Goal: Task Accomplishment & Management: Complete application form

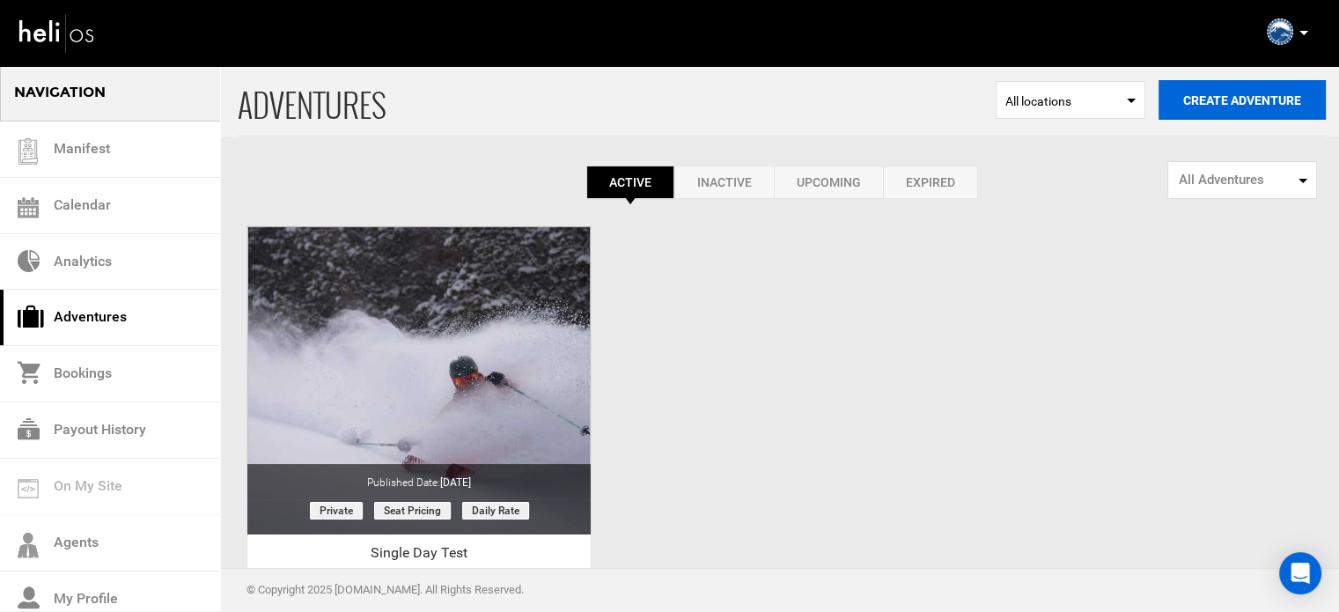
click at [1195, 104] on button "Create Adventure" at bounding box center [1242, 100] width 167 height 40
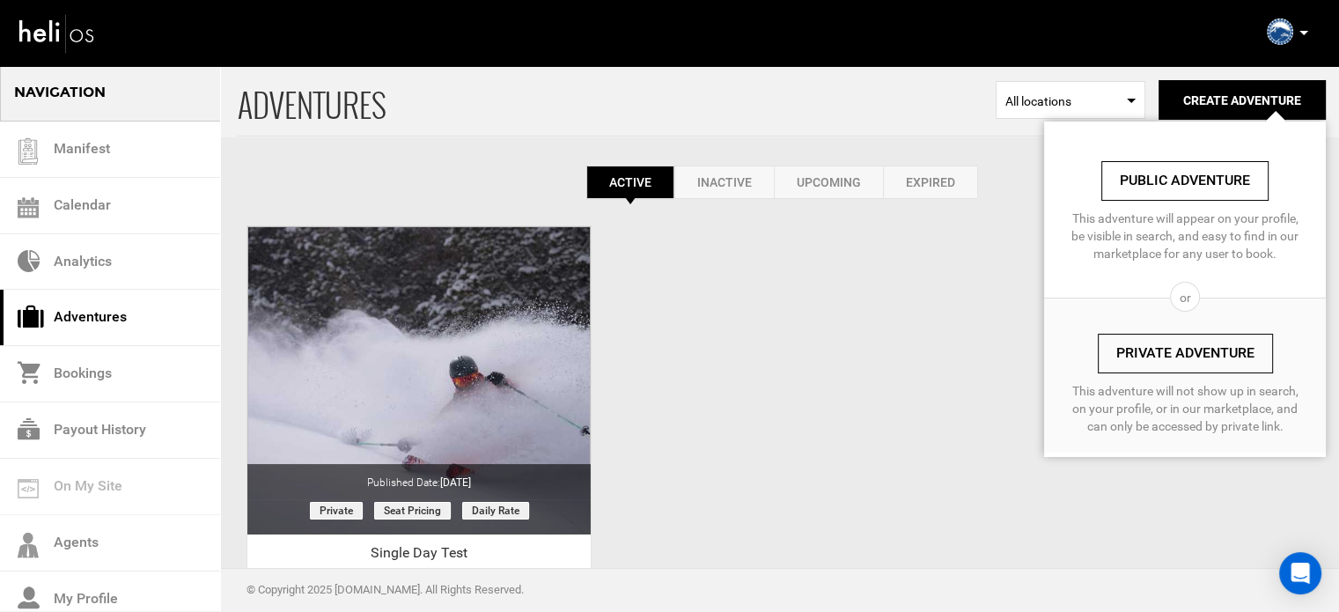
click at [1177, 348] on link "Private Adventure" at bounding box center [1185, 354] width 175 height 40
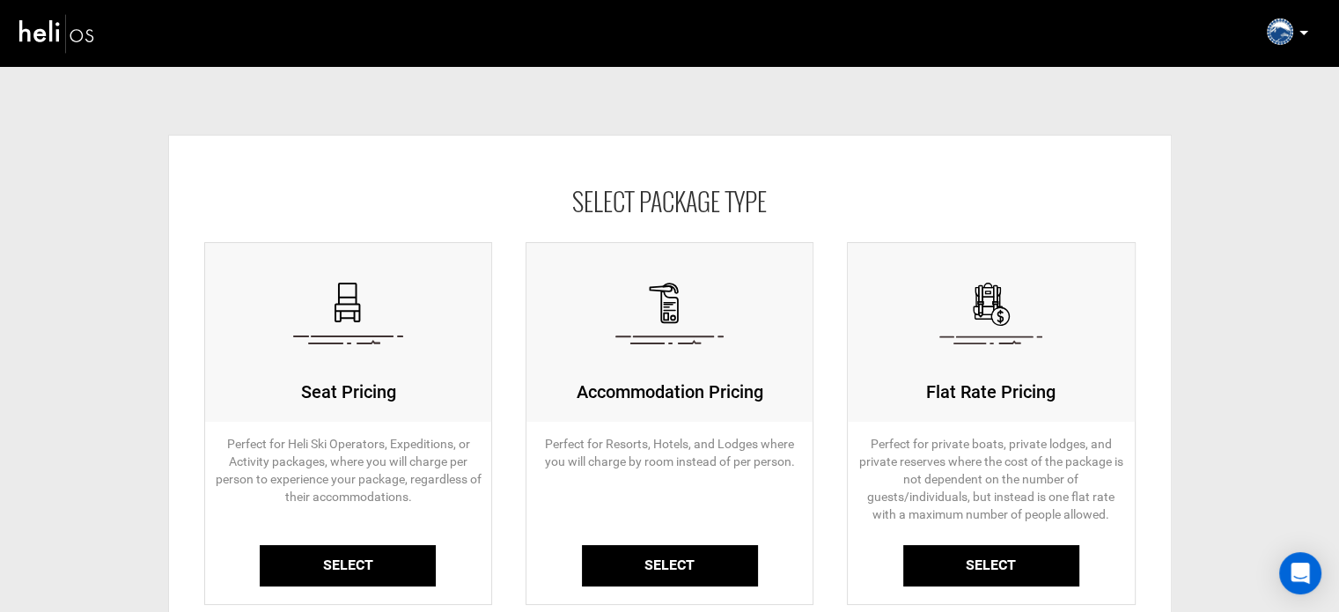
click at [358, 561] on link "Select" at bounding box center [348, 565] width 176 height 41
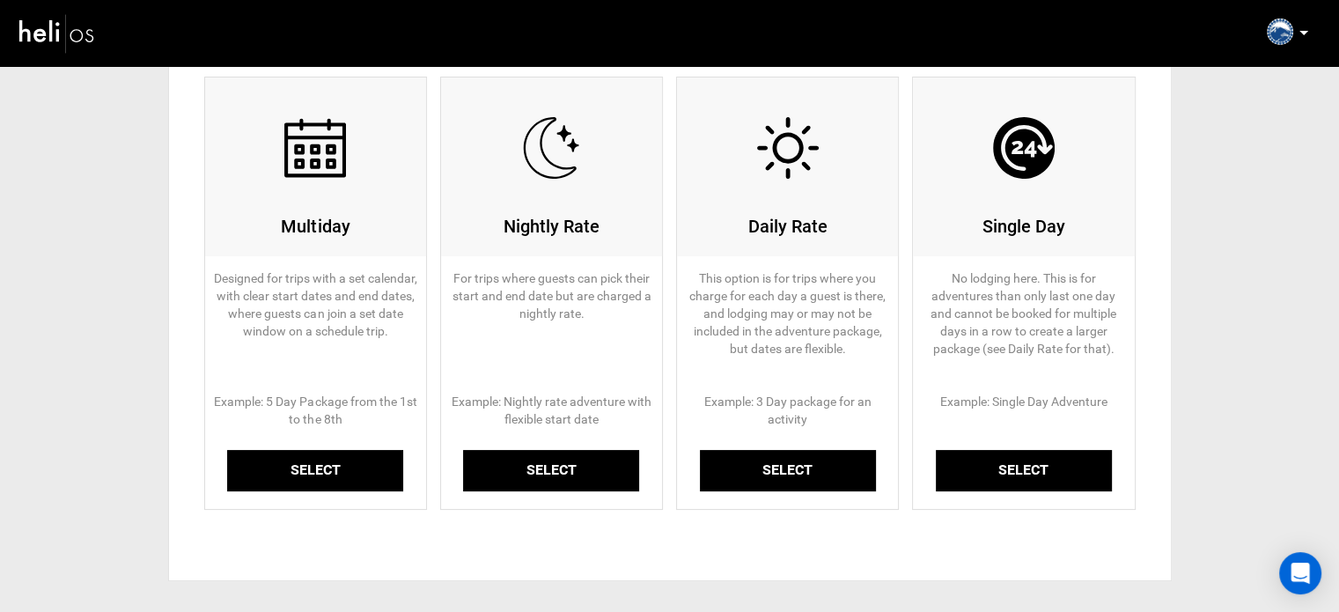
scroll to position [266, 0]
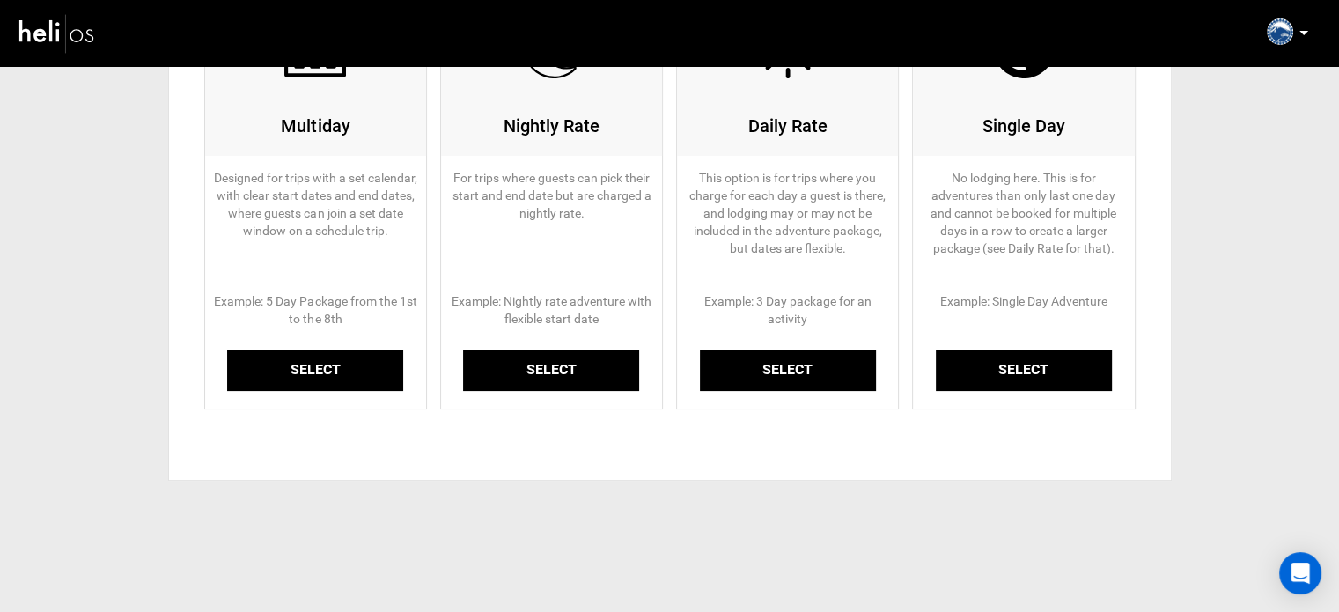
click at [317, 369] on link "Select" at bounding box center [315, 370] width 176 height 41
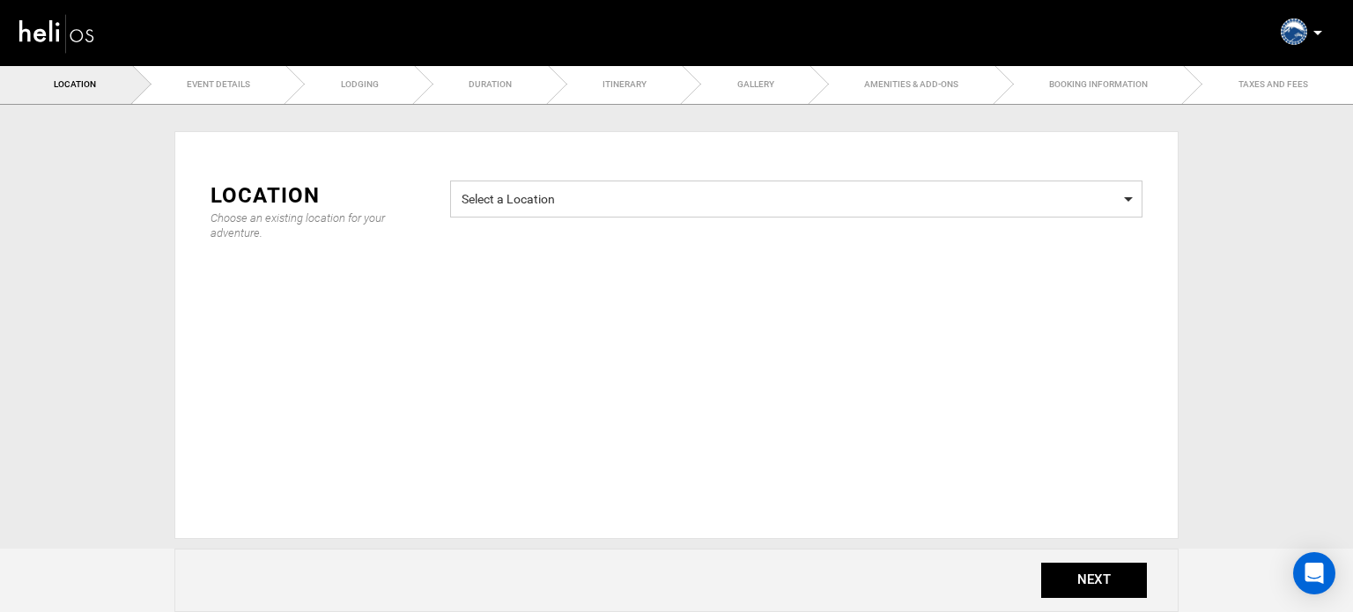
click at [623, 216] on span "Select a Location Select a Location" at bounding box center [796, 199] width 692 height 37
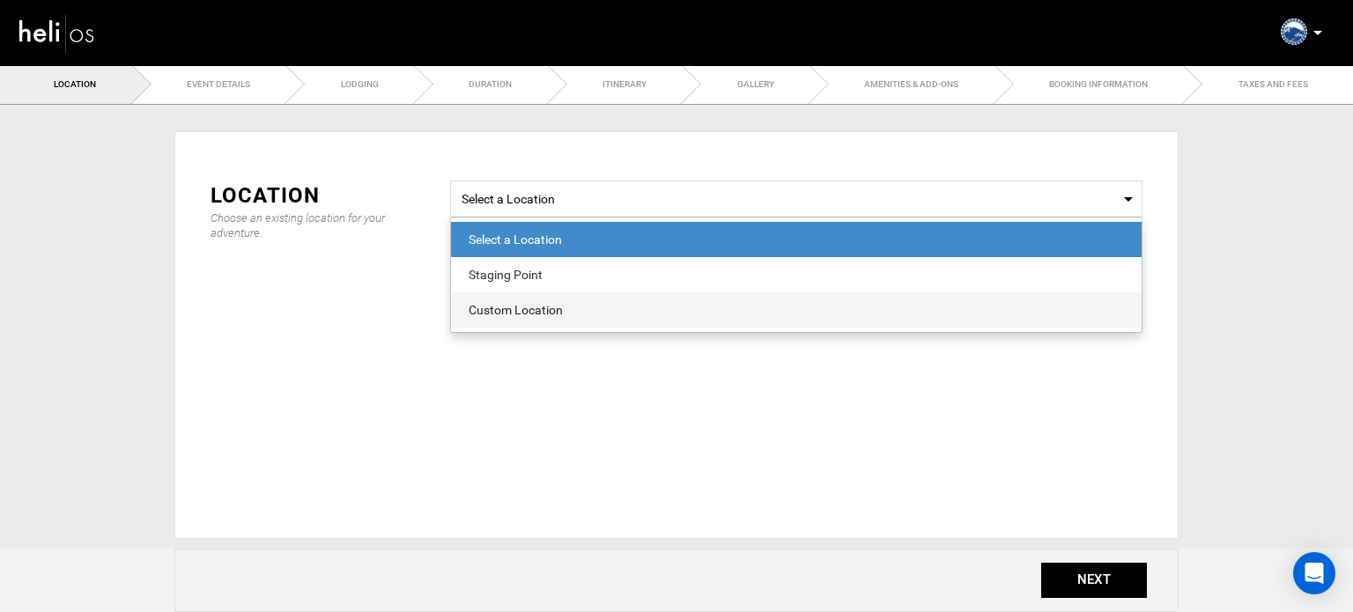
click at [564, 309] on div "Custom Location" at bounding box center [796, 310] width 655 height 18
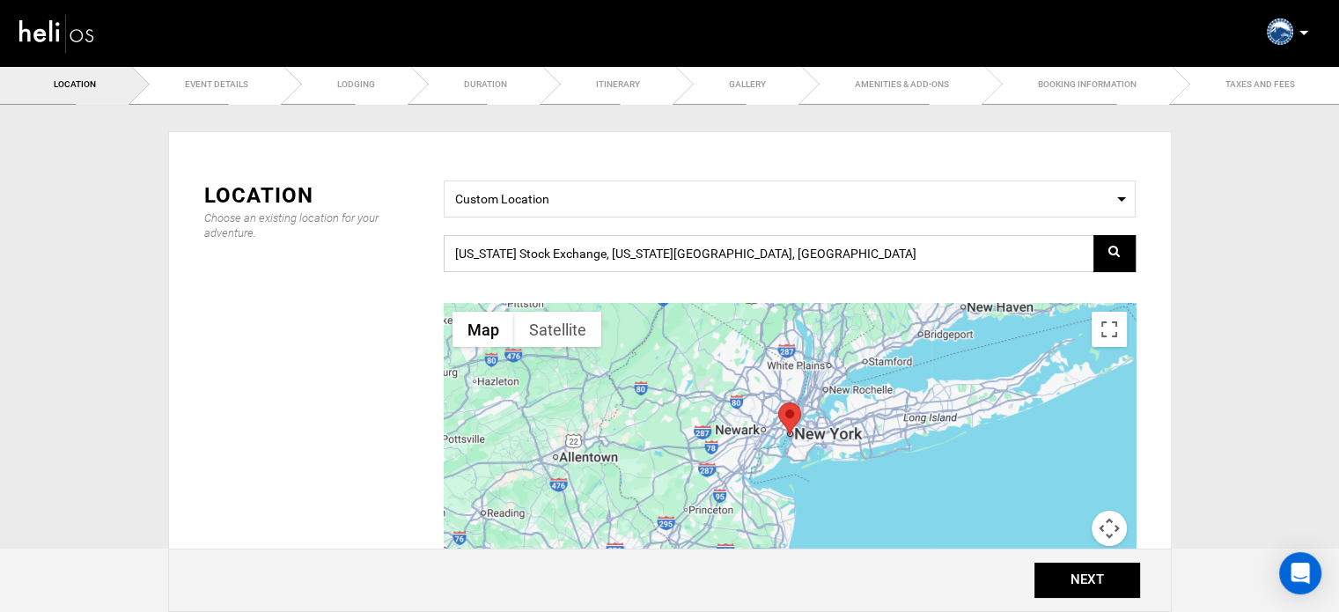
click at [761, 246] on input "[US_STATE] Stock Exchange, [US_STATE][GEOGRAPHIC_DATA], [GEOGRAPHIC_DATA]" at bounding box center [790, 253] width 692 height 37
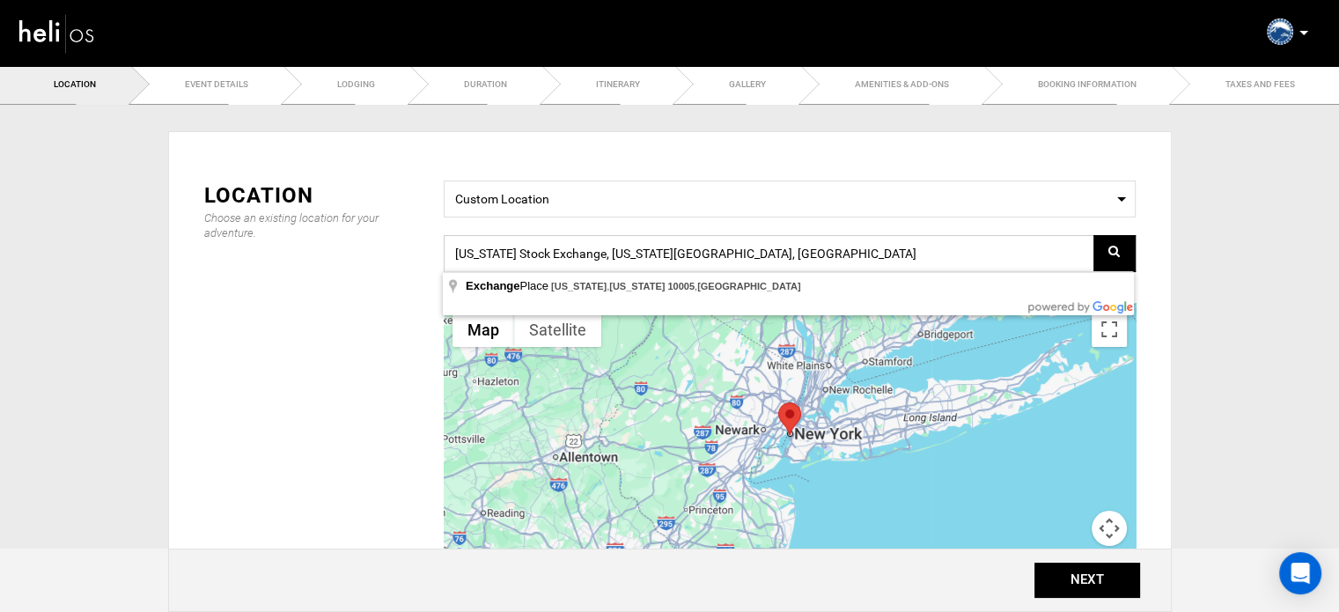
click at [761, 246] on input "[US_STATE] Stock Exchange, [US_STATE][GEOGRAPHIC_DATA], [GEOGRAPHIC_DATA]" at bounding box center [790, 253] width 692 height 37
paste input "3RQ8+2V [GEOGRAPHIC_DATA], [GEOGRAPHIC_DATA]"
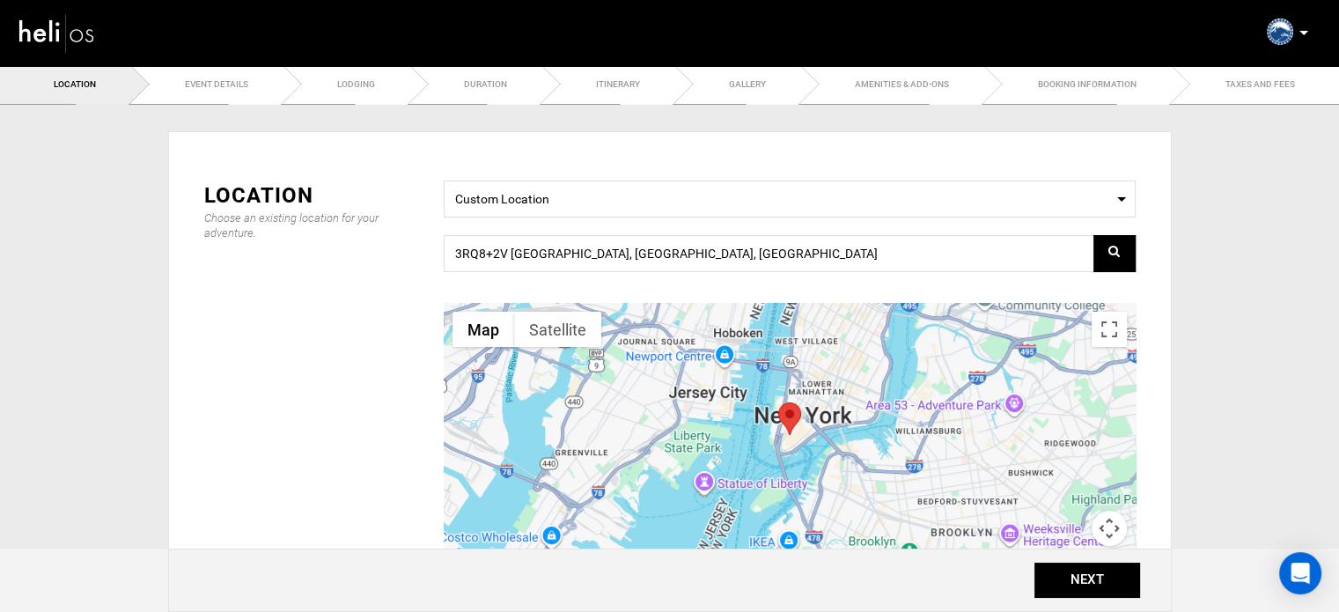
type input "3RQ8+2V, [GEOGRAPHIC_DATA], [GEOGRAPHIC_DATA]"
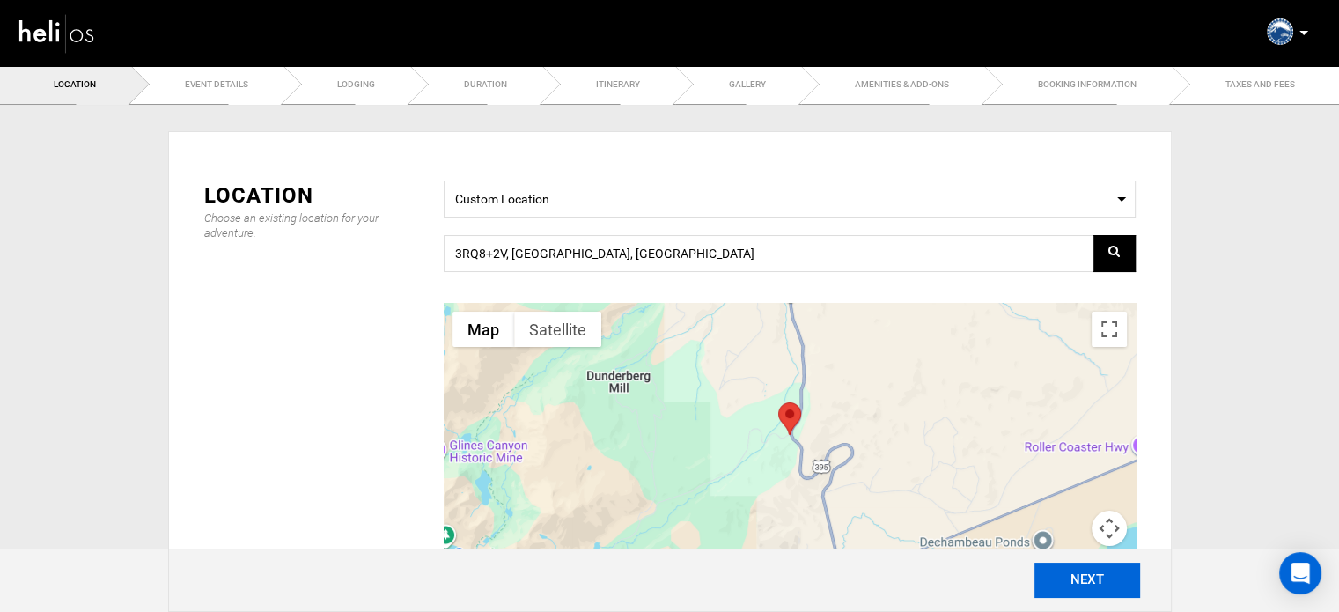
click at [1082, 593] on button "NEXT" at bounding box center [1088, 580] width 106 height 35
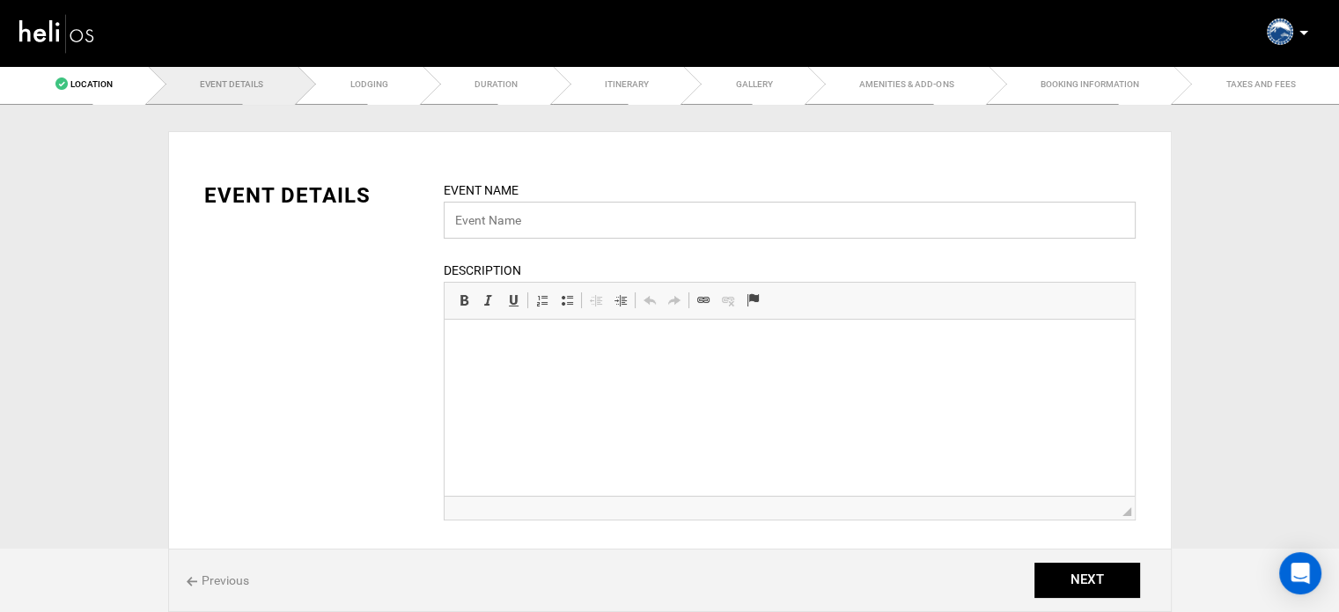
click at [544, 226] on input "text" at bounding box center [790, 220] width 692 height 37
paste input "Yurt Based Ski Touring"
type input "Yurt Based Ski Touring"
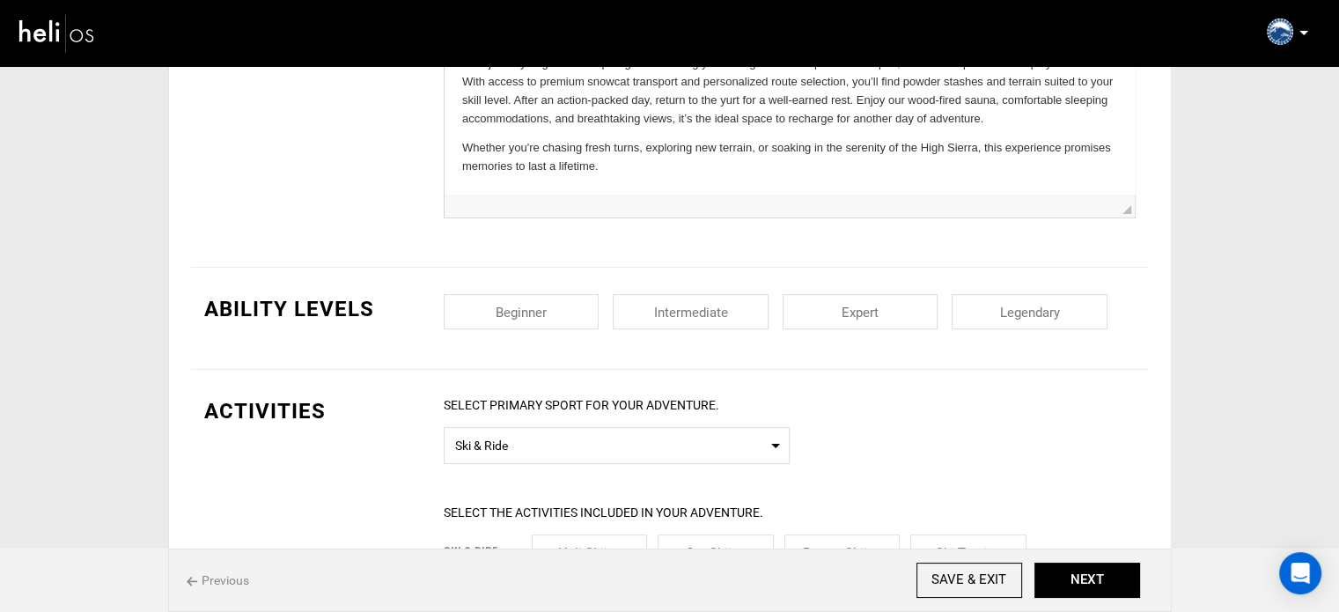
scroll to position [299, 0]
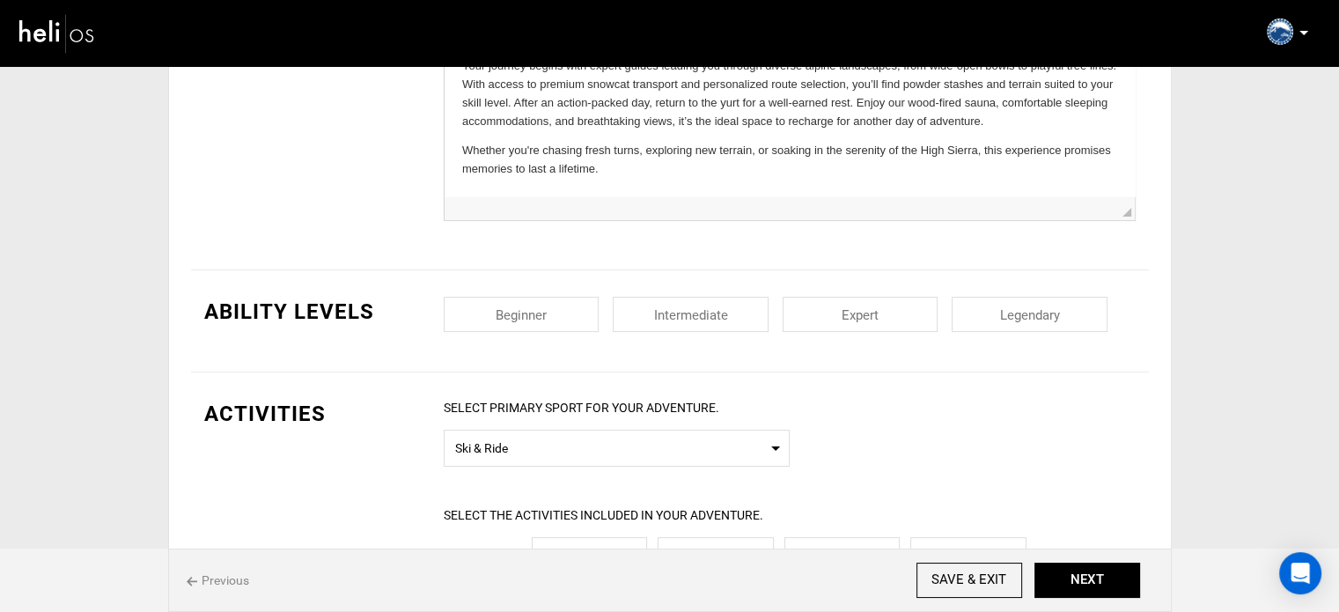
click at [693, 309] on input "checkbox" at bounding box center [691, 314] width 156 height 35
checkbox input "true"
click at [833, 306] on input "checkbox" at bounding box center [861, 314] width 156 height 35
checkbox input "true"
click at [1051, 320] on input "checkbox" at bounding box center [1030, 314] width 156 height 35
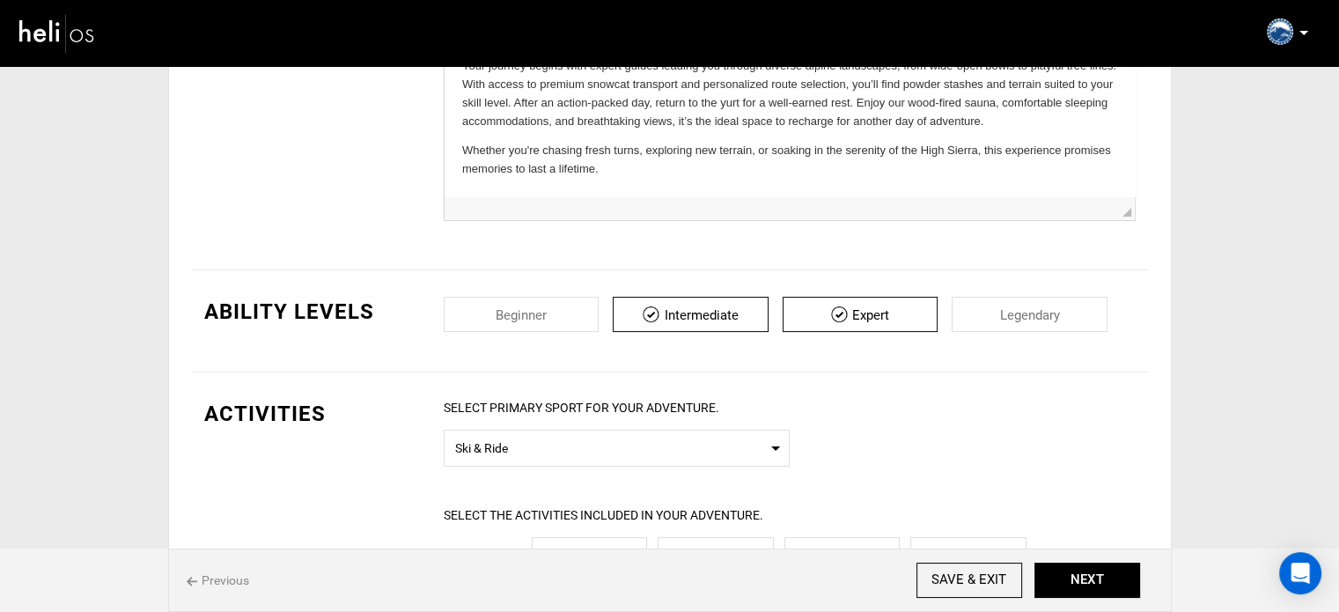
checkbox input "true"
click at [494, 440] on span "Ski & Ride" at bounding box center [616, 446] width 323 height 22
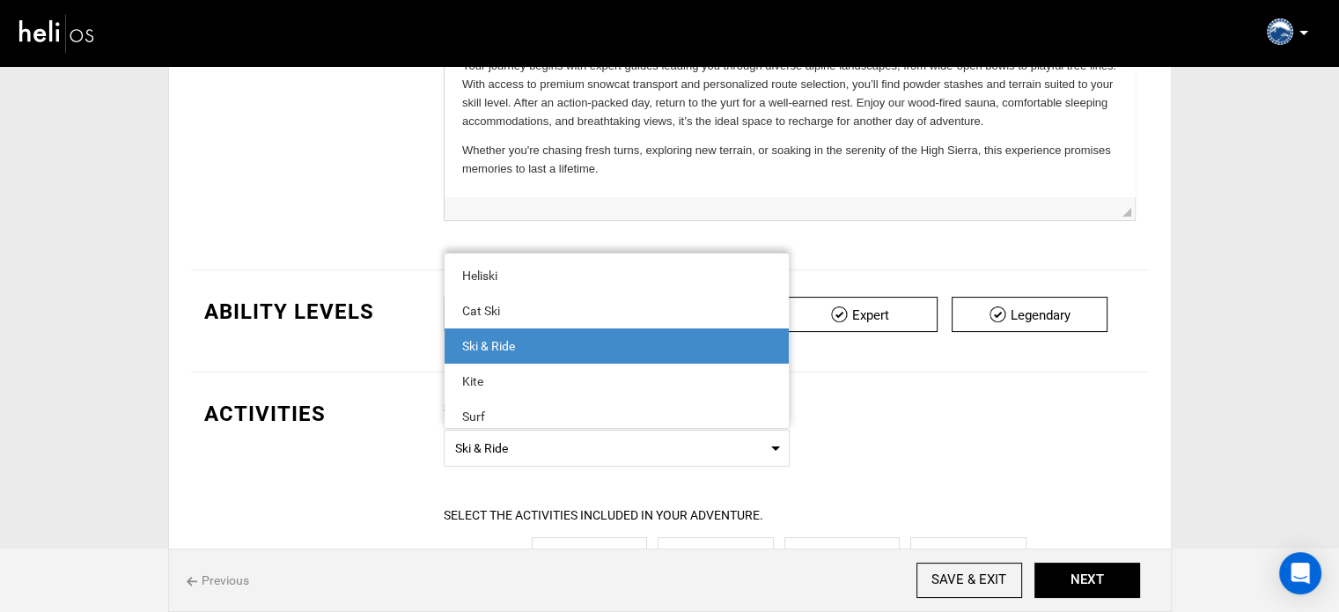
click at [525, 344] on div "Ski & Ride" at bounding box center [616, 346] width 309 height 18
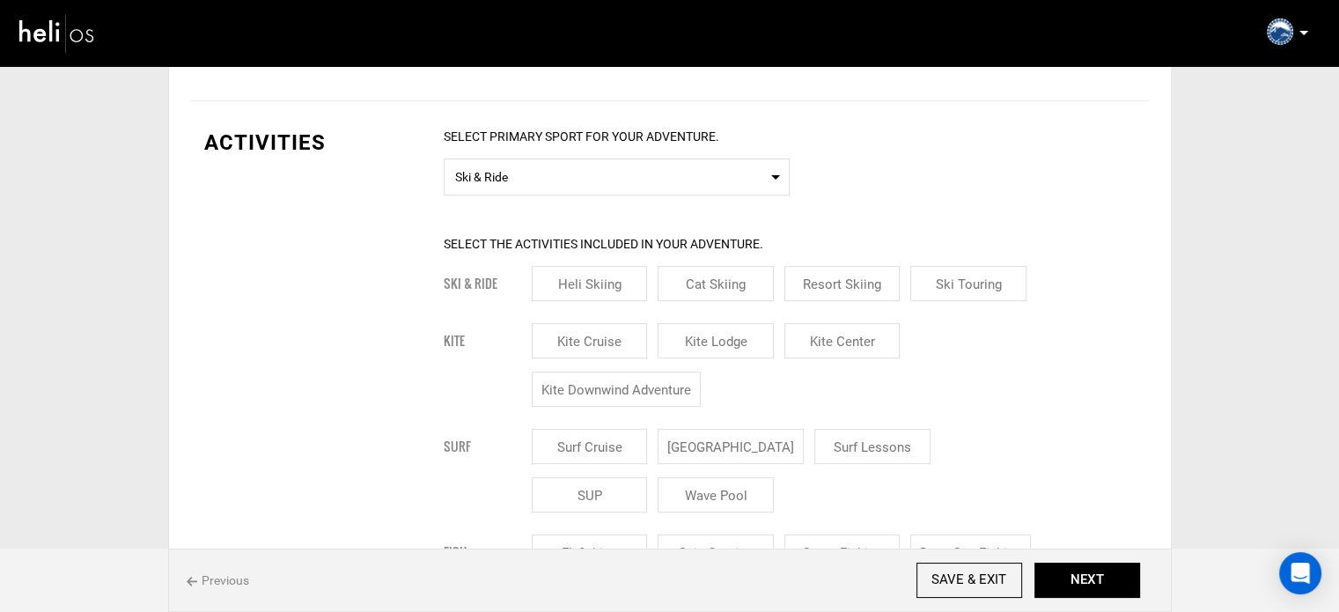
scroll to position [572, 0]
click at [990, 274] on input "Ski Touring" at bounding box center [969, 281] width 116 height 35
checkbox input "true"
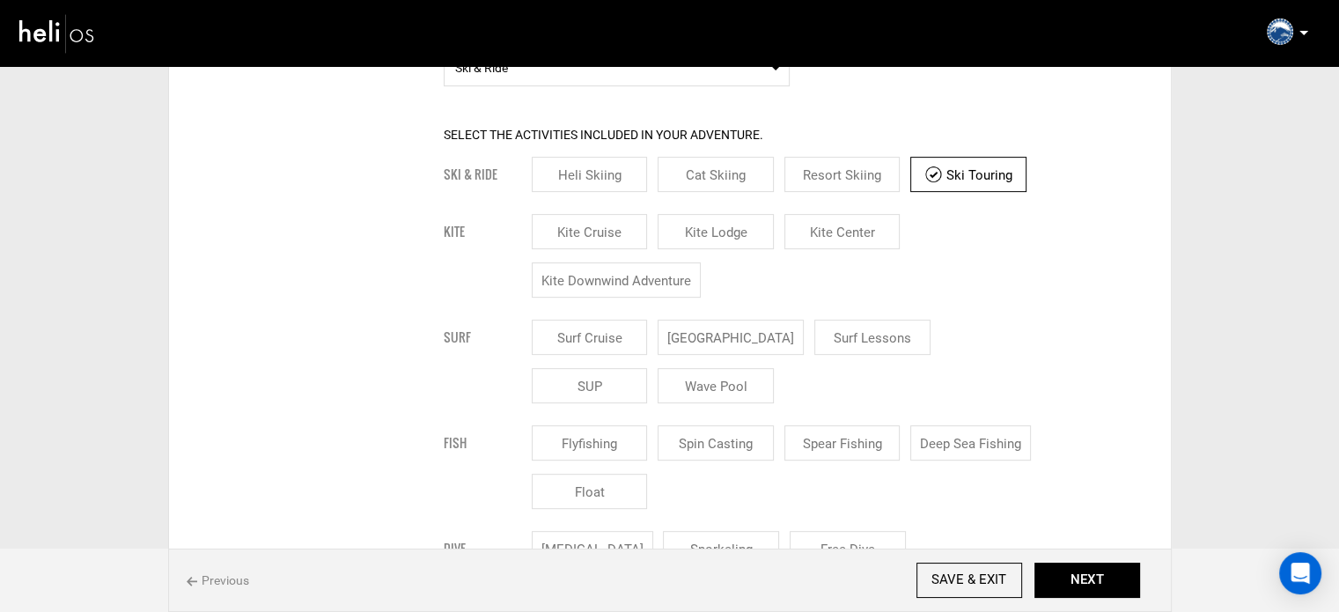
scroll to position [591, 0]
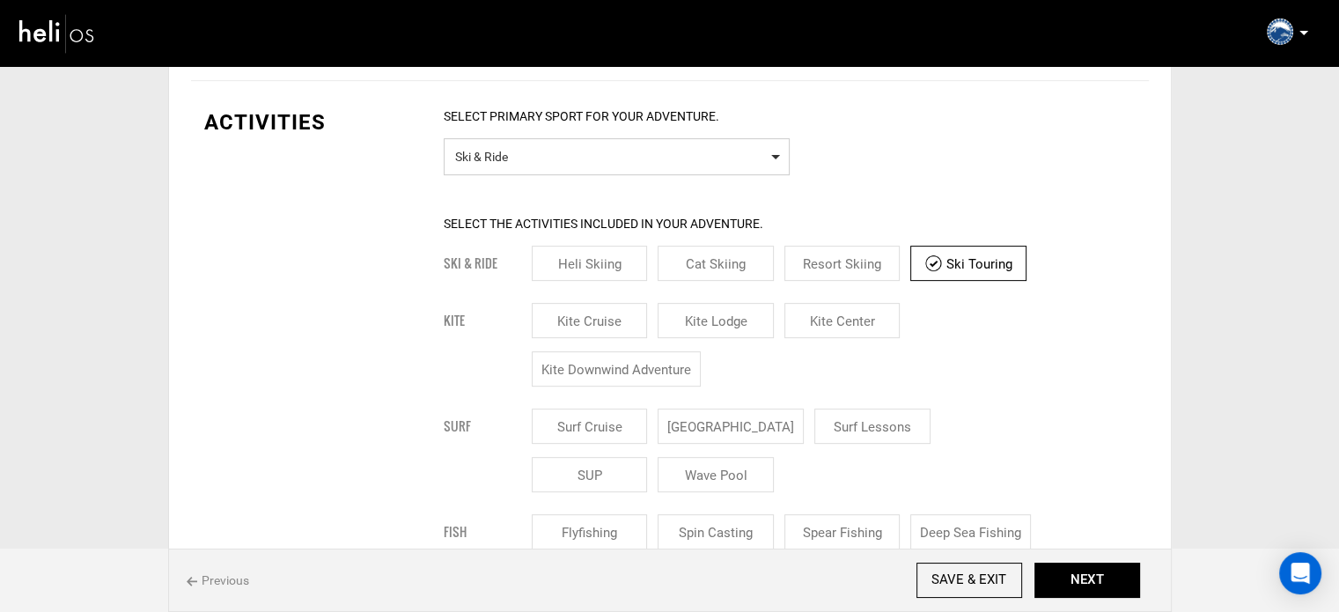
click at [592, 152] on span "Ski & Ride" at bounding box center [616, 155] width 323 height 22
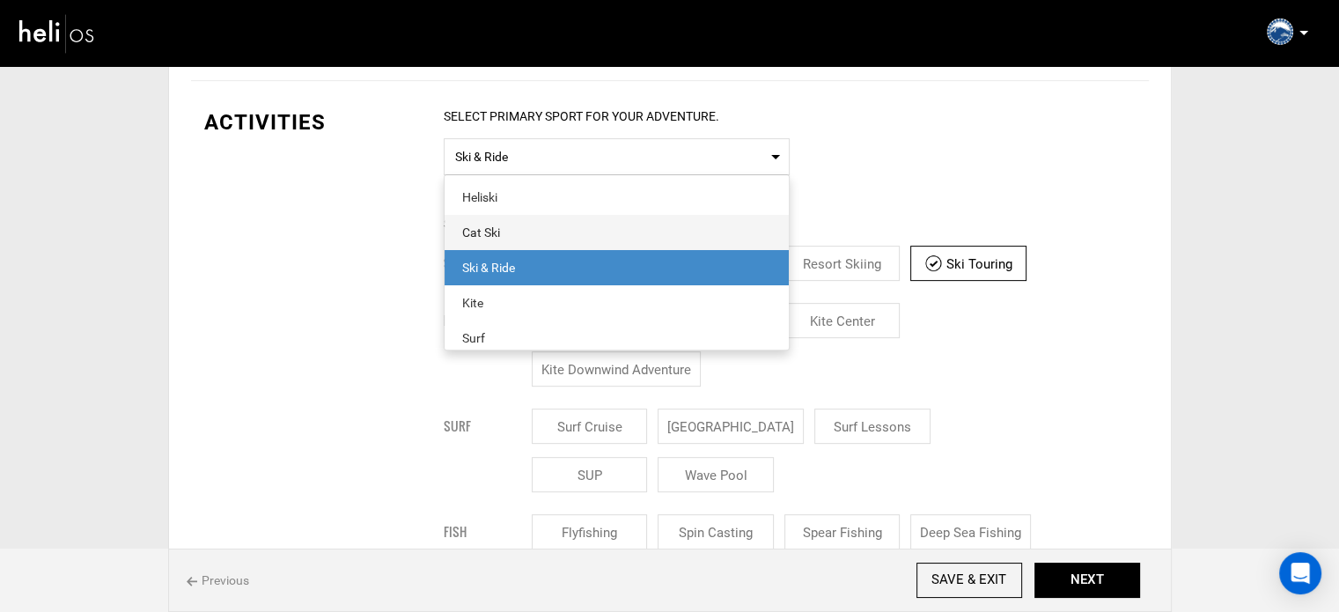
click at [511, 224] on div "Cat Ski" at bounding box center [616, 233] width 309 height 18
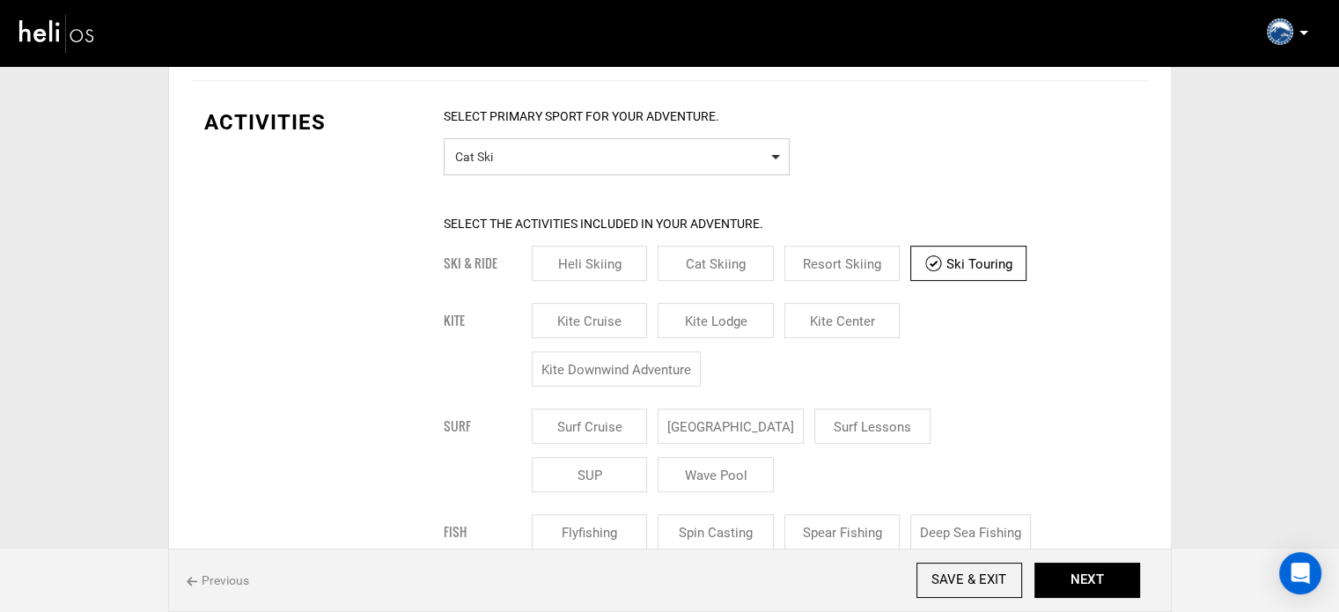
click at [514, 172] on span "Select Primary Sport Cat Ski" at bounding box center [617, 156] width 346 height 37
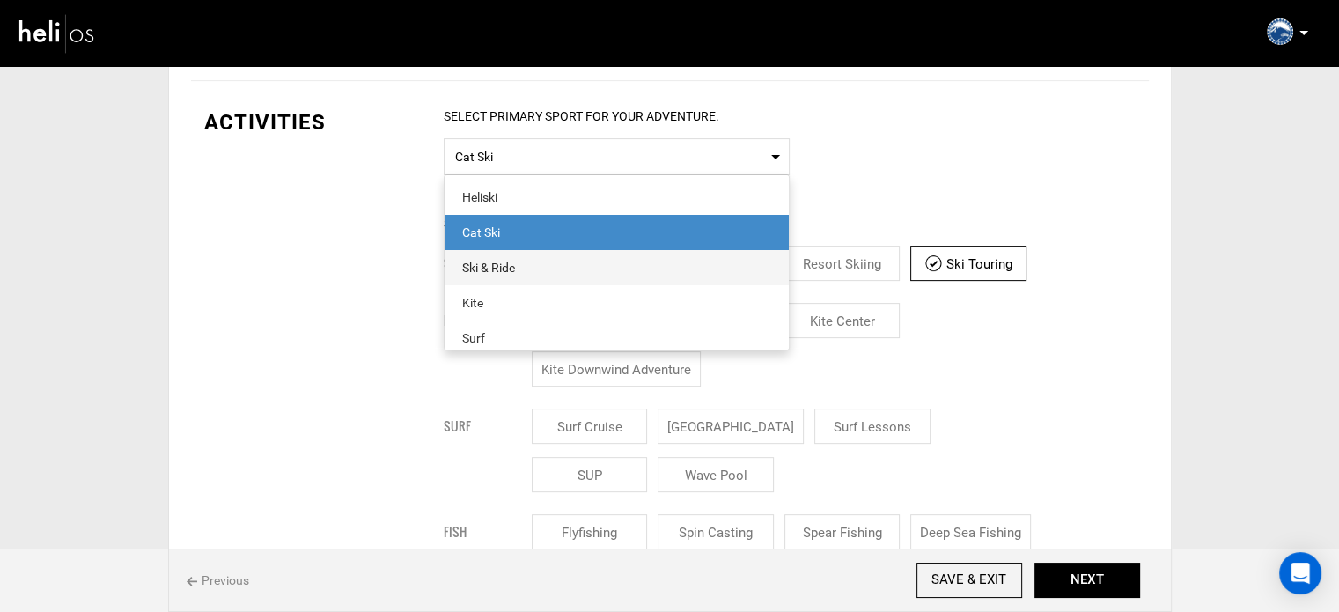
click at [514, 254] on span "Ski & Ride" at bounding box center [617, 267] width 344 height 35
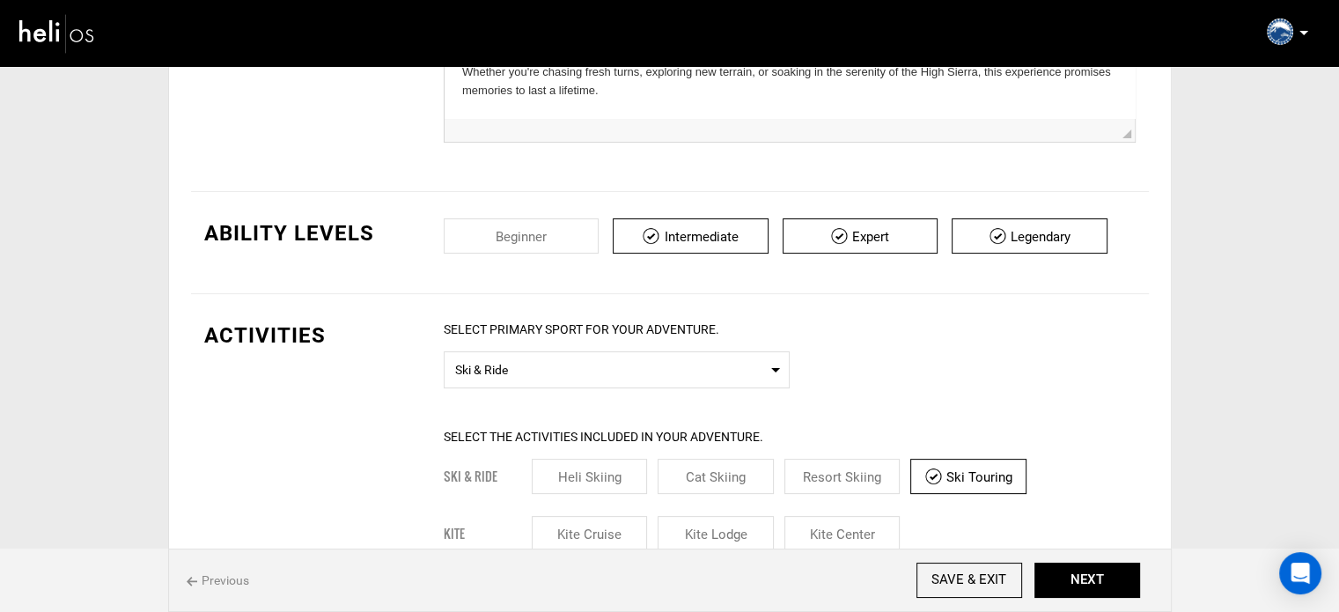
scroll to position [574, 0]
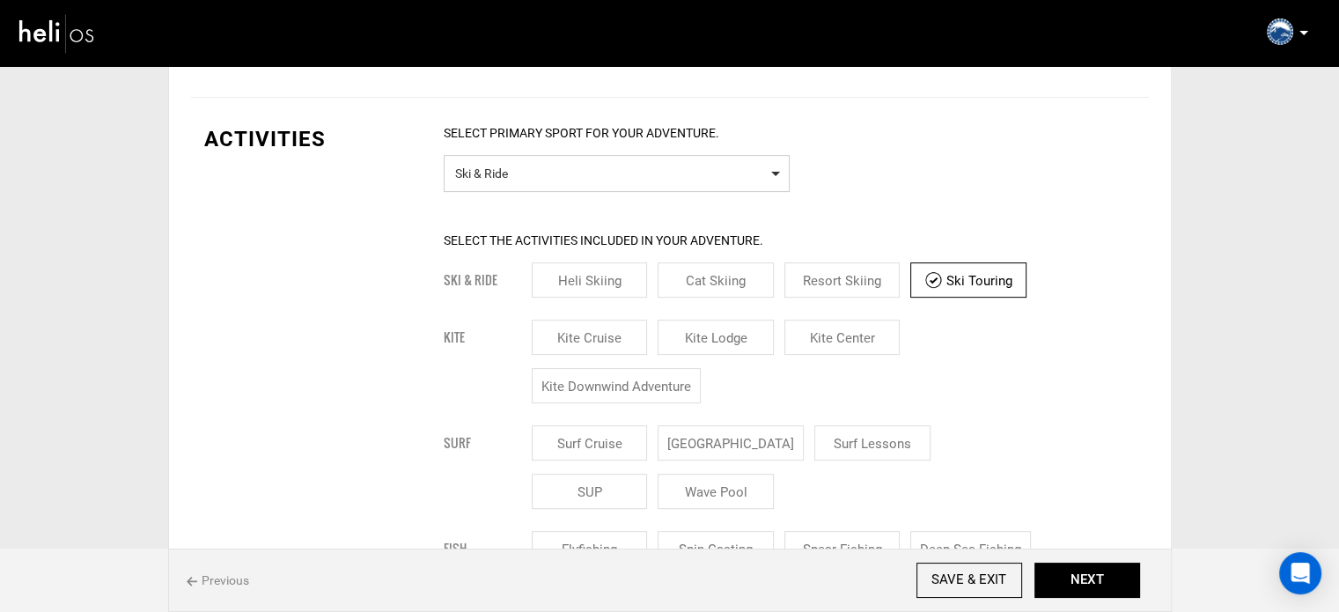
click at [602, 173] on span "Ski & Ride" at bounding box center [616, 171] width 323 height 22
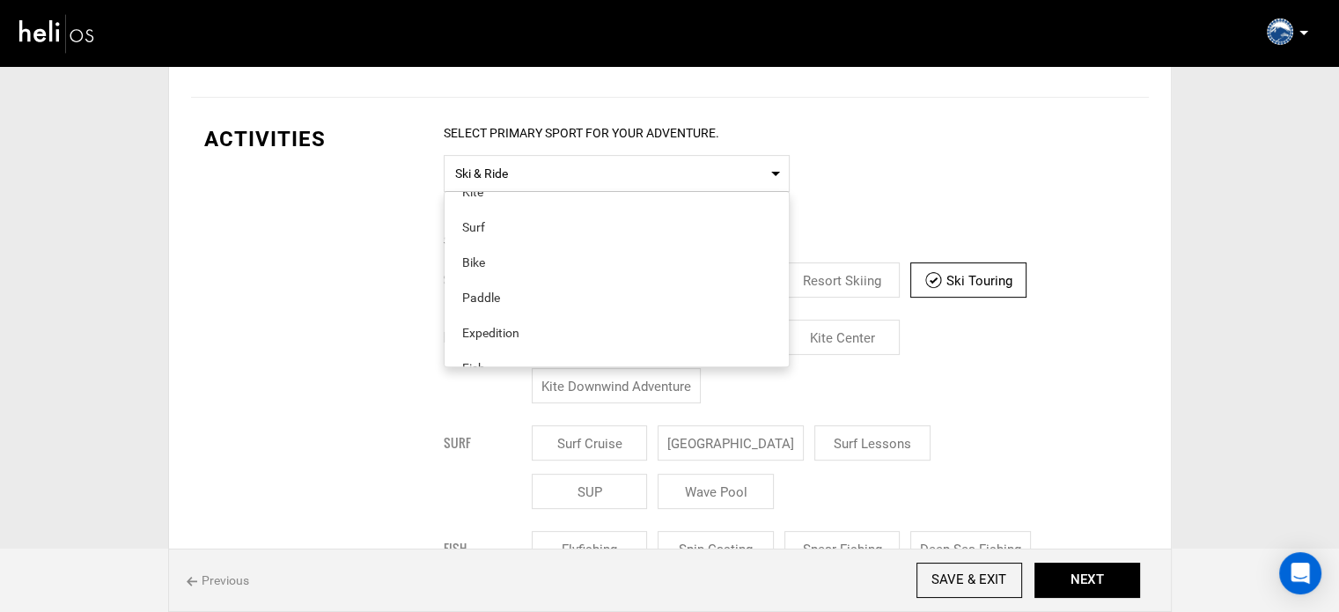
scroll to position [0, 0]
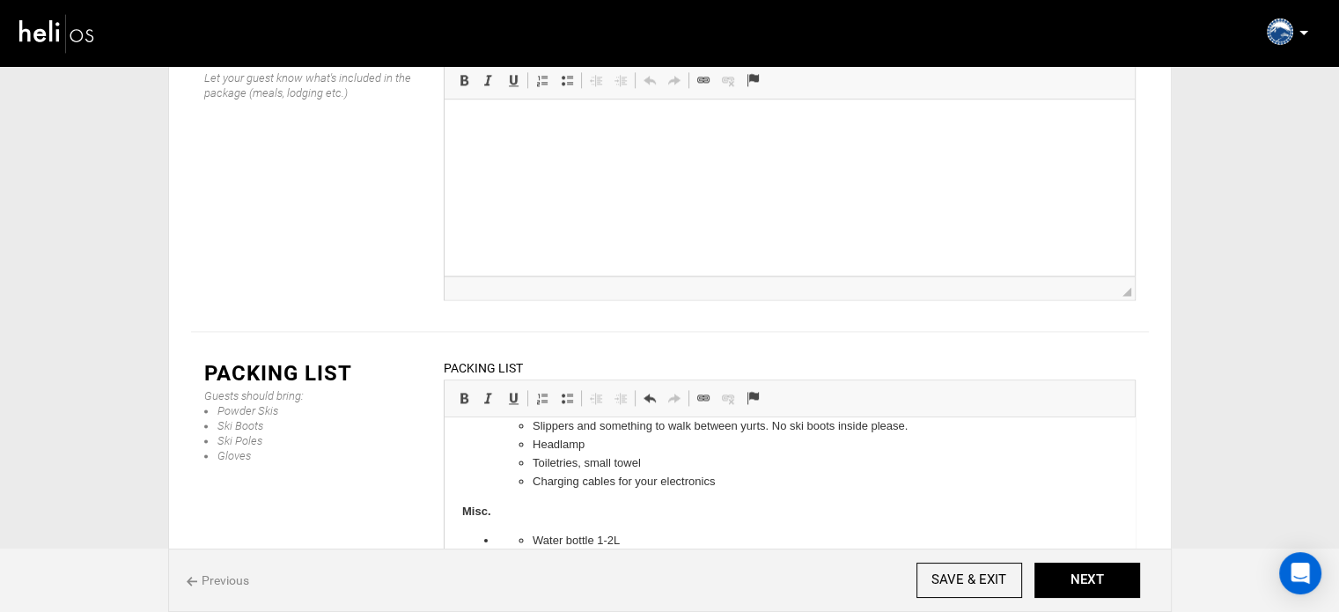
scroll to position [609, 0]
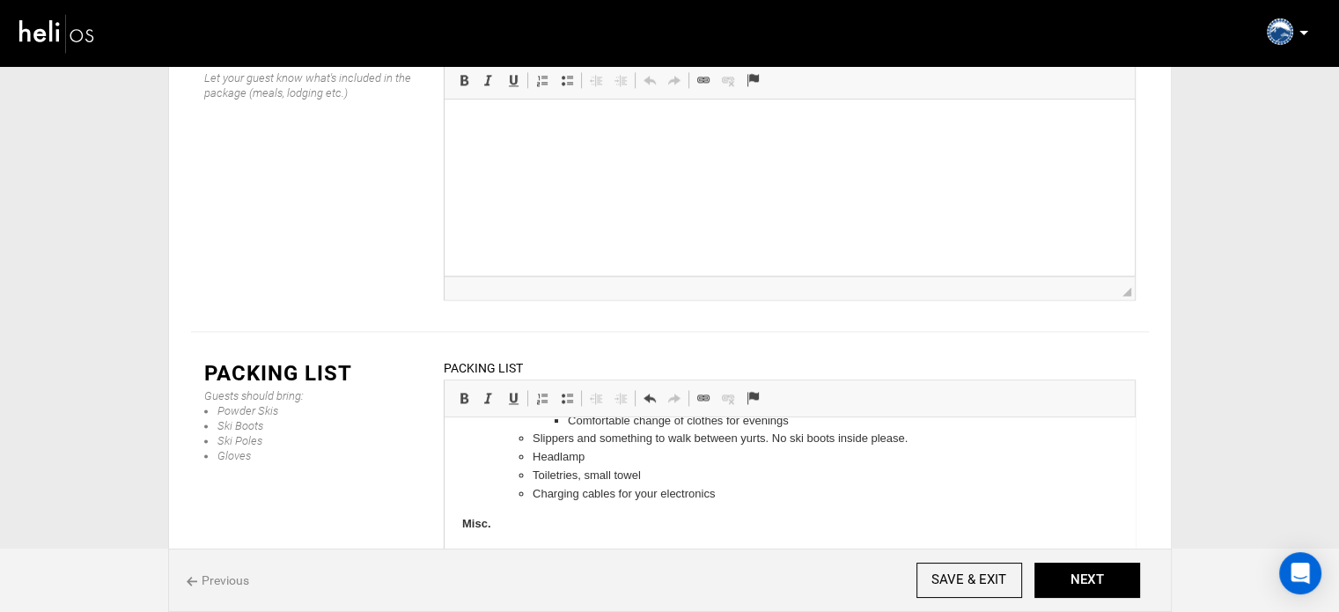
click at [497, 552] on li "Water bottle 1-2L Sunscreen Camera, GoPro, and Drones are welcome! Music on you…" at bounding box center [789, 580] width 585 height 73
click at [494, 560] on ul "Water bottle 1-2L Sunscreen Camera, GoPro, and Drones are welcome! Music on you…" at bounding box center [788, 580] width 655 height 73
click at [476, 548] on ul "Water bottle 1-2L Sunscreen Camera, GoPro, and Drones are welcome! Music on you…" at bounding box center [788, 580] width 655 height 73
click at [460, 526] on html "Required Avalanche Safety Equipment Modern Avalanche beacon (3 antenna, w/ fres…" at bounding box center [789, 270] width 690 height 924
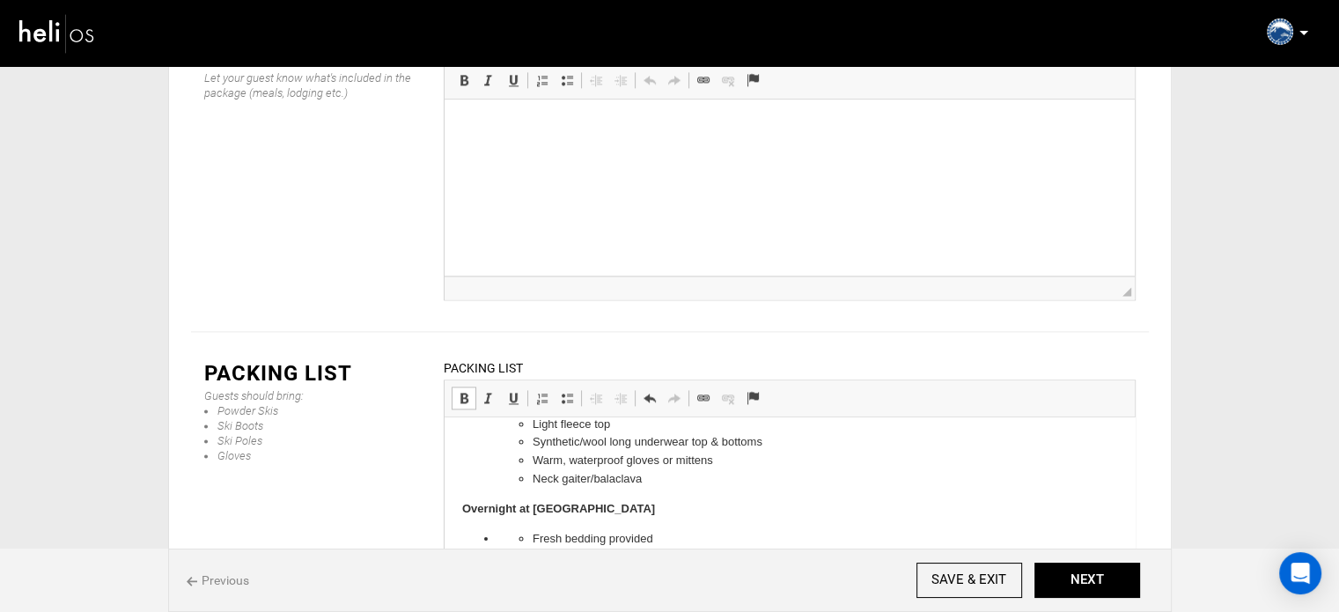
scroll to position [371, 0]
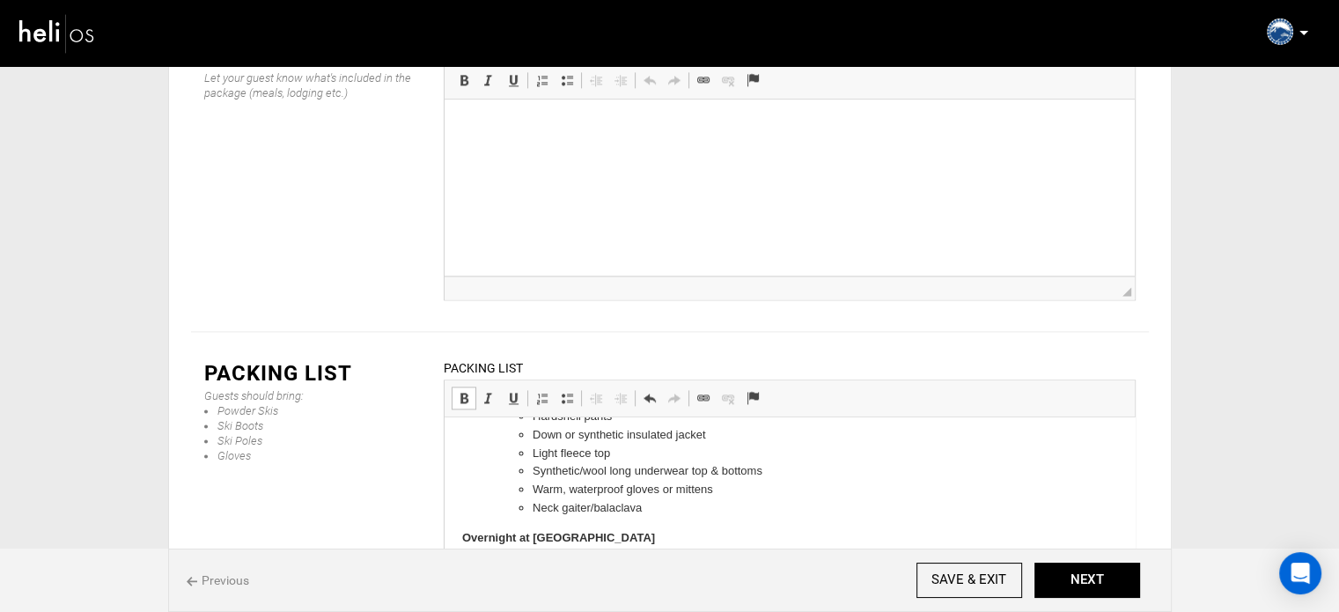
click at [461, 547] on html "Required Avalanche Safety Equipment Modern Avalanche beacon (3 antenna, w/ fres…" at bounding box center [789, 509] width 690 height 924
click at [463, 535] on strong "Overnight at [GEOGRAPHIC_DATA]" at bounding box center [557, 537] width 193 height 13
click at [560, 391] on span at bounding box center [567, 398] width 14 height 14
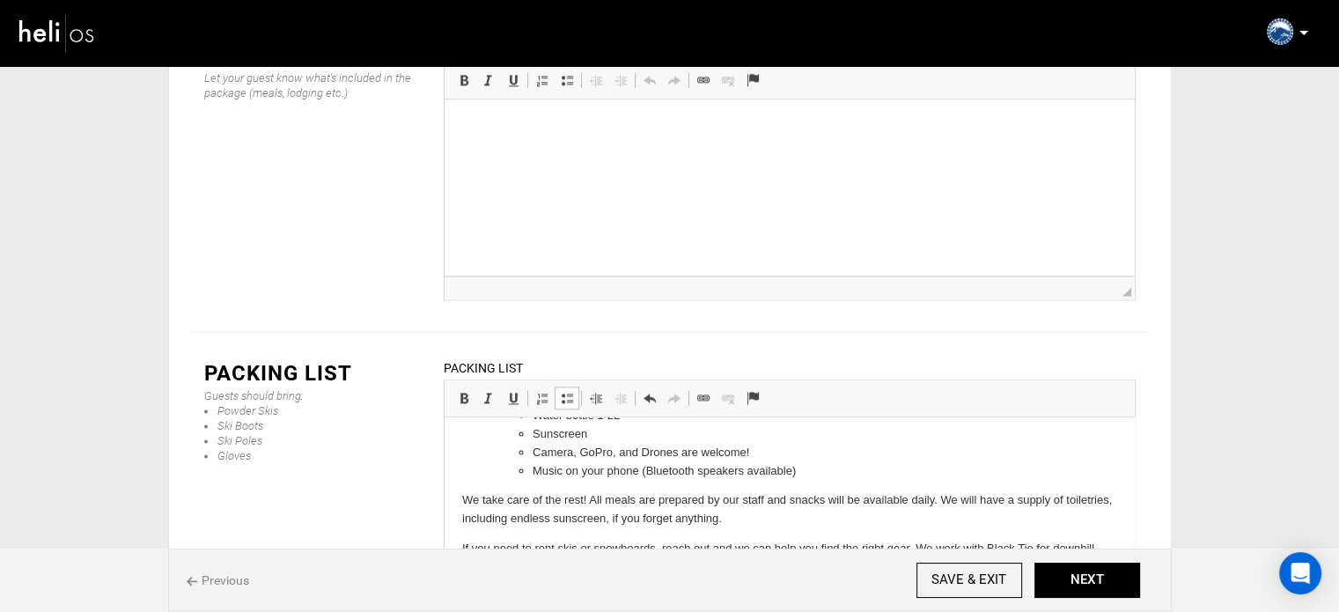
scroll to position [0, 0]
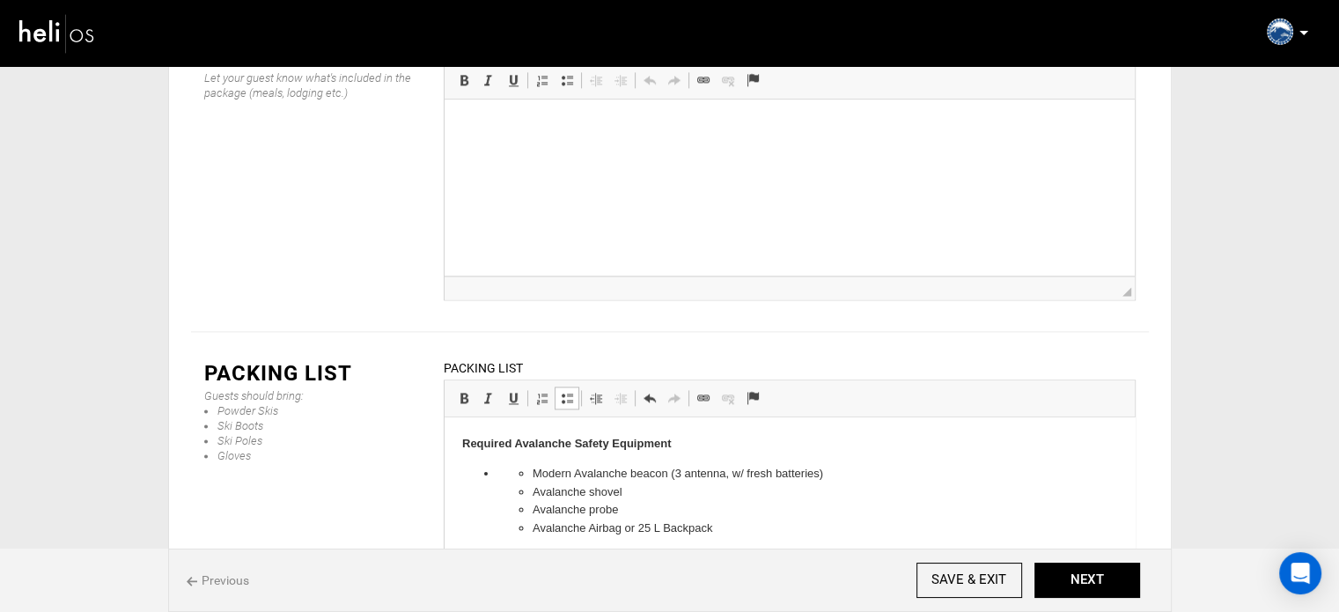
drag, startPoint x: 1126, startPoint y: 459, endPoint x: 1582, endPoint y: 748, distance: 539.2
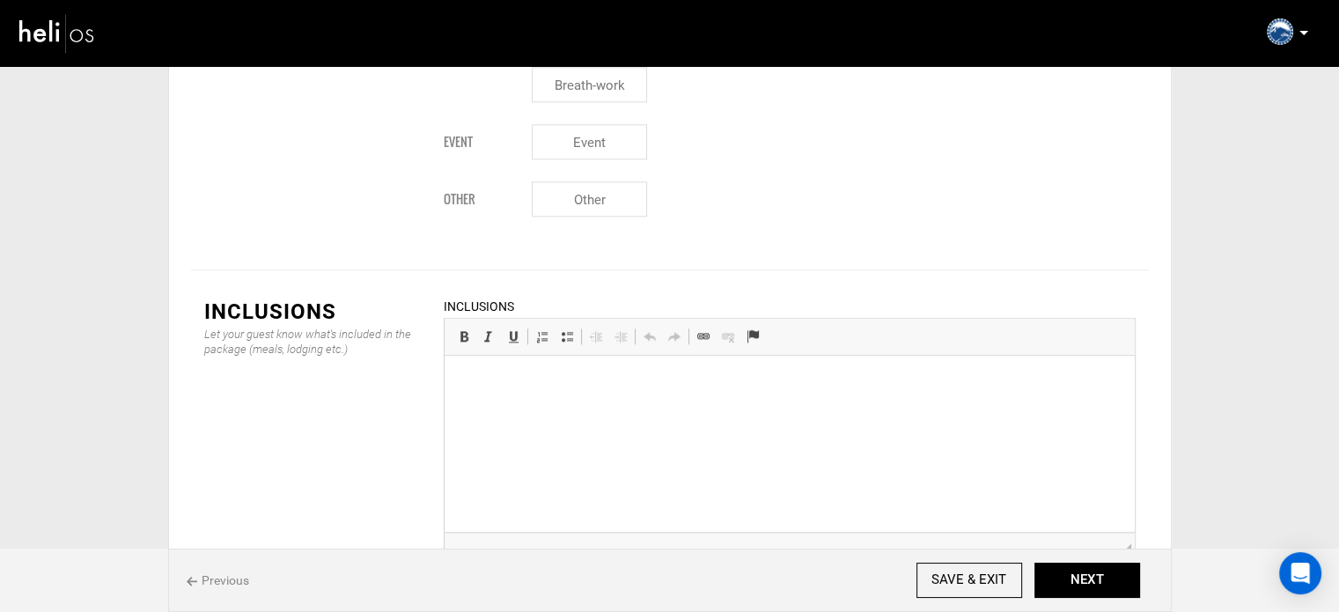
scroll to position [2002, 0]
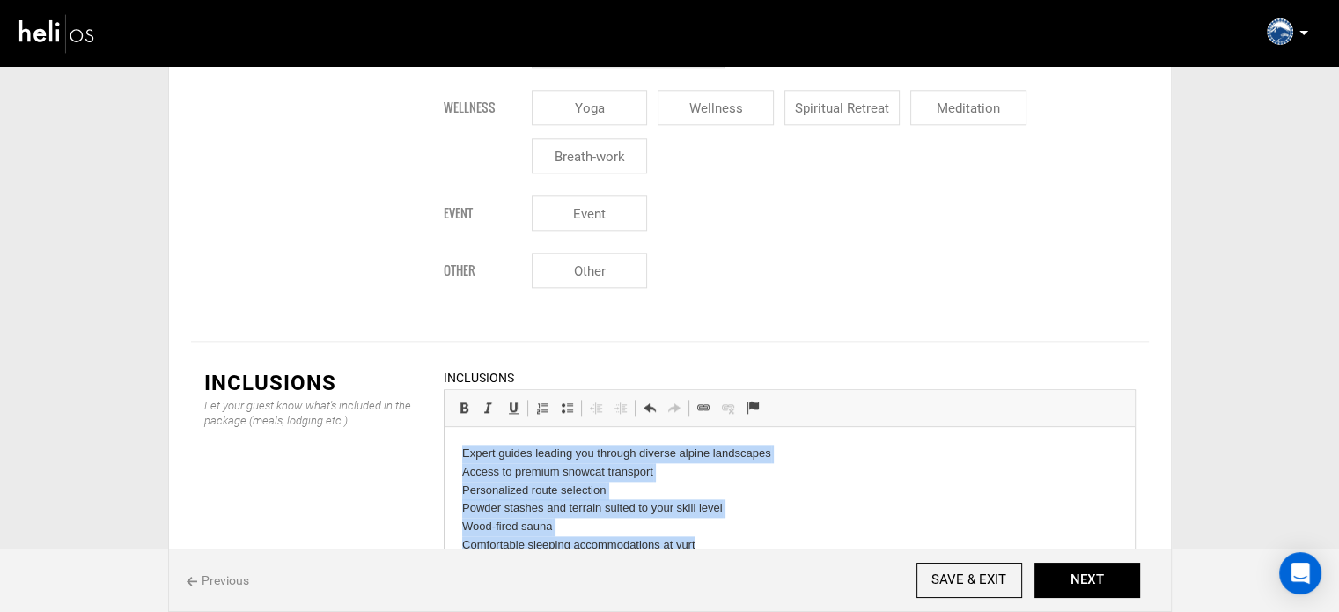
drag, startPoint x: 459, startPoint y: 455, endPoint x: 771, endPoint y: 542, distance: 324.3
click at [771, 542] on html "Expert guides leading you through diverse alpine landscapes Access to premium s…" at bounding box center [789, 499] width 690 height 145
click at [572, 401] on span at bounding box center [567, 408] width 14 height 14
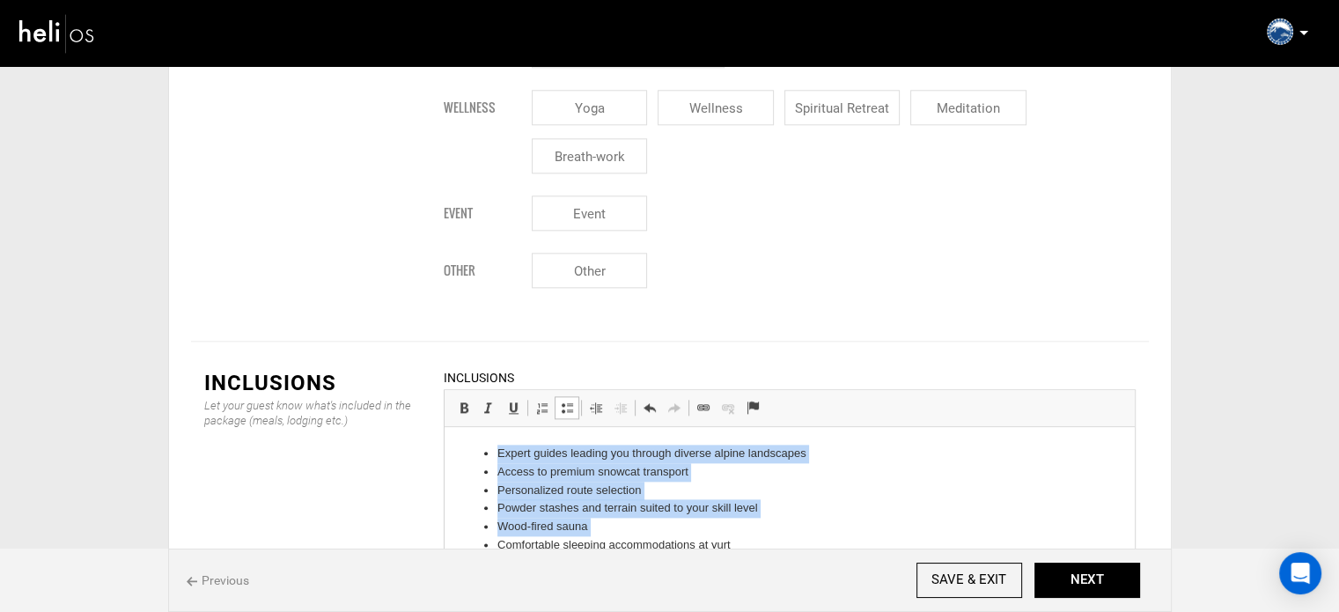
click at [803, 512] on li "Powder stashes and terrain suited to your skill level" at bounding box center [789, 508] width 585 height 18
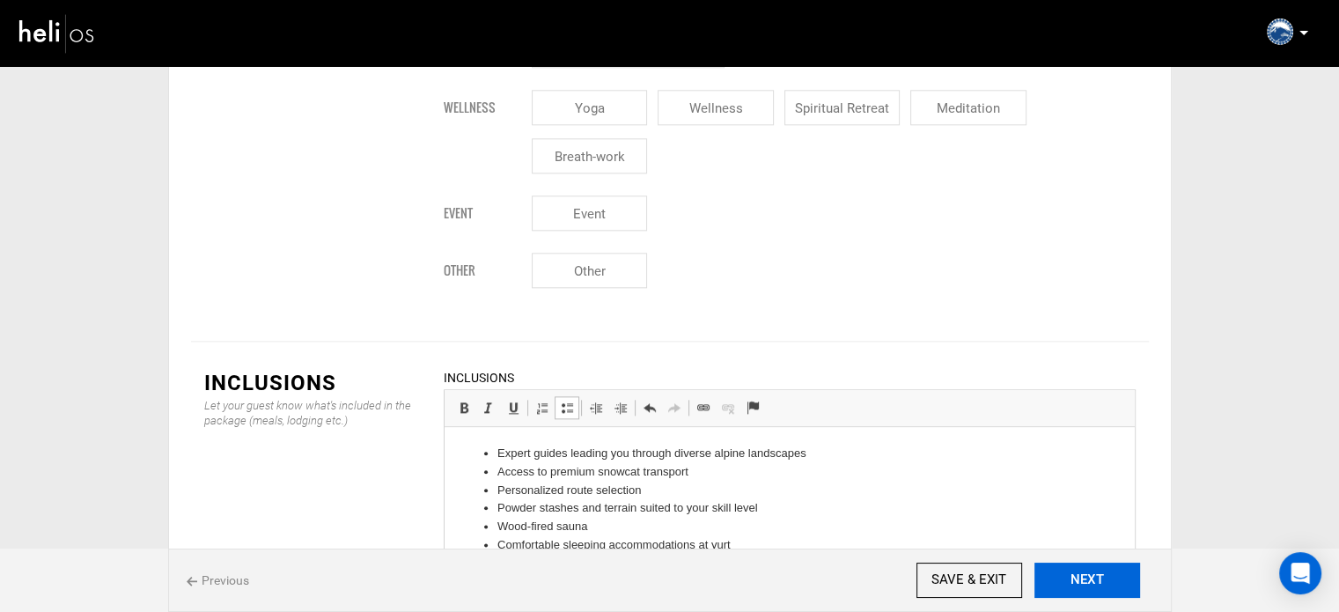
click at [1099, 592] on button "NEXT" at bounding box center [1088, 580] width 106 height 35
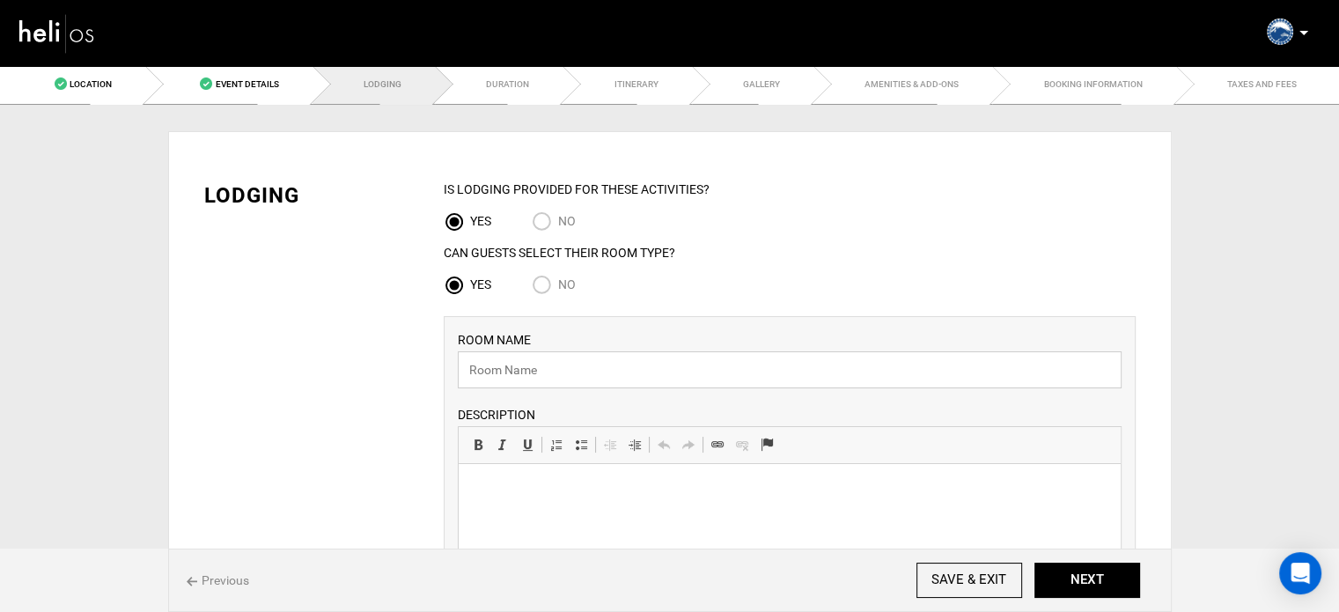
click at [535, 369] on input "text" at bounding box center [790, 369] width 664 height 37
click at [526, 375] on input "Yurt" at bounding box center [790, 369] width 664 height 37
drag, startPoint x: 503, startPoint y: 372, endPoint x: 393, endPoint y: 373, distance: 110.1
paste input "High Sierra Yurts"
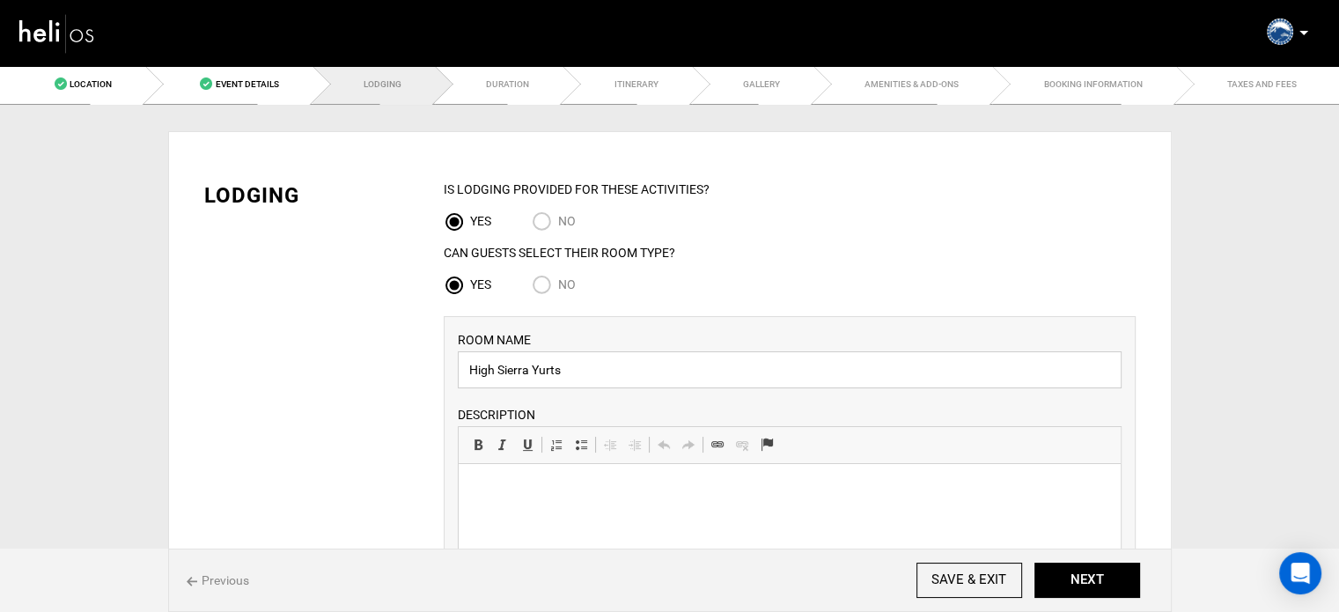
type input "High Sierra Yurts"
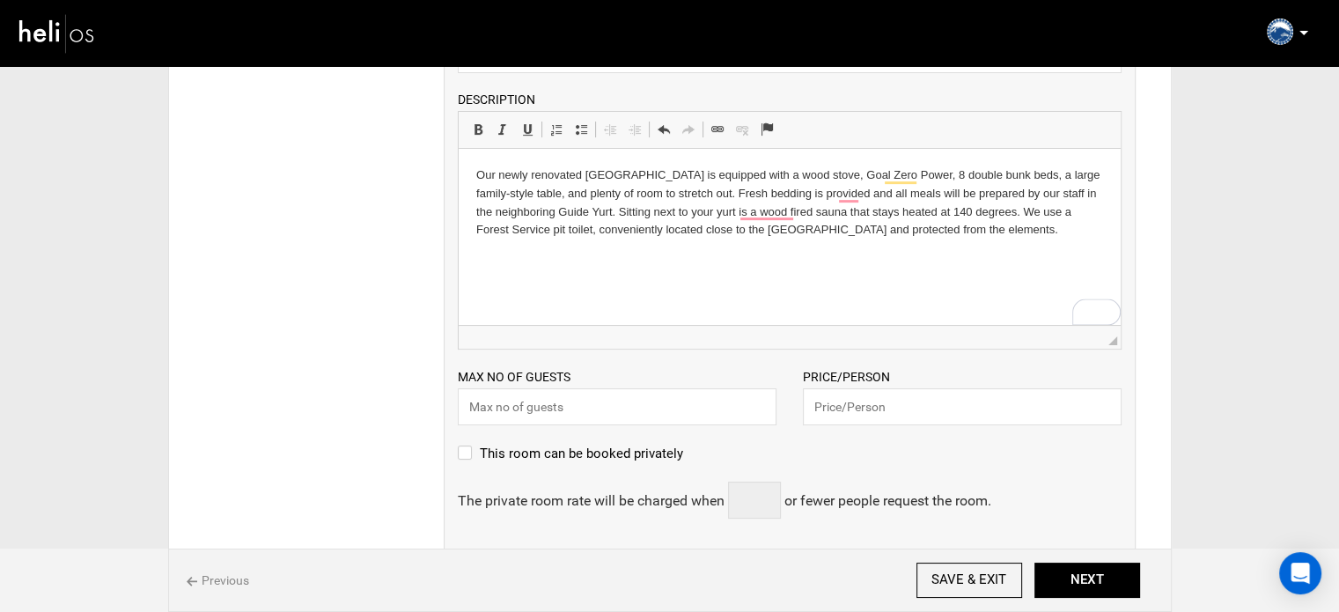
scroll to position [92, 0]
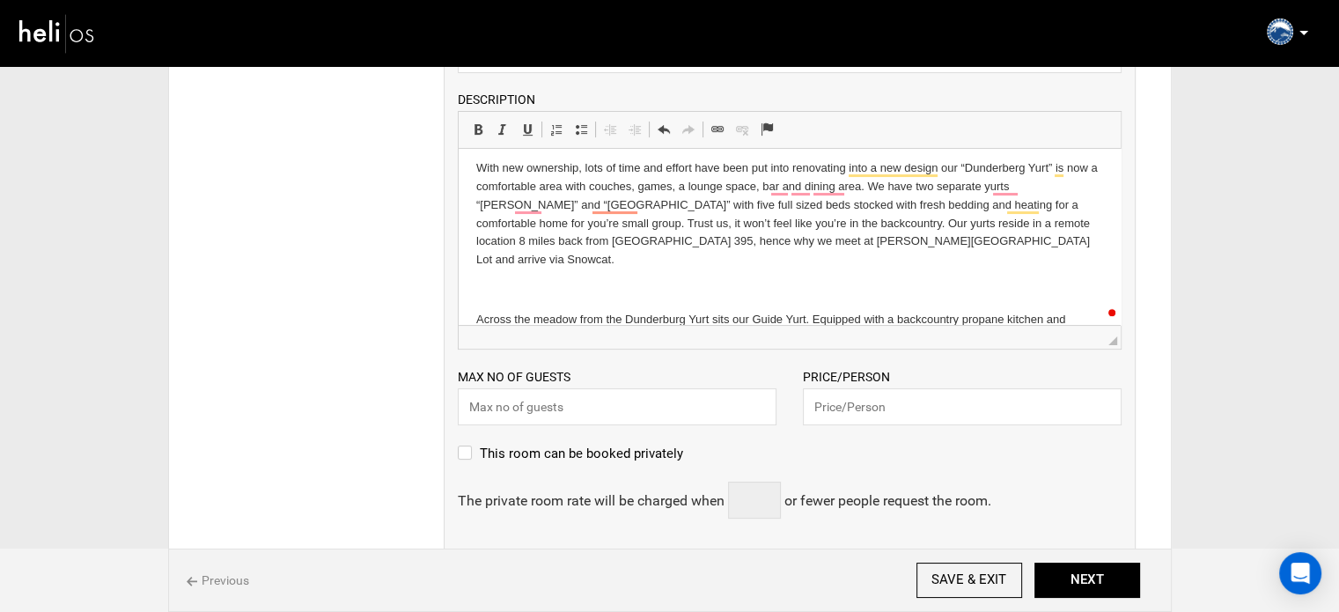
click at [727, 281] on p "To enrich screen reader interactions, please activate Accessibility in Grammarl…" at bounding box center [789, 290] width 627 height 18
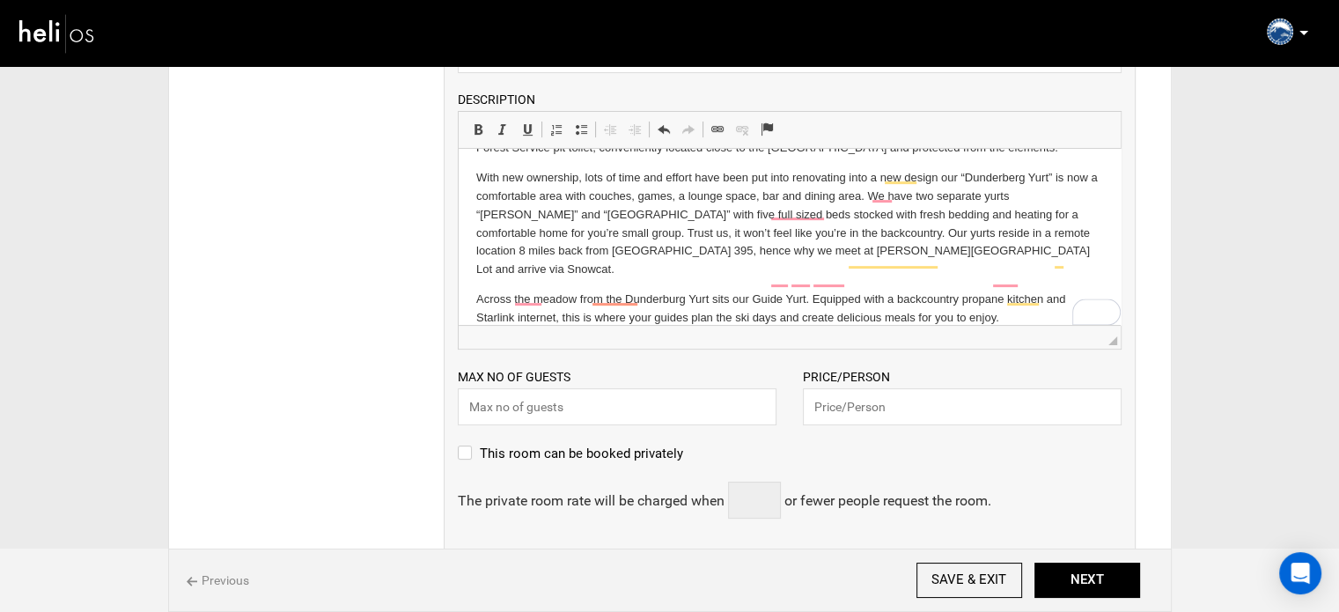
scroll to position [84, 0]
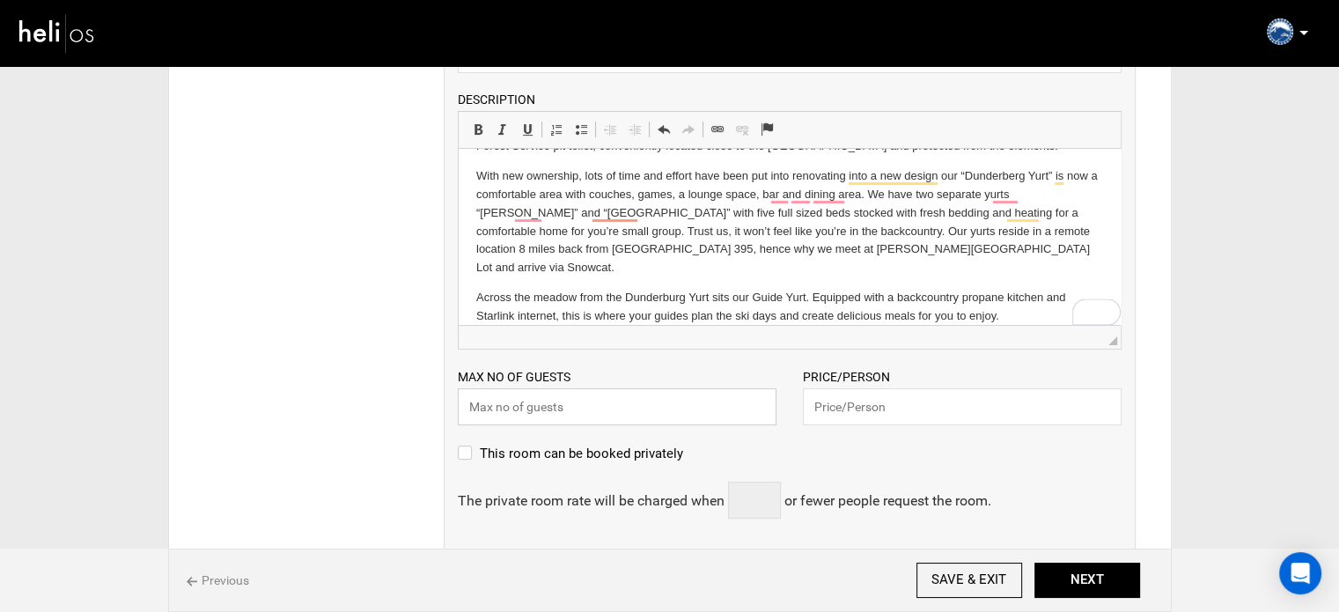
click at [631, 402] on input "text" at bounding box center [617, 406] width 319 height 37
type input "5"
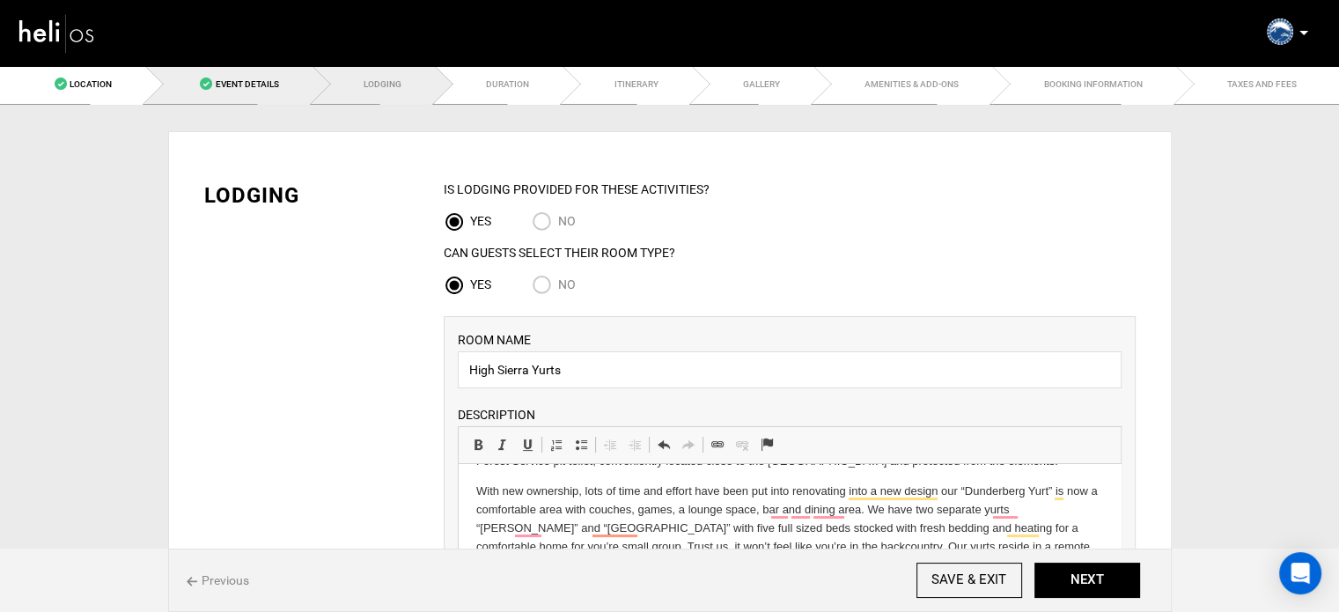
click at [215, 81] on link "Event Details" at bounding box center [228, 84] width 166 height 40
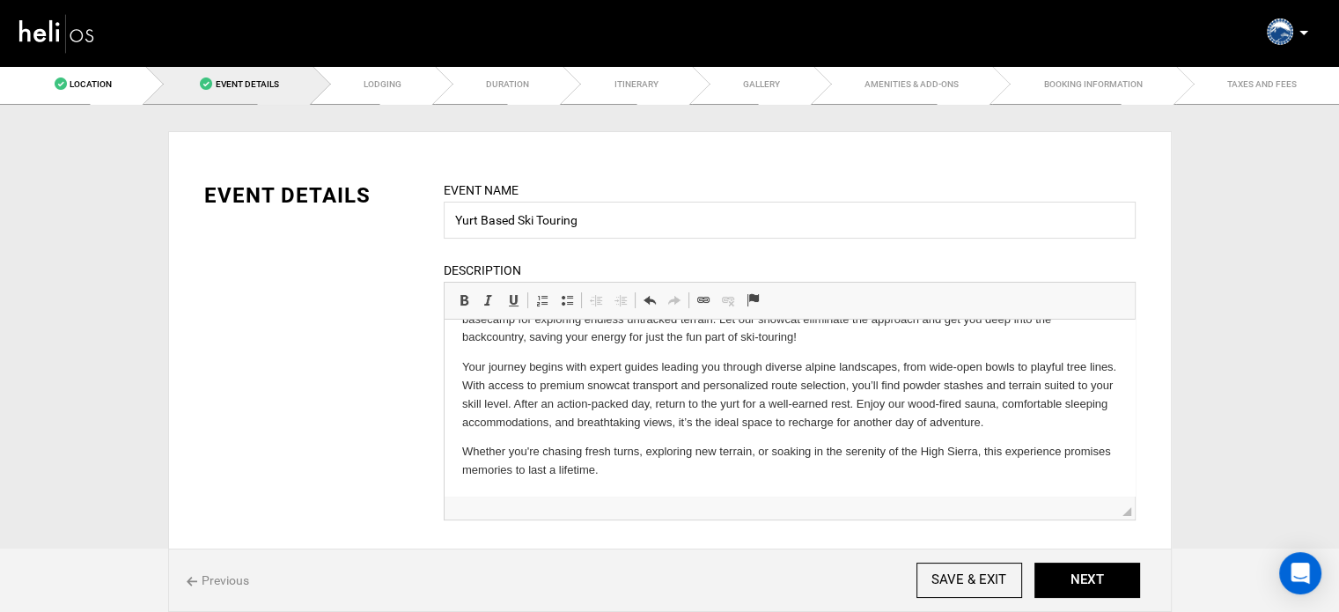
scroll to position [61, 0]
click at [623, 386] on p "Your journey begins with expert guides leading you through diverse alpine lands…" at bounding box center [788, 397] width 655 height 73
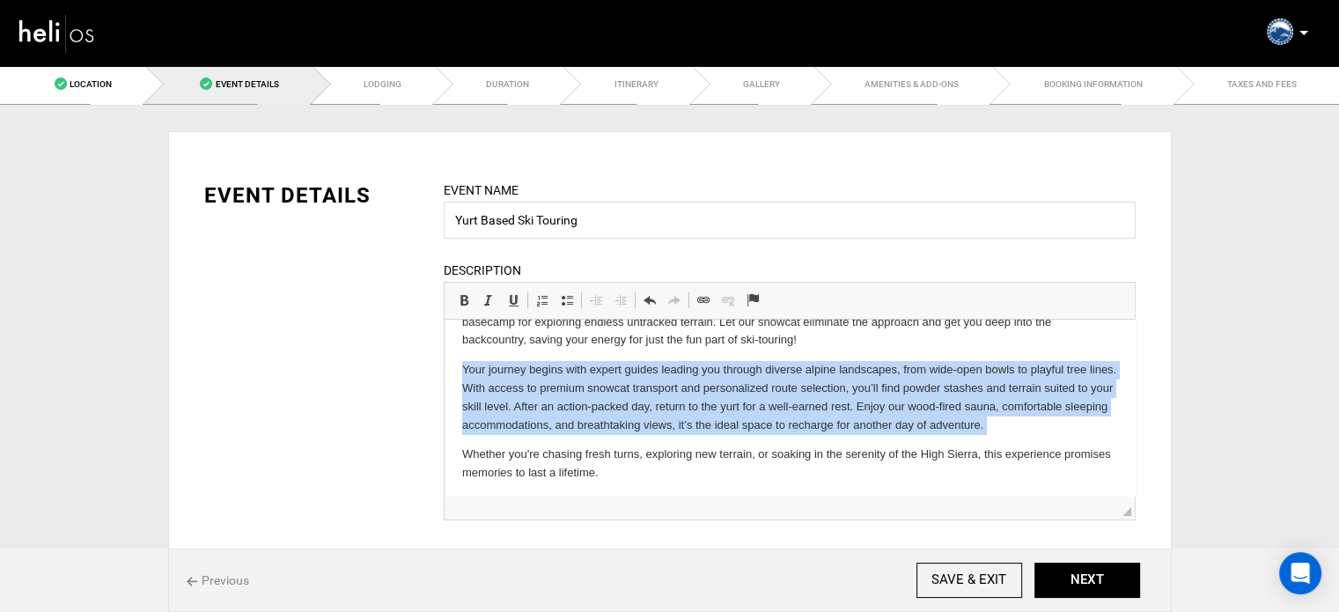
click at [623, 386] on p "Your journey begins with expert guides leading you through diverse alpine lands…" at bounding box center [788, 397] width 655 height 73
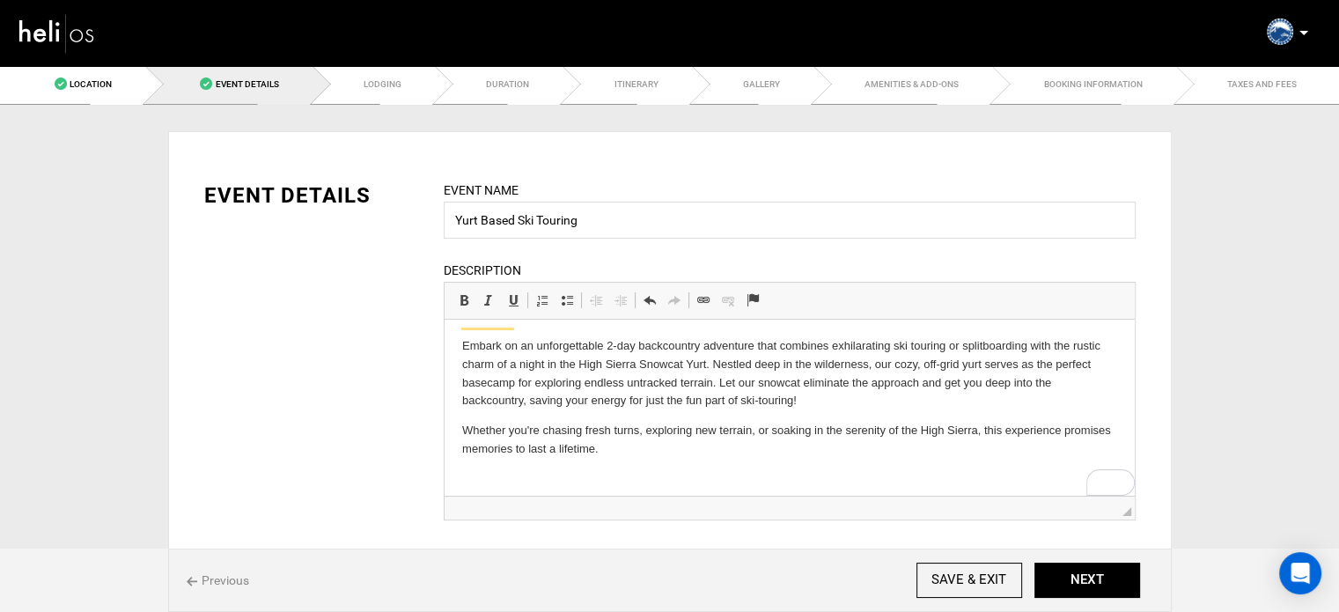
scroll to position [0, 0]
click at [463, 337] on p "Embark on an unforgettable 2-day backcountry adventure that combines exhilarati…" at bounding box center [788, 373] width 655 height 73
click at [623, 450] on p "Whether you're chasing fresh turns, exploring new terrain, or soaking in the se…" at bounding box center [788, 440] width 655 height 37
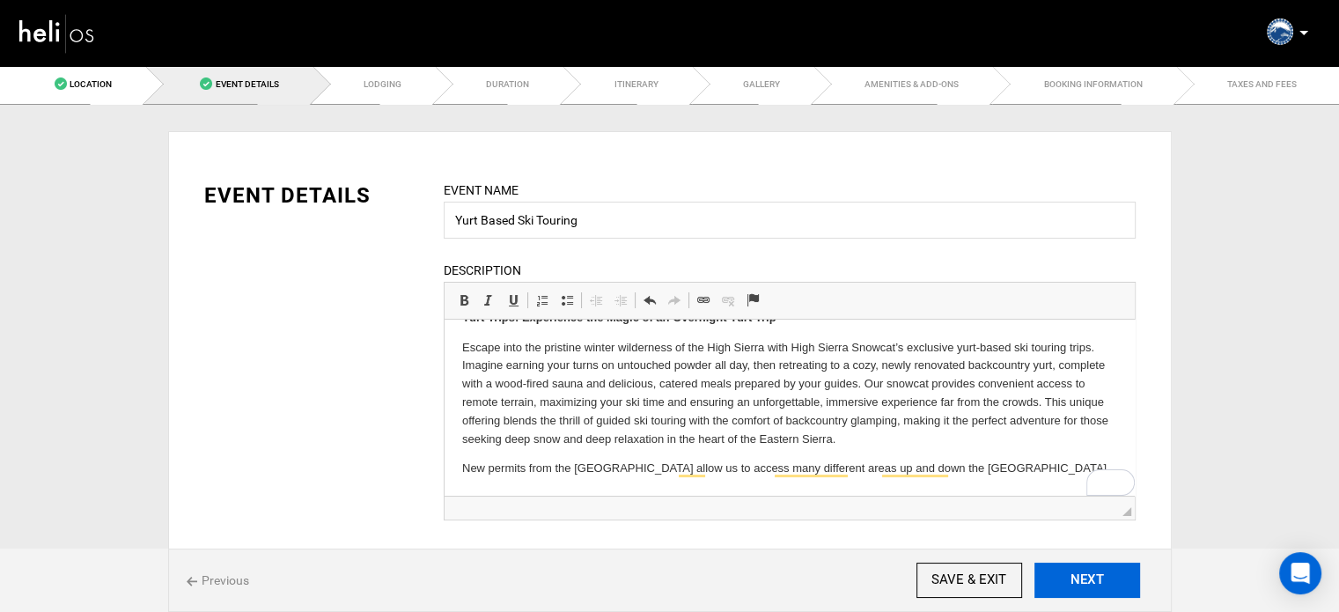
click at [1074, 577] on button "NEXT" at bounding box center [1088, 580] width 106 height 35
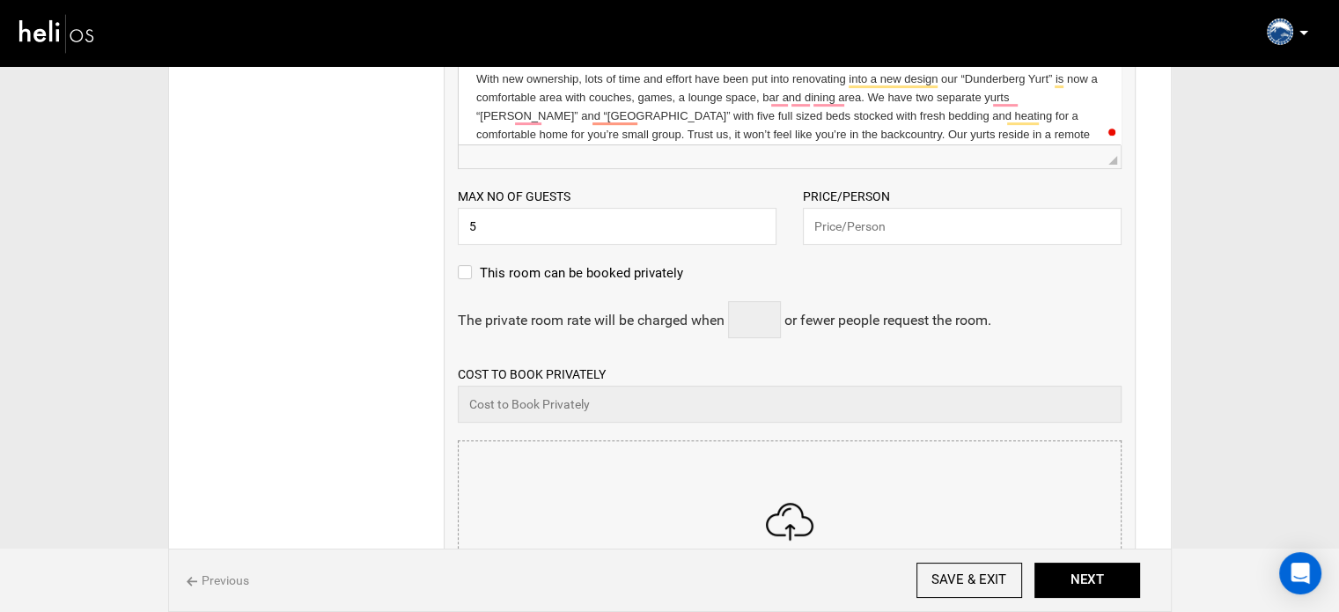
scroll to position [493, 0]
click at [848, 228] on input "text" at bounding box center [962, 228] width 319 height 37
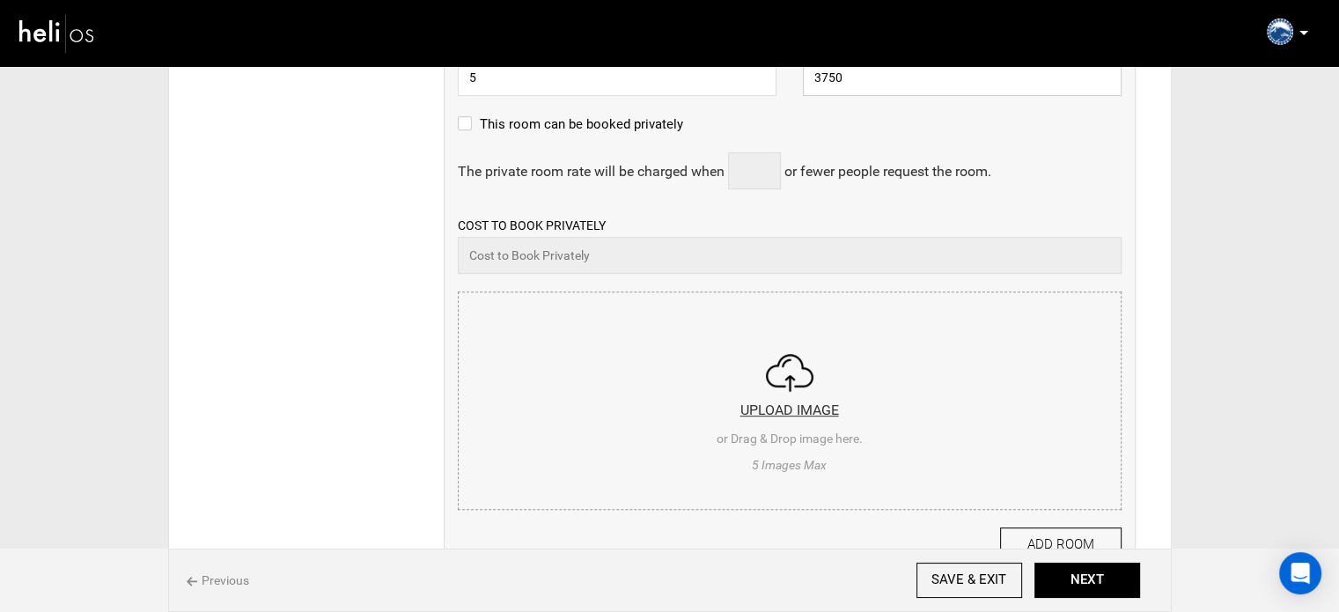
scroll to position [646, 0]
type input "3750"
click at [814, 447] on input "file" at bounding box center [790, 396] width 662 height 211
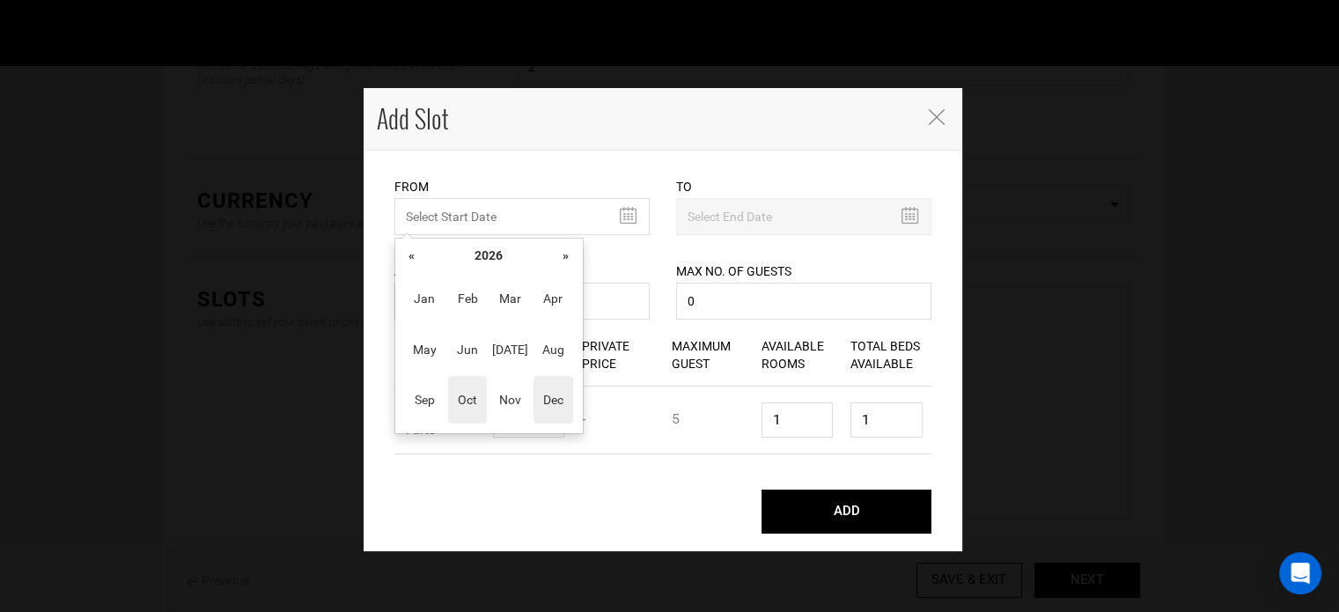
click at [554, 415] on span "Dec" at bounding box center [554, 400] width 40 height 48
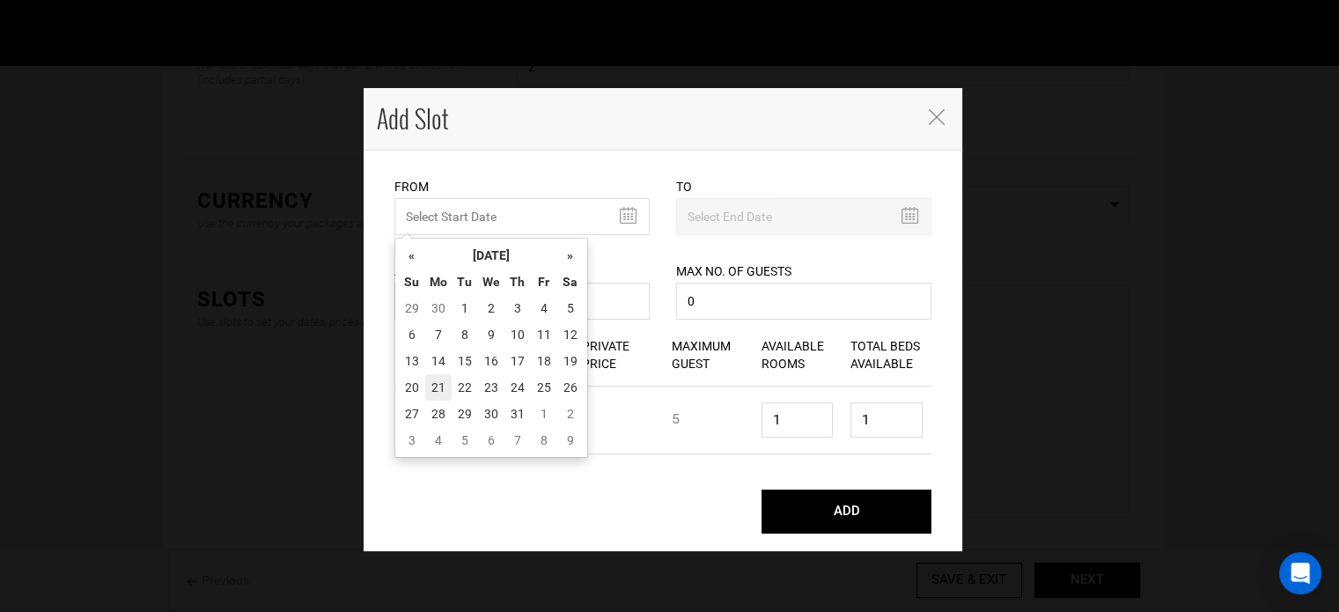
click at [446, 394] on td "21" at bounding box center [438, 387] width 26 height 26
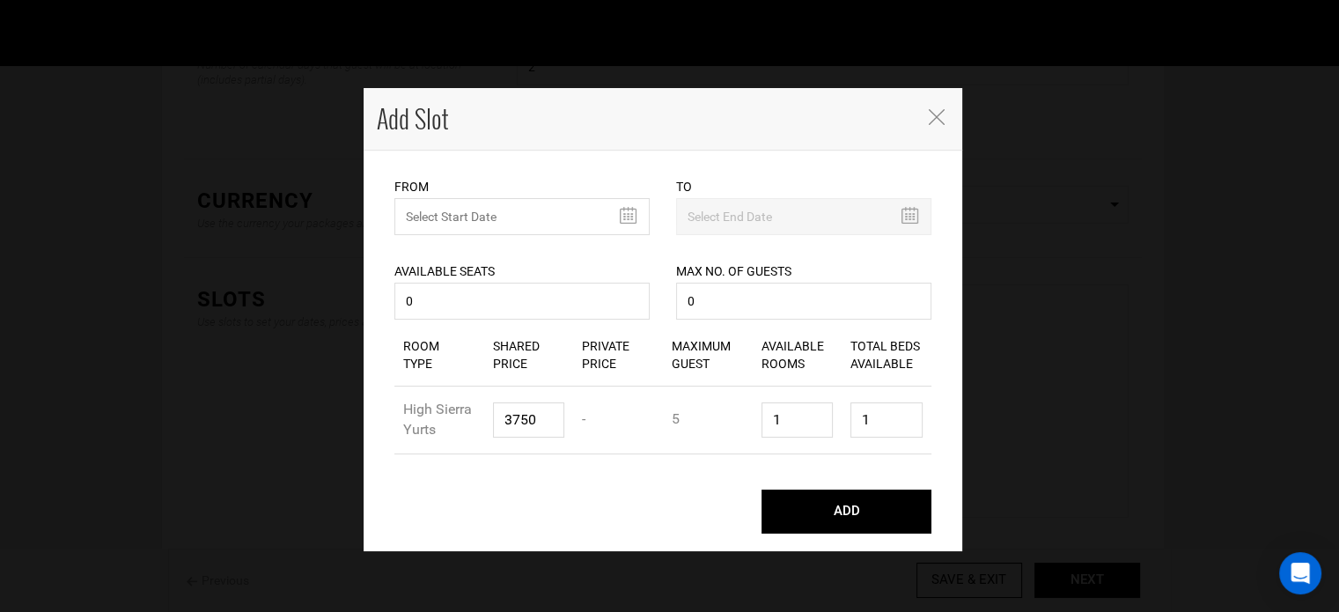
type input "[DATE]"
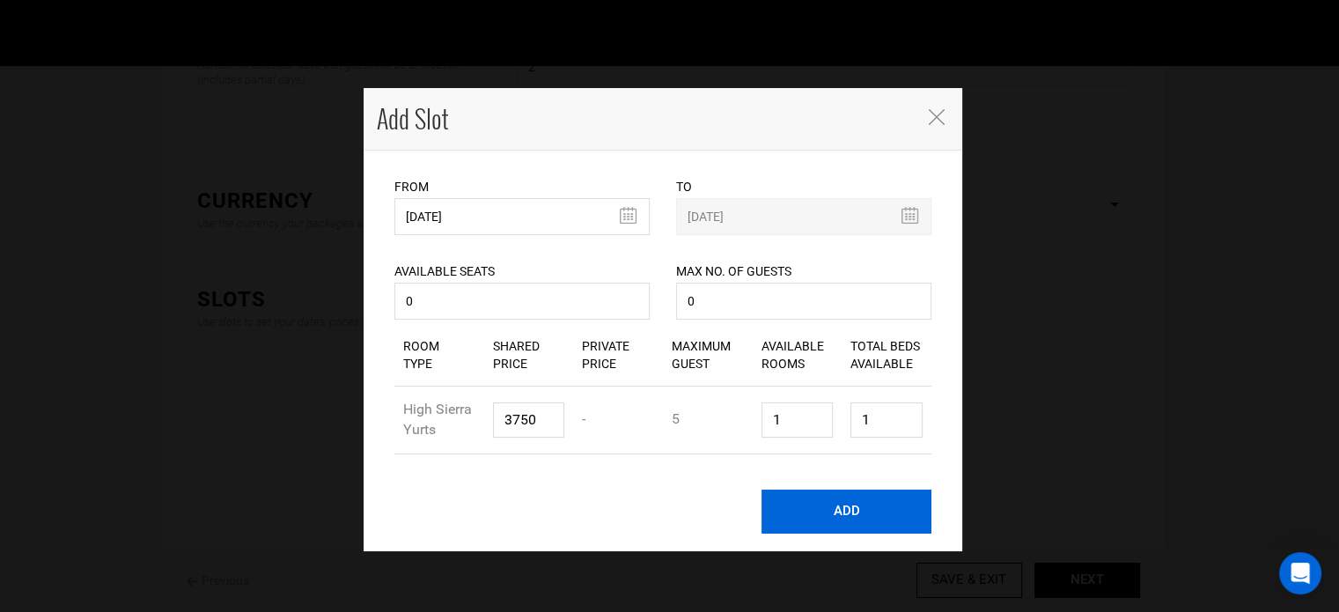
click at [882, 524] on button "ADD" at bounding box center [847, 512] width 170 height 44
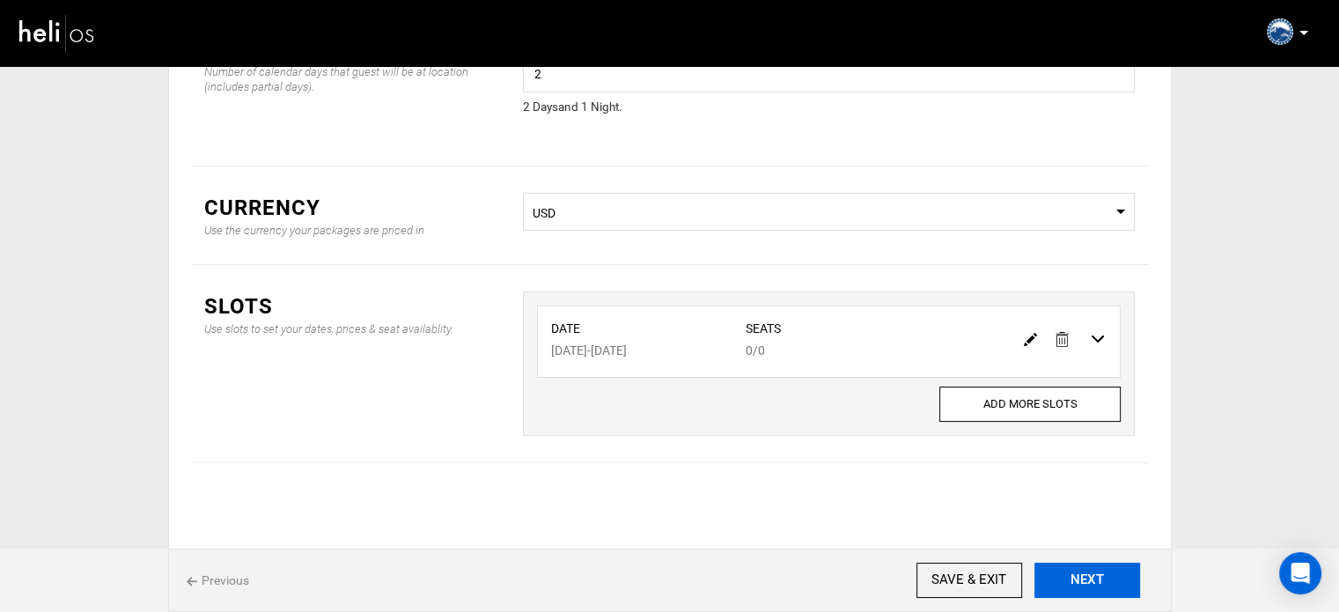
click at [1095, 577] on button "NEXT" at bounding box center [1088, 580] width 106 height 35
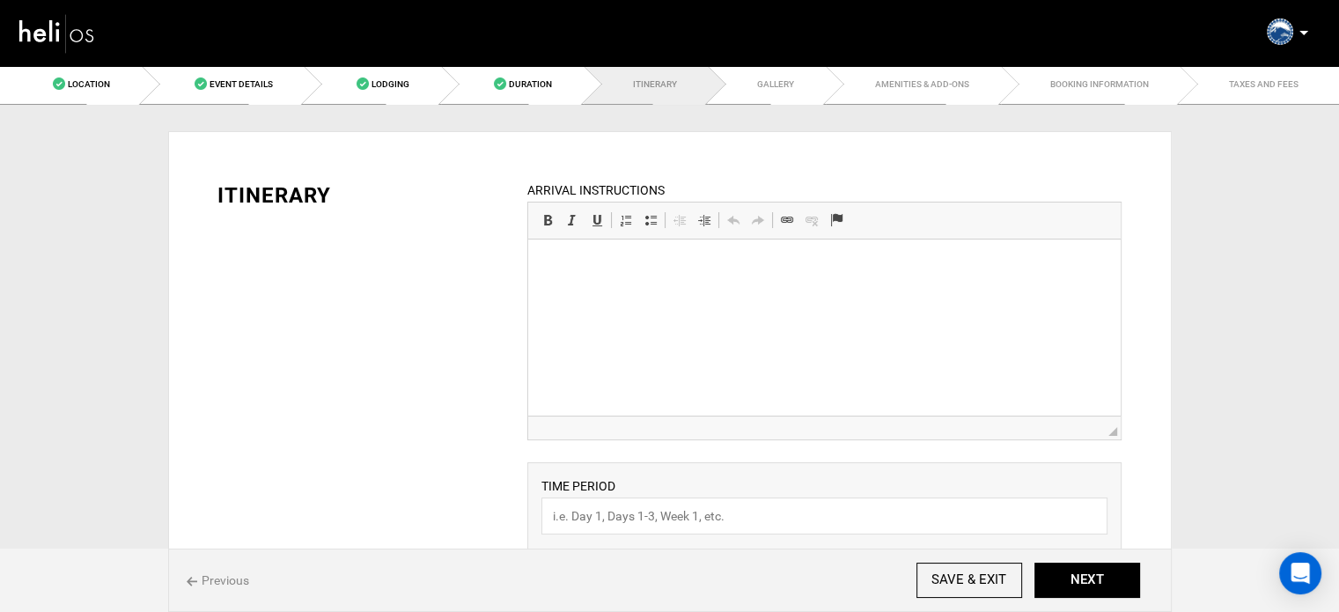
click at [719, 293] on html at bounding box center [824, 267] width 593 height 54
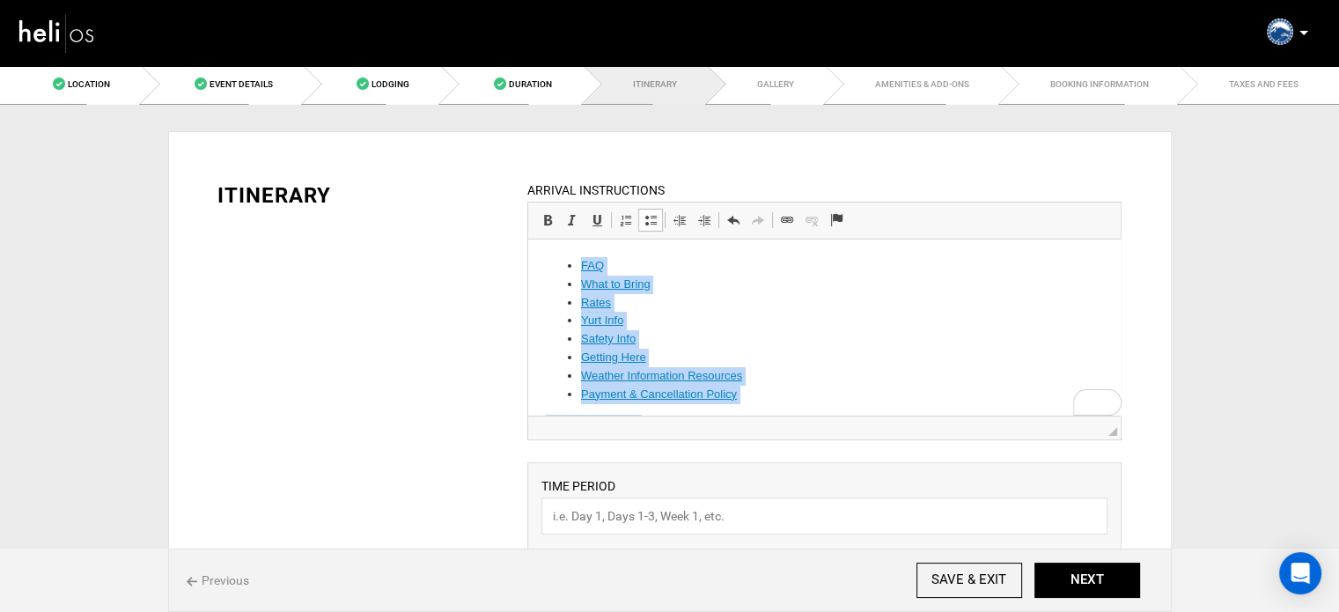
drag, startPoint x: 739, startPoint y: 404, endPoint x: 1080, endPoint y: 321, distance: 350.7
click at [551, 240] on html "FAQ What to Bring Rates Yurt Info Safety Info Getting Here Weather Information …" at bounding box center [824, 514] width 593 height 548
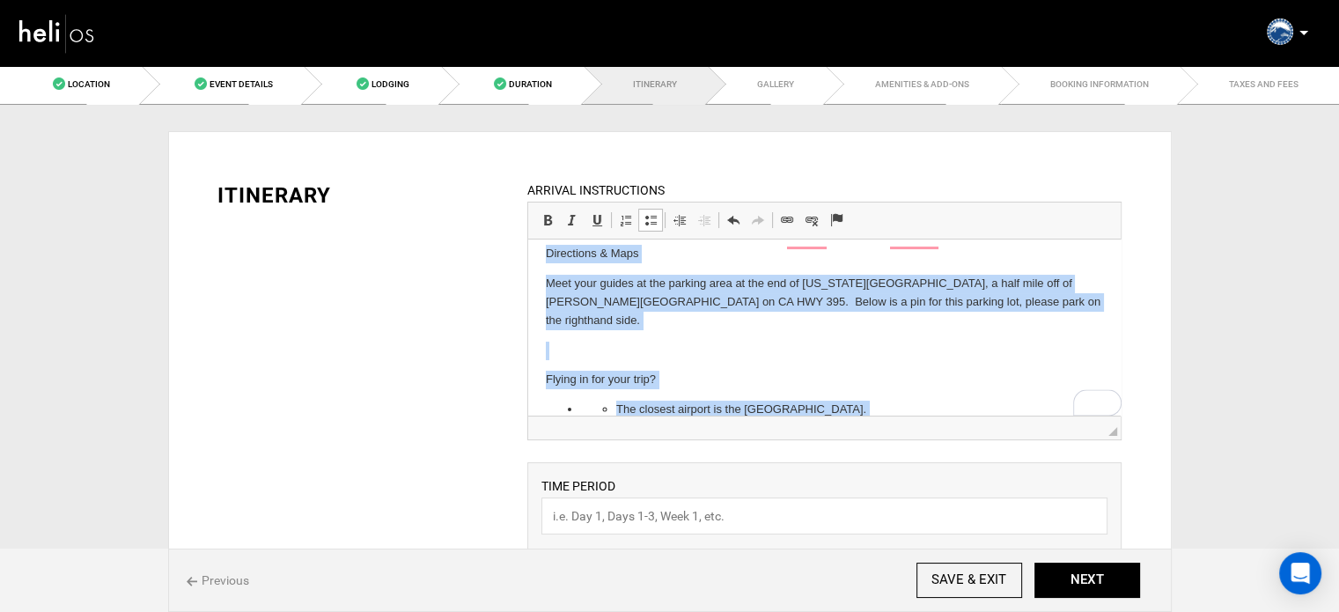
scroll to position [250, 0]
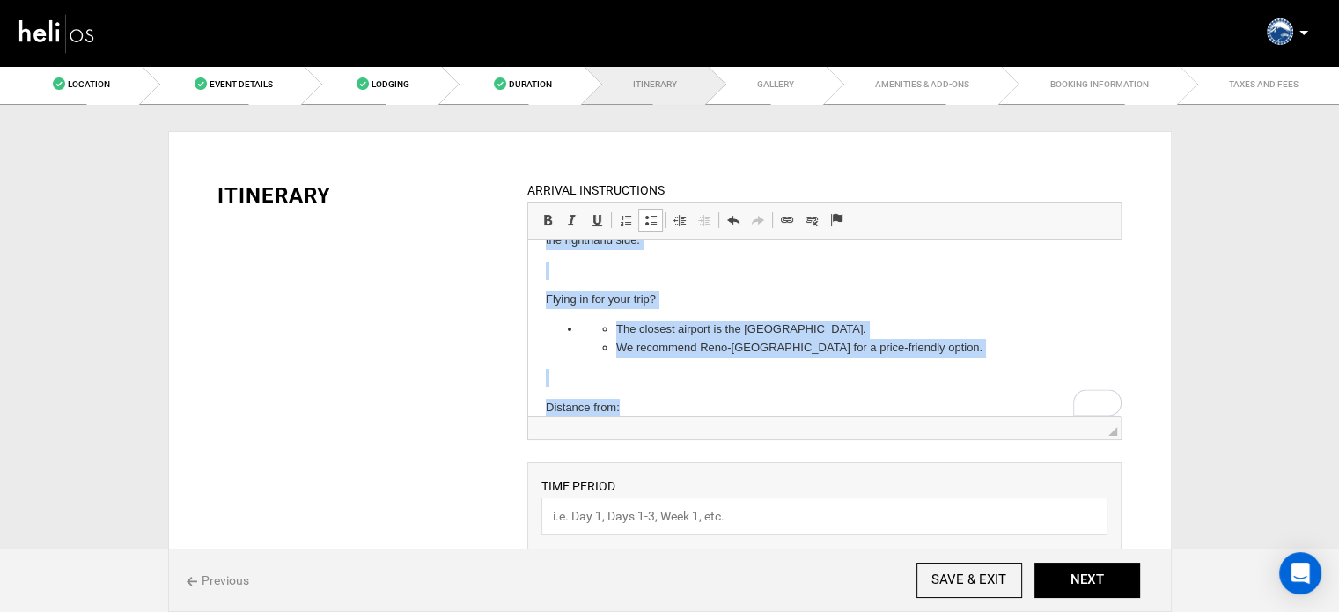
drag, startPoint x: 579, startPoint y: 245, endPoint x: 771, endPoint y: 458, distance: 287.4
click at [771, 434] on html "FAQ What to Bring Rates Yurt Info Safety Info Getting Here Weather Information …" at bounding box center [824, 211] width 593 height 445
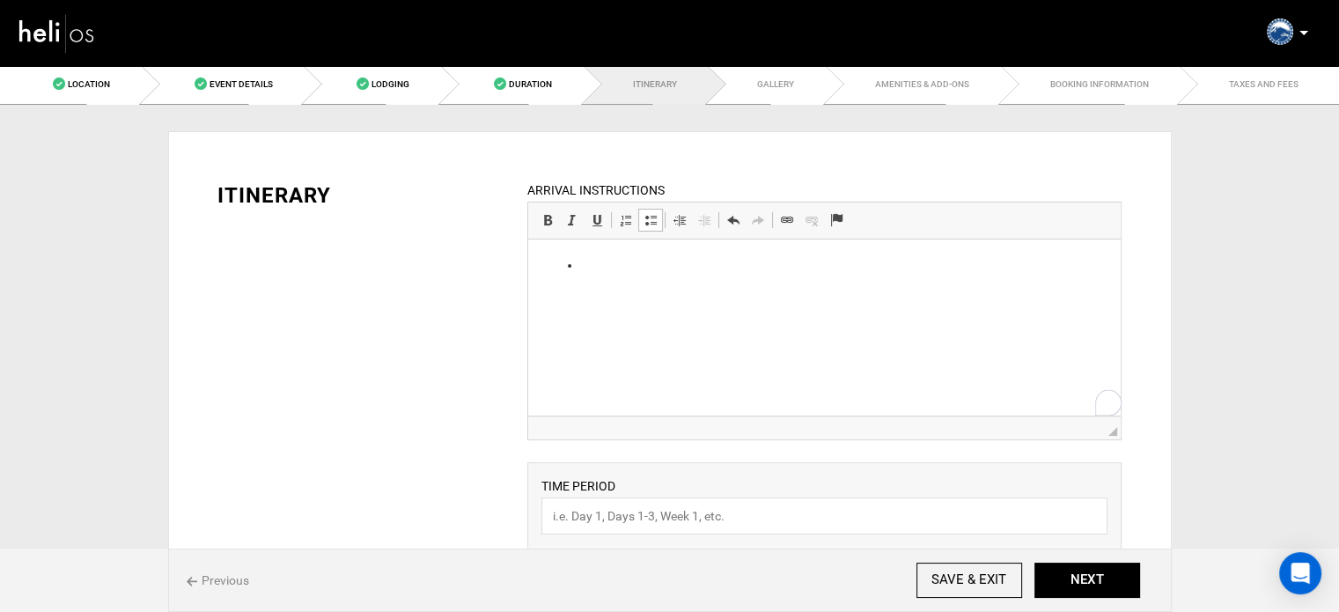
scroll to position [0, 0]
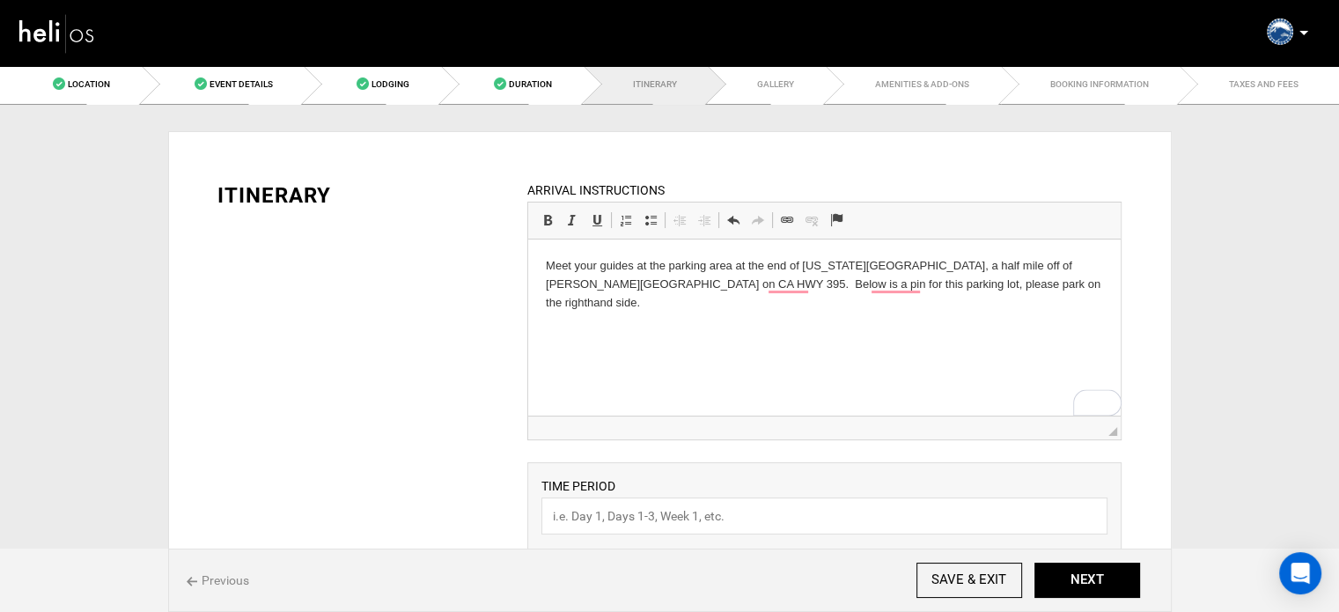
click at [542, 265] on html "Meet your guides at the parking area at the end of Virginia Lakes Rd, a half mi…" at bounding box center [824, 285] width 593 height 90
click at [660, 216] on link "Insert/Remove Bulleted List" at bounding box center [650, 220] width 25 height 23
click at [1076, 291] on ul "Meet your guides at the parking area at the end of Virginia Lakes Rd, a half mi…" at bounding box center [824, 284] width 557 height 55
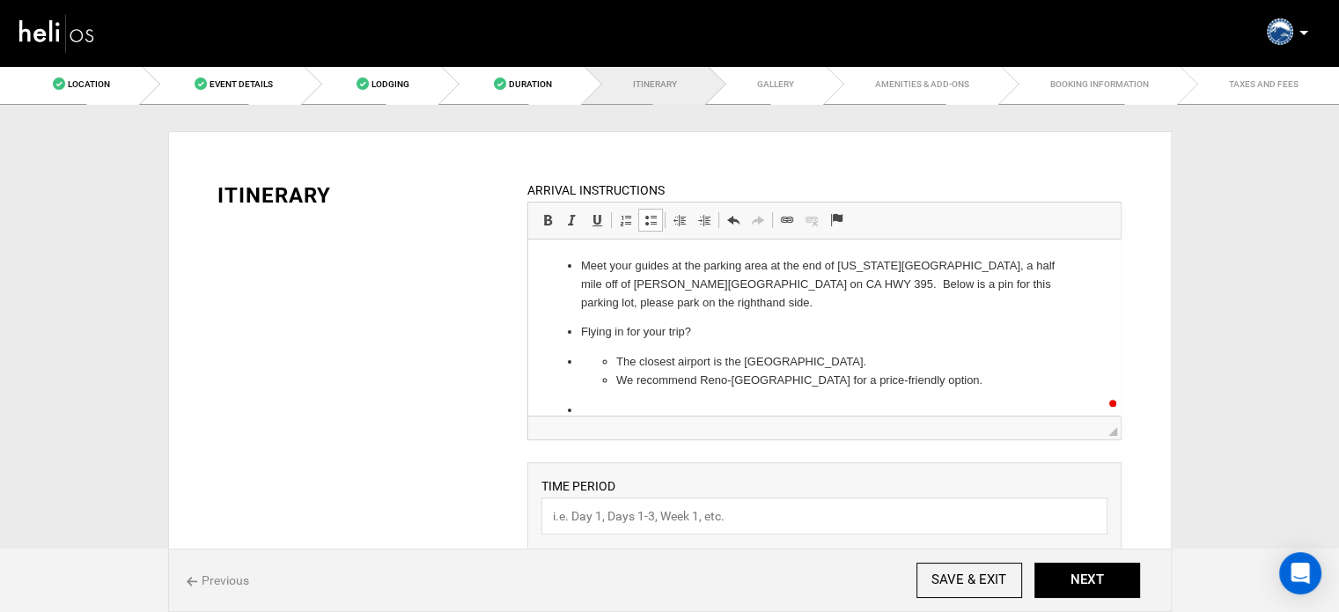
scroll to position [134, 0]
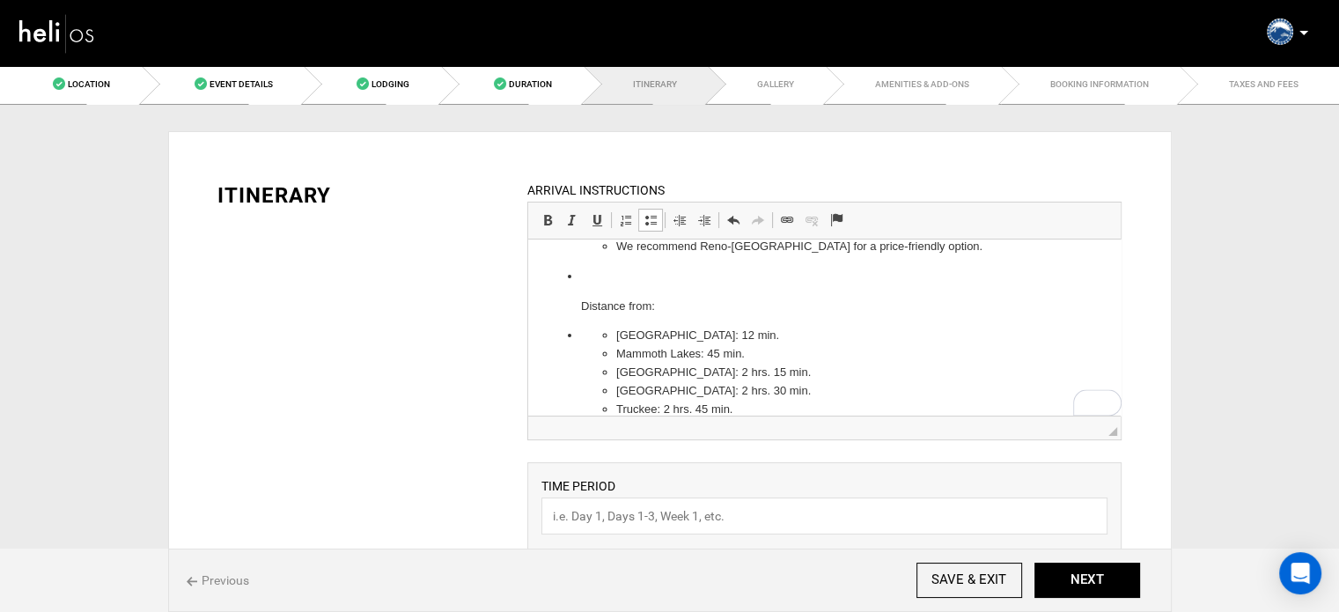
click at [579, 307] on ul "Meet your guides at the parking area at the end of Virginia Lakes Rd, a half mi…" at bounding box center [824, 270] width 557 height 295
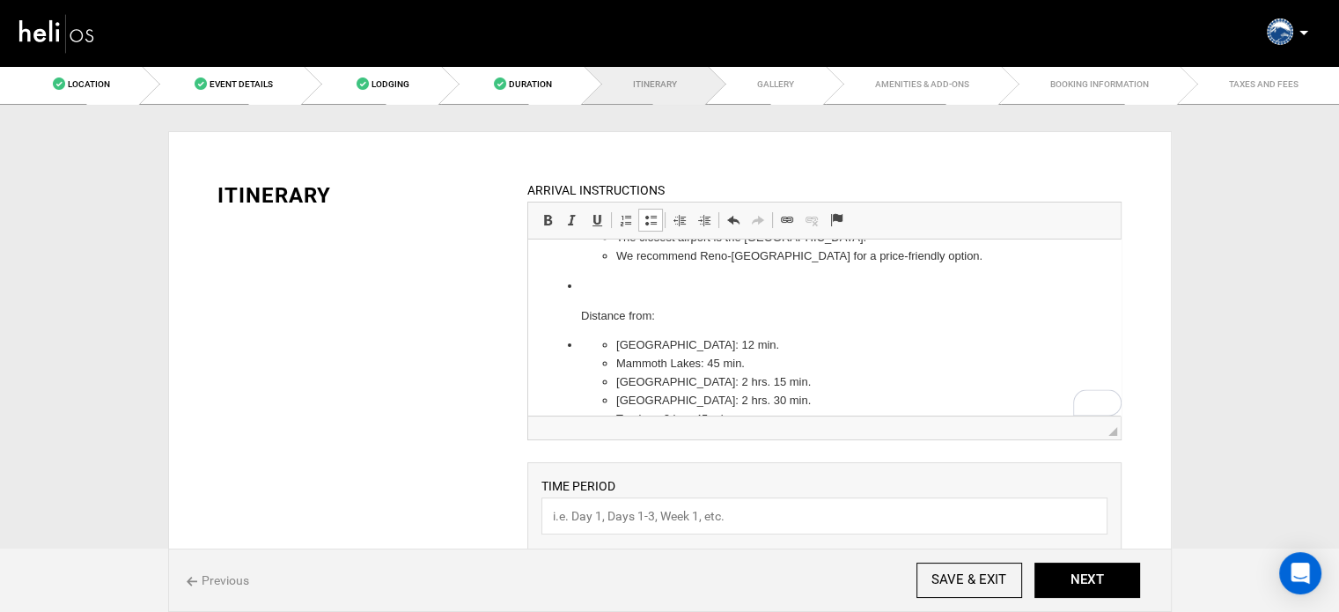
scroll to position [124, 0]
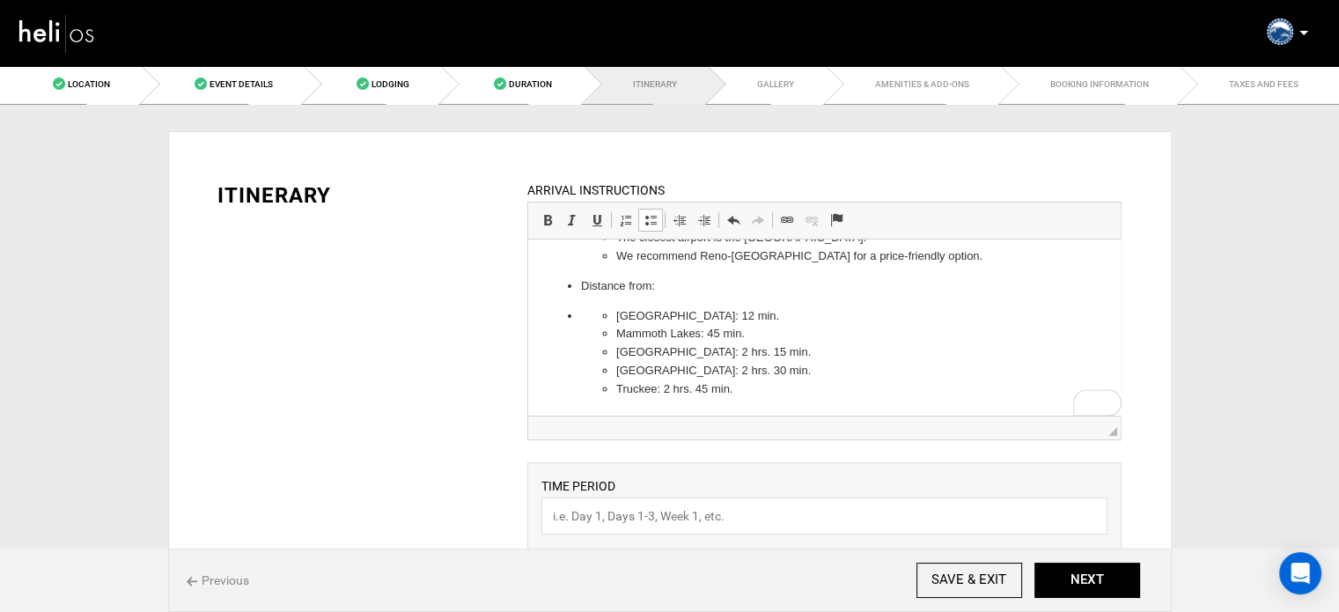
click at [579, 307] on ul "Meet your guides at the parking area at the end of Virginia Lakes Rd, a half mi…" at bounding box center [824, 266] width 557 height 266
click at [581, 284] on li "Distance from:" at bounding box center [824, 286] width 487 height 18
click at [639, 217] on link "Insert/Remove Bulleted List" at bounding box center [650, 220] width 25 height 23
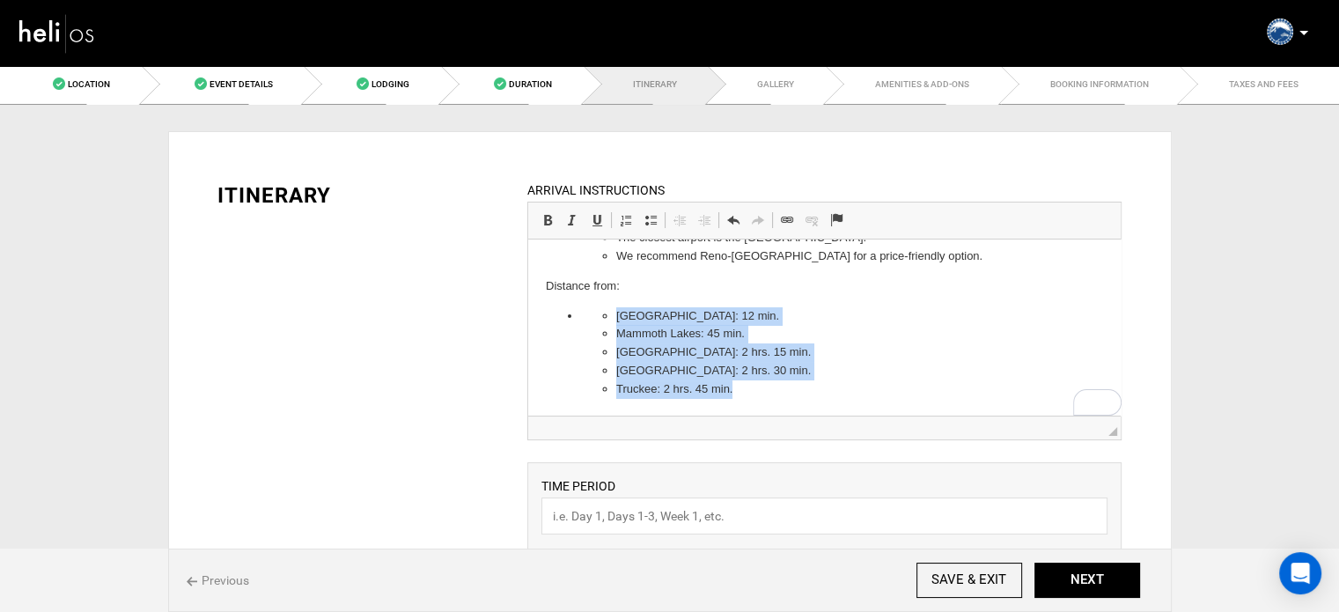
drag, startPoint x: 607, startPoint y: 311, endPoint x: 1280, endPoint y: 661, distance: 758.6
click at [751, 417] on html "Meet your guides at the parking area at the end of Virginia Lakes Rd, a half mi…" at bounding box center [824, 265] width 593 height 301
click at [651, 215] on span at bounding box center [651, 220] width 14 height 14
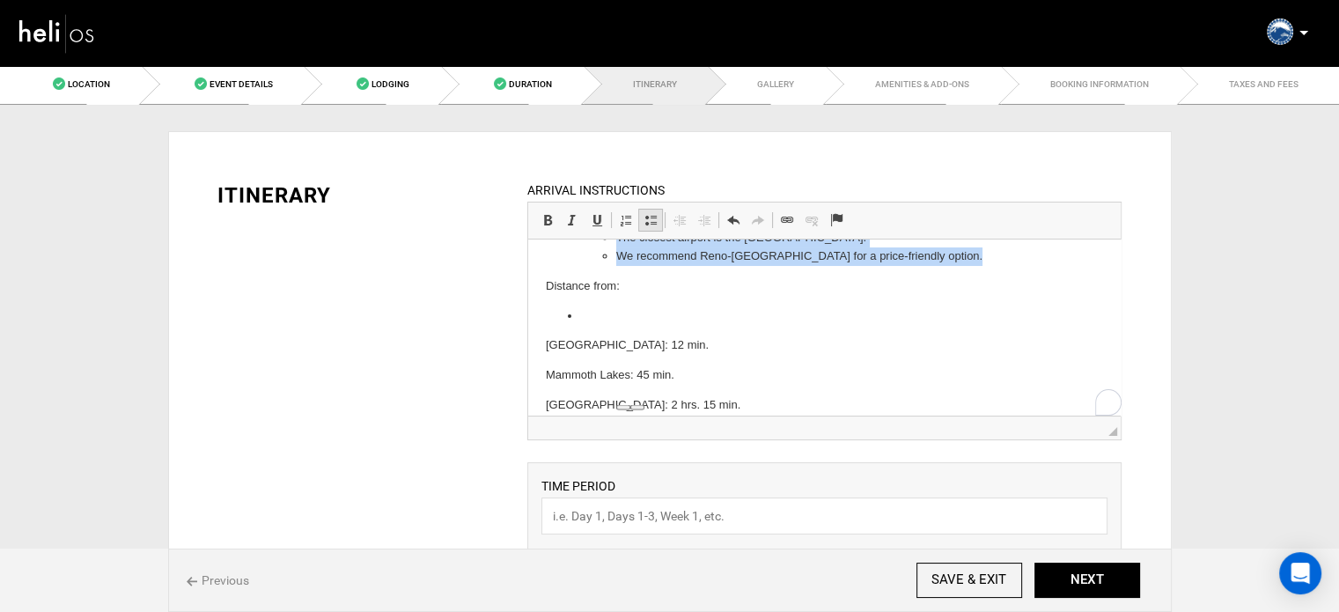
click at [651, 215] on span at bounding box center [651, 220] width 14 height 14
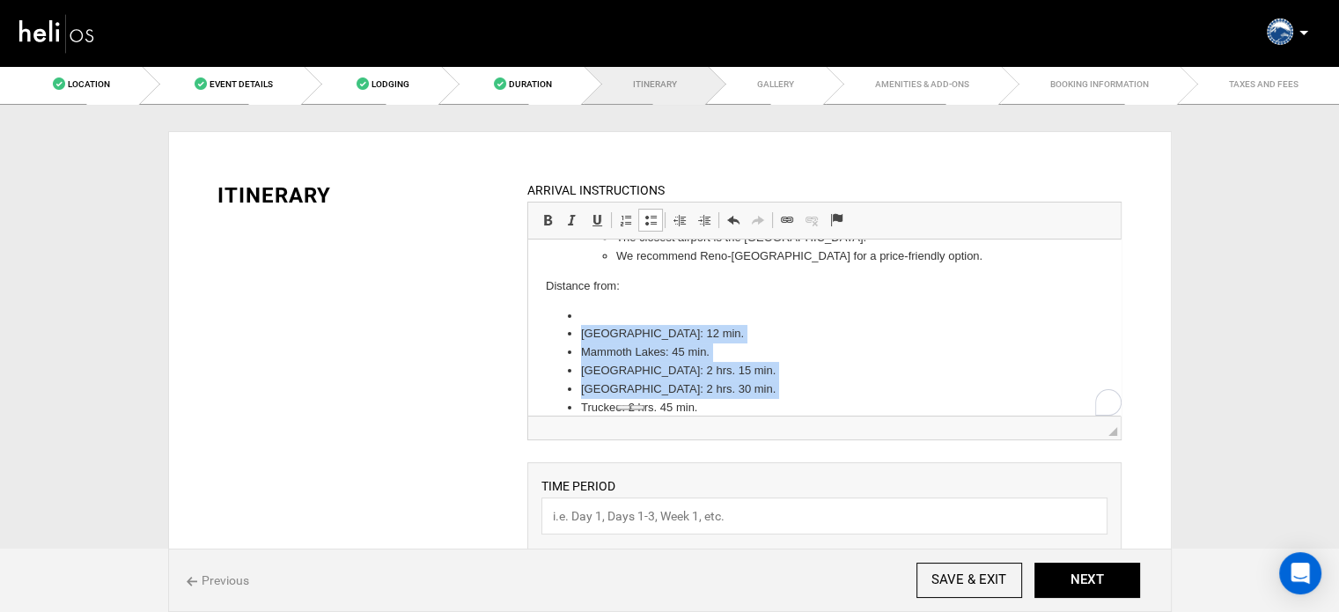
click at [579, 325] on ul "Mono Lake: 12 min. Mammoth Lakes: 45 min. South Lake Tahoe: 2 hrs. 15 min. Reno…" at bounding box center [824, 362] width 557 height 110
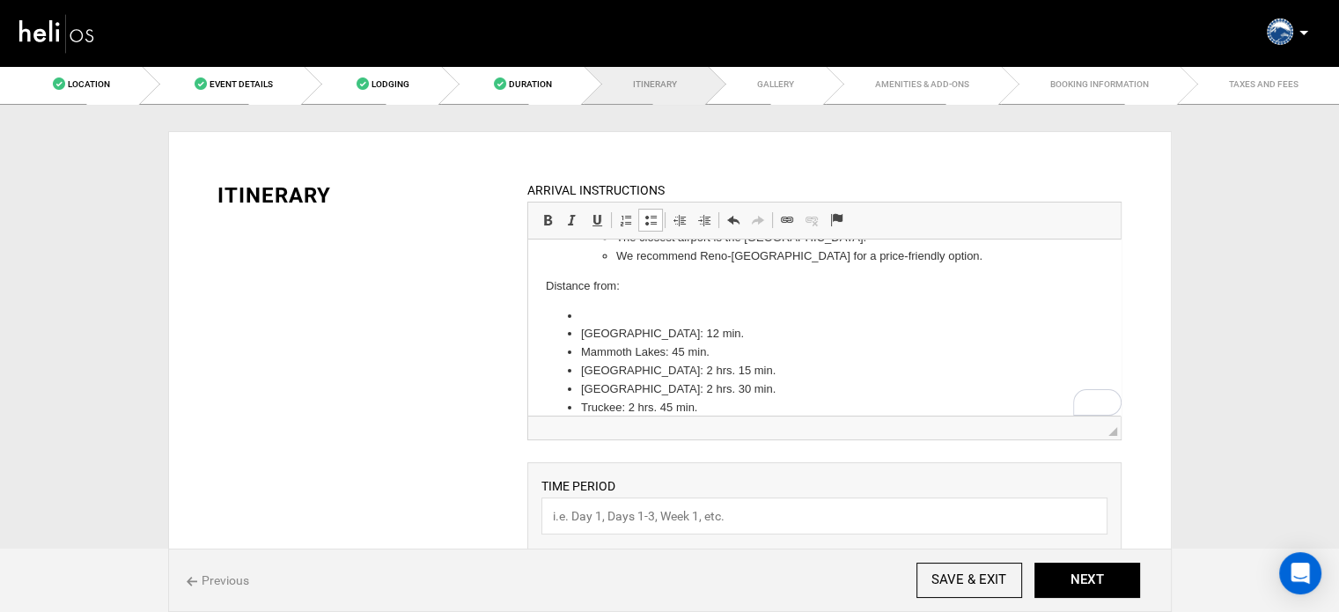
click at [579, 321] on ul "Mono Lake: 12 min. Mammoth Lakes: 45 min. South Lake Tahoe: 2 hrs. 15 min. Reno…" at bounding box center [824, 362] width 557 height 110
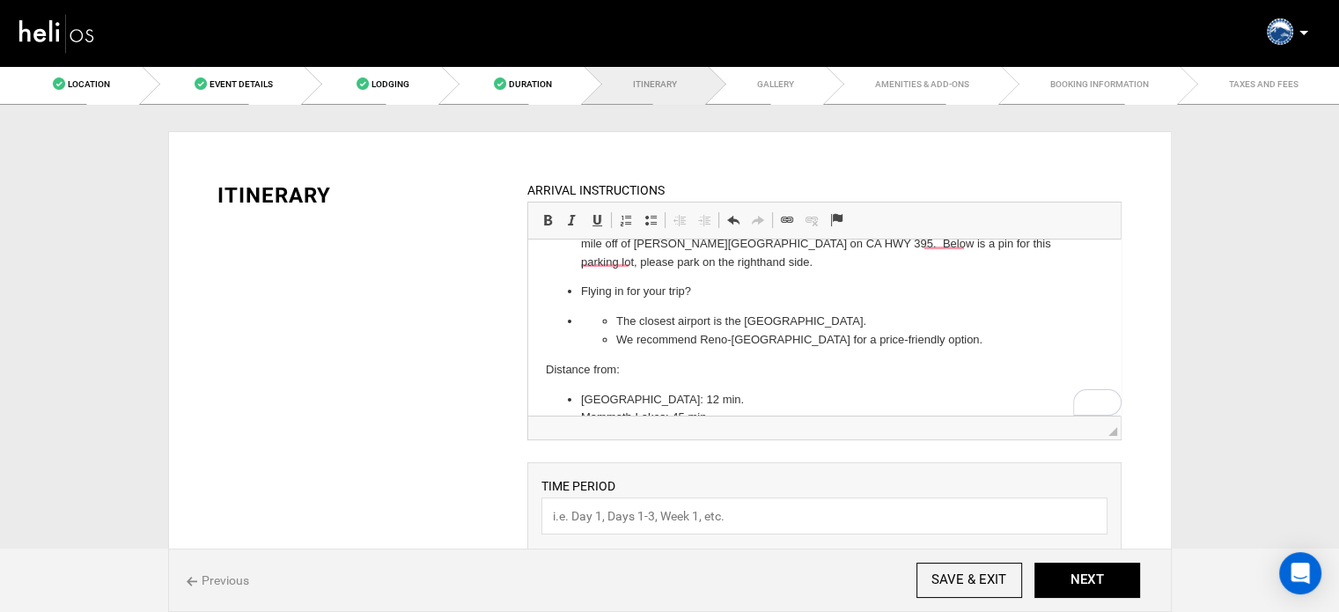
scroll to position [41, 0]
click at [582, 291] on p "Flying in for your trip?" at bounding box center [824, 292] width 487 height 18
click at [651, 218] on span at bounding box center [651, 220] width 14 height 14
click at [600, 315] on ul "The closest airport is the Mammoth Yosemite Airport. We recommend Reno-Tahoe In…" at bounding box center [824, 331] width 487 height 37
drag, startPoint x: 600, startPoint y: 315, endPoint x: 987, endPoint y: 342, distance: 388.4
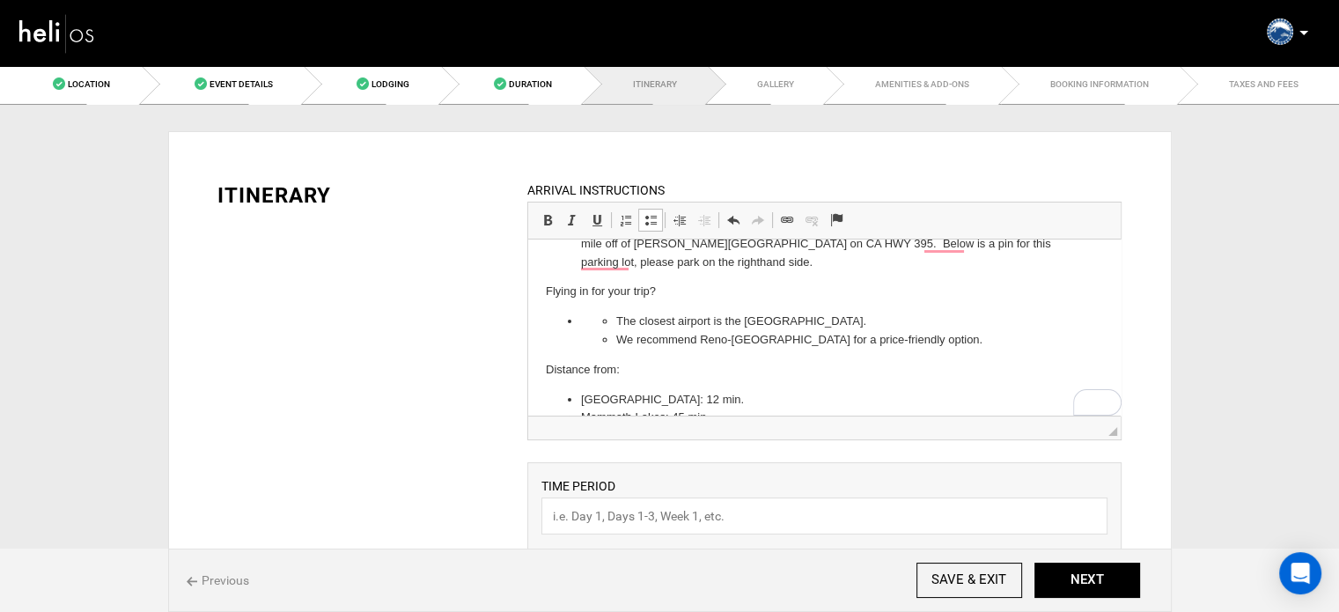
click at [987, 342] on ul "The closest airport is the Mammoth Yosemite Airport. We recommend Reno-Tahoe In…" at bounding box center [824, 331] width 487 height 37
click at [652, 217] on span at bounding box center [651, 220] width 14 height 14
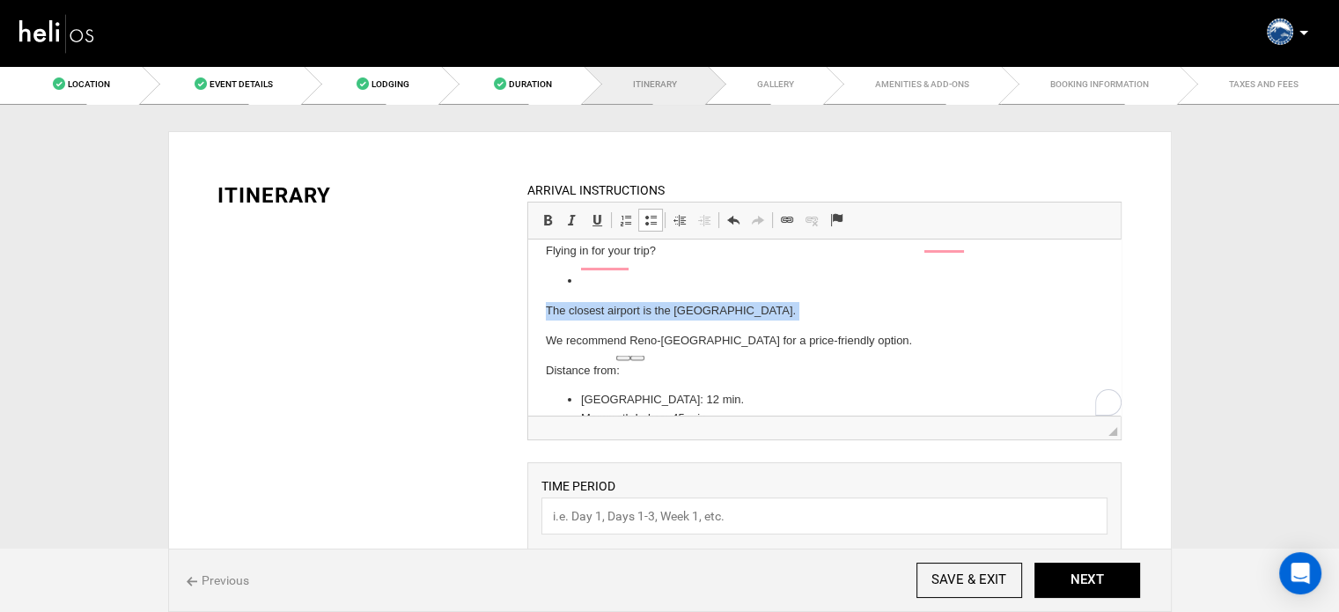
scroll to position [81, 0]
click at [652, 217] on span at bounding box center [651, 220] width 14 height 14
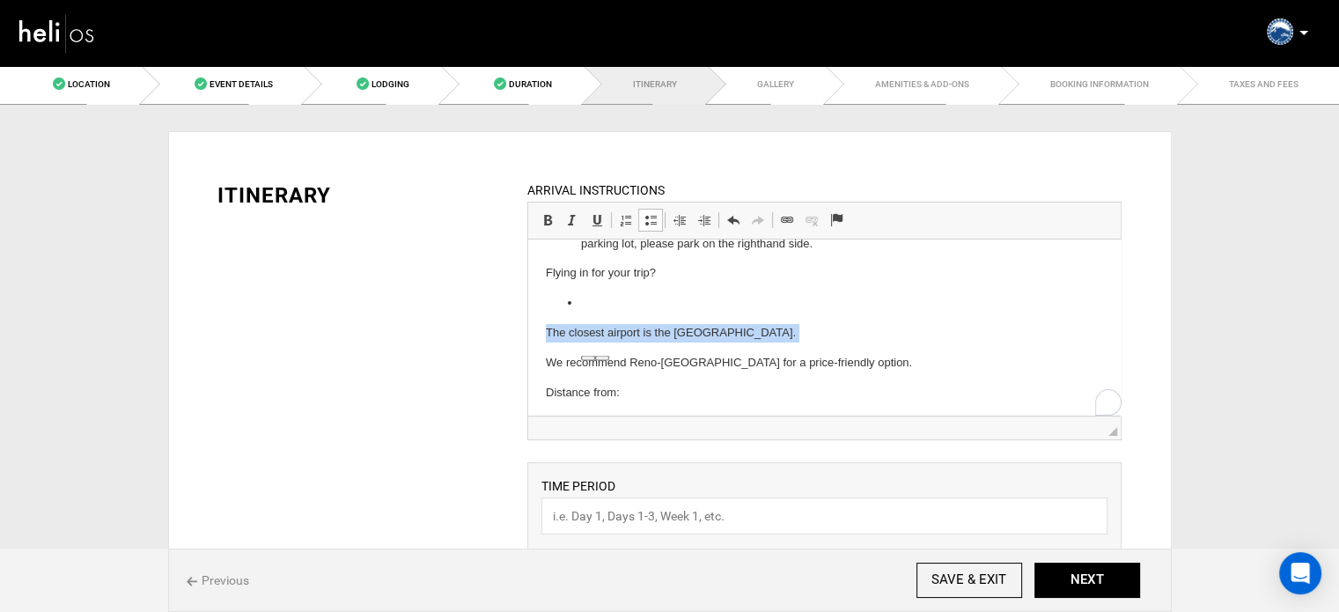
scroll to position [59, 0]
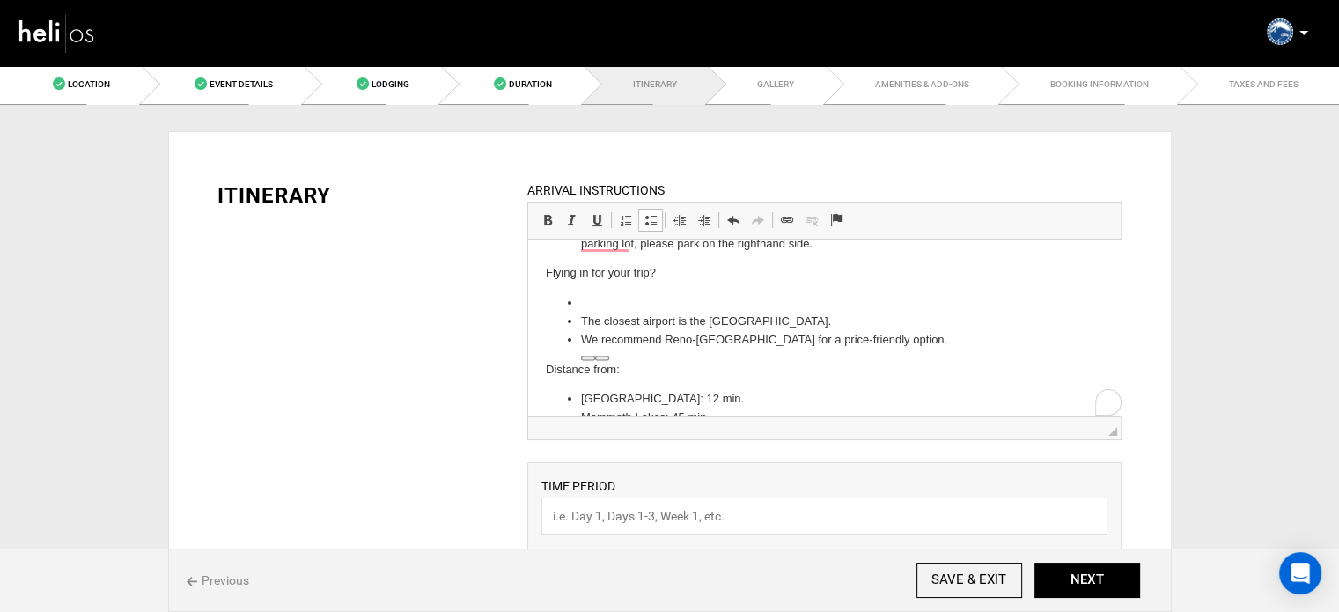
click at [596, 299] on li "To enrich screen reader interactions, please activate Accessibility in Grammarl…" at bounding box center [824, 303] width 487 height 18
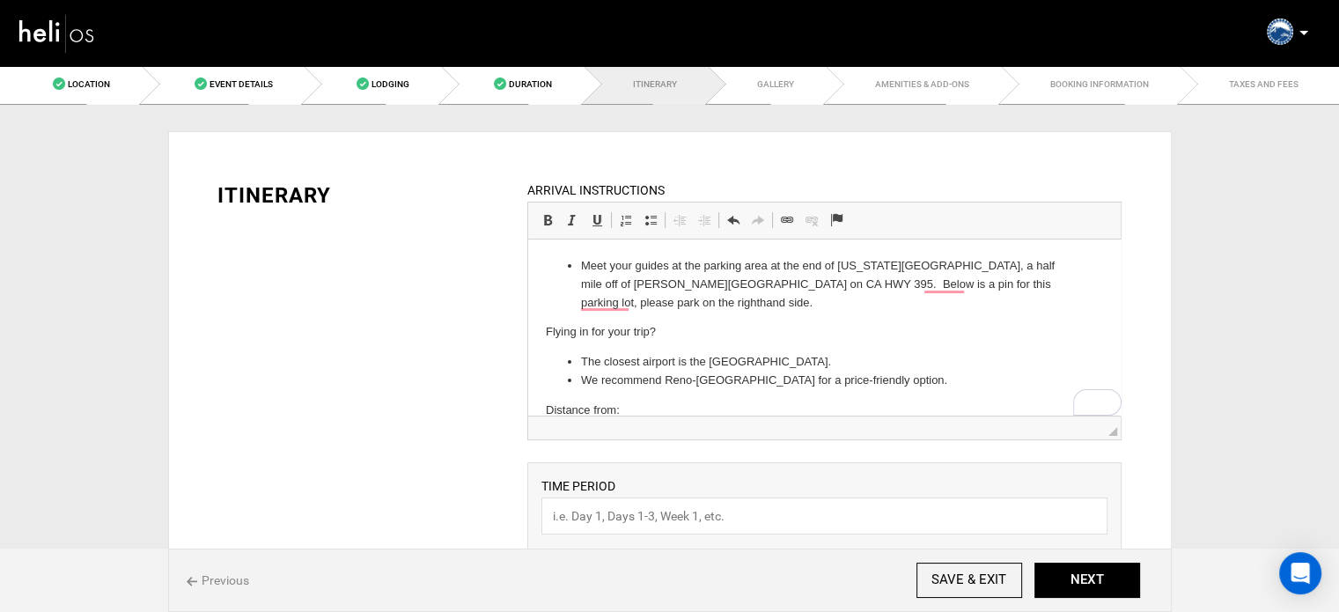
scroll to position [0, 0]
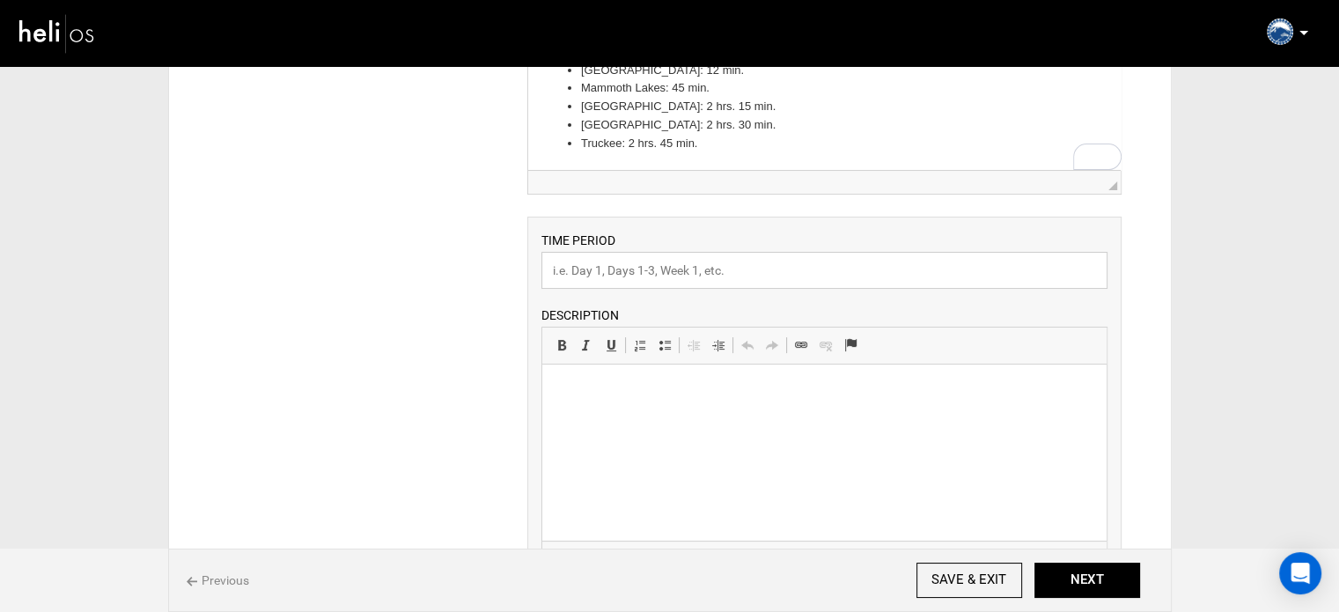
click at [638, 281] on input "text" at bounding box center [825, 270] width 566 height 37
type input "Experience"
click at [600, 410] on html at bounding box center [824, 392] width 564 height 54
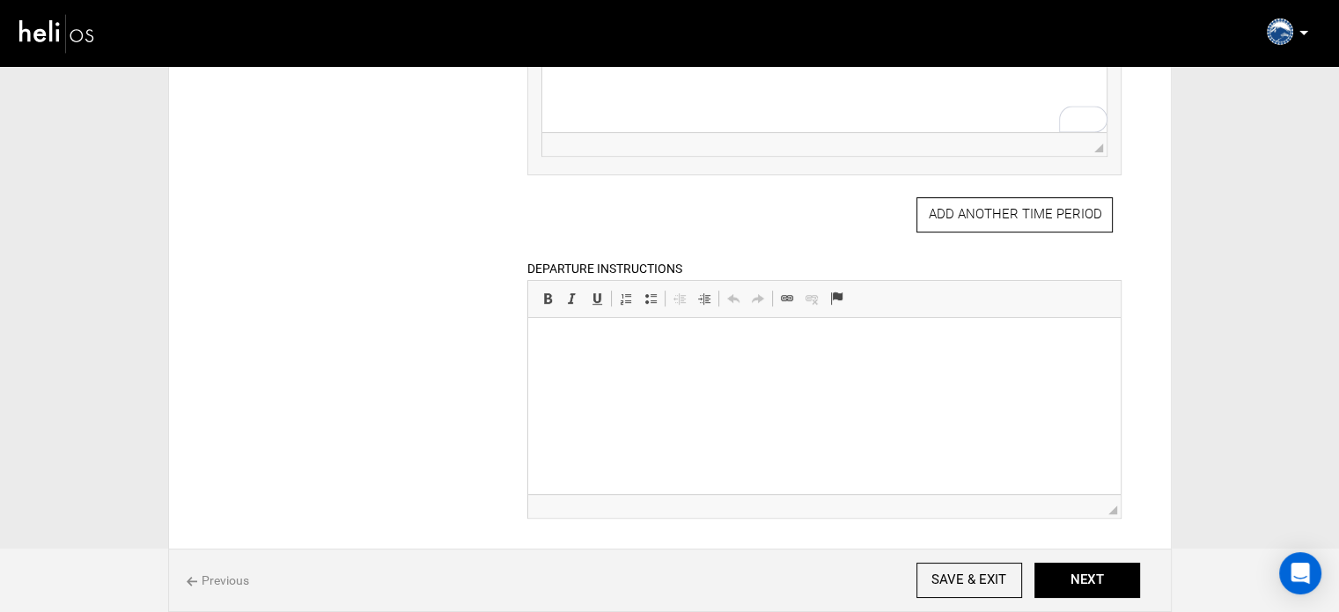
scroll to position [655, 0]
click at [579, 371] on html at bounding box center [824, 344] width 593 height 54
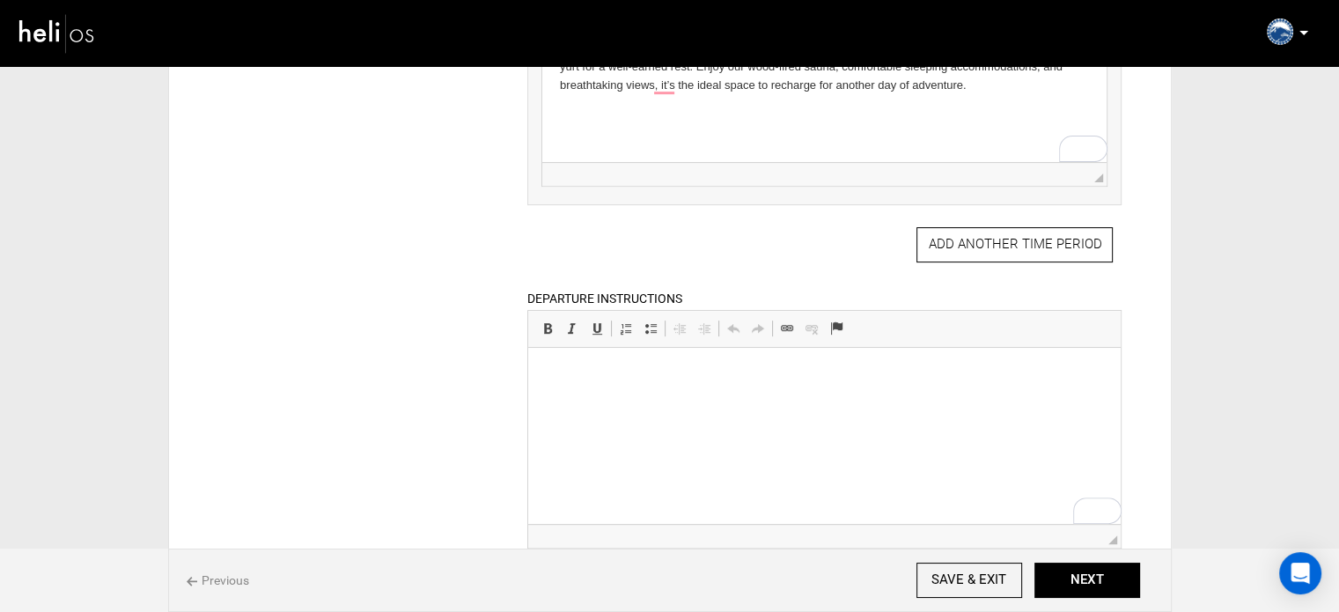
scroll to position [626, 0]
click at [1111, 604] on div "Previous SAVE & EXIT NEXT" at bounding box center [670, 580] width 1004 height 63
click at [1110, 587] on button "NEXT" at bounding box center [1088, 580] width 106 height 35
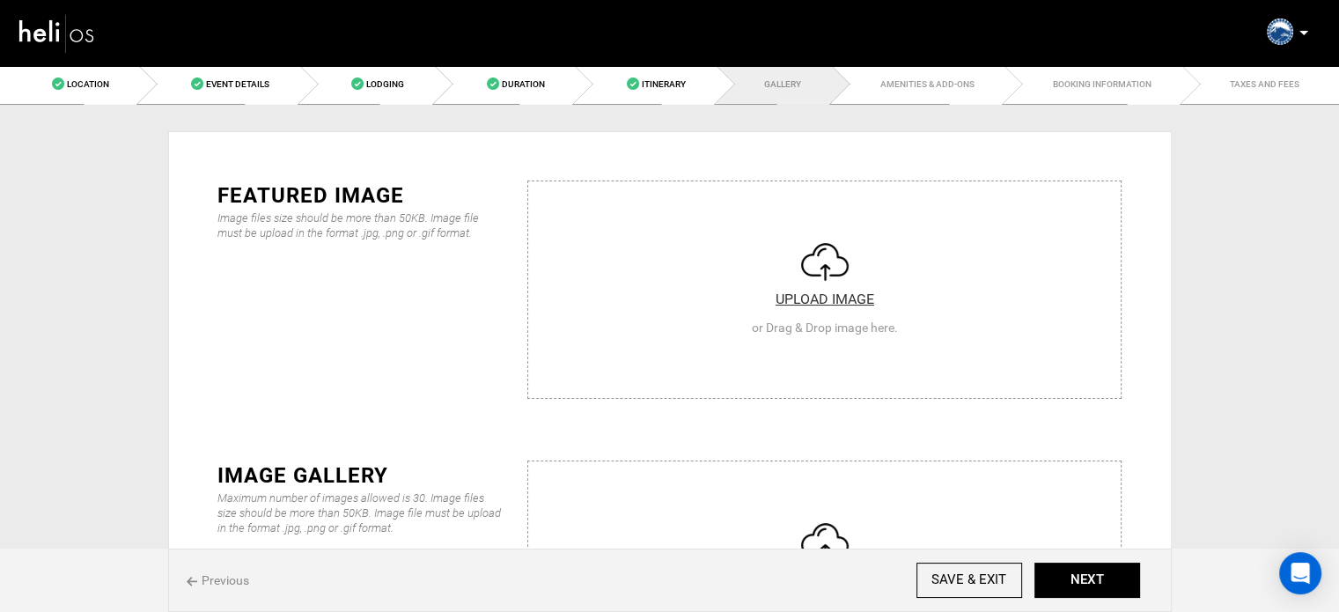
click at [694, 472] on input "file" at bounding box center [824, 566] width 593 height 211
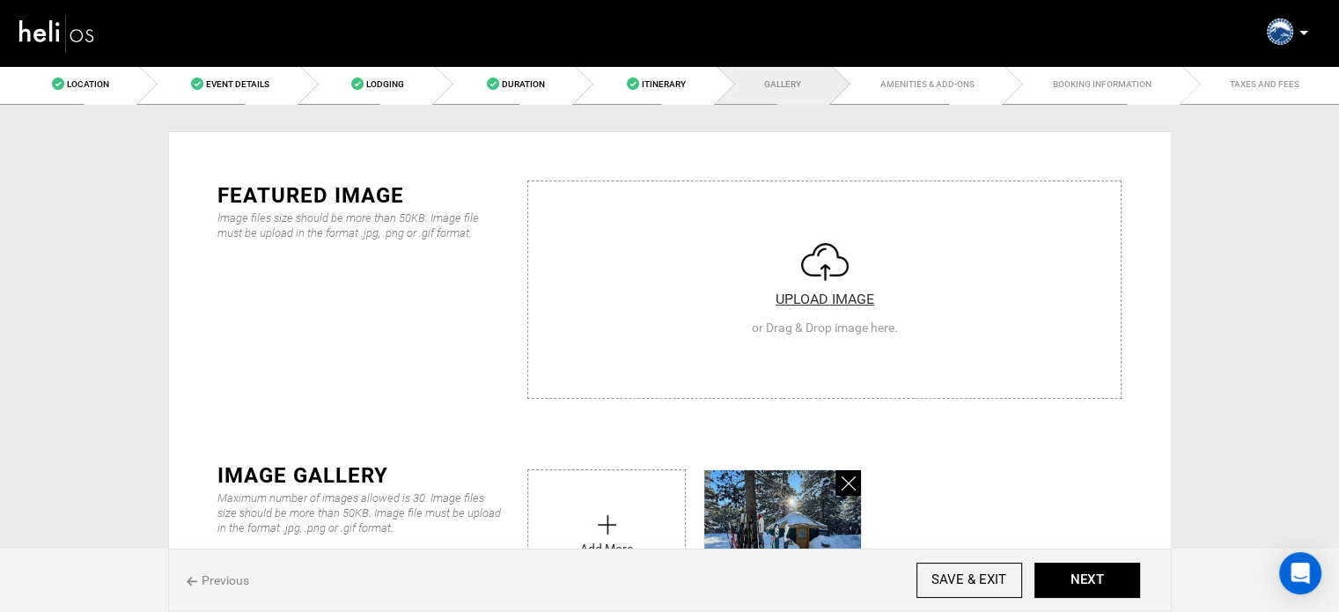
click at [843, 492] on icon at bounding box center [849, 484] width 14 height 20
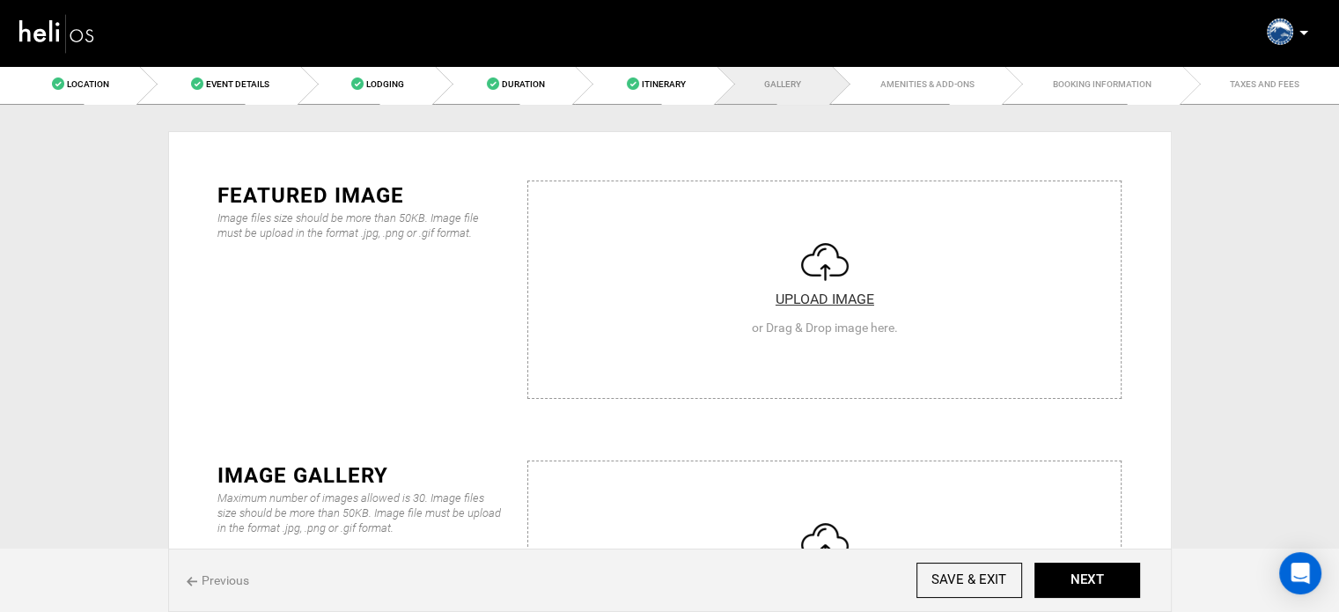
click at [579, 312] on input "file" at bounding box center [824, 286] width 593 height 211
type input "C:\fakepath\Screenshot 2025-10-03 090608.png"
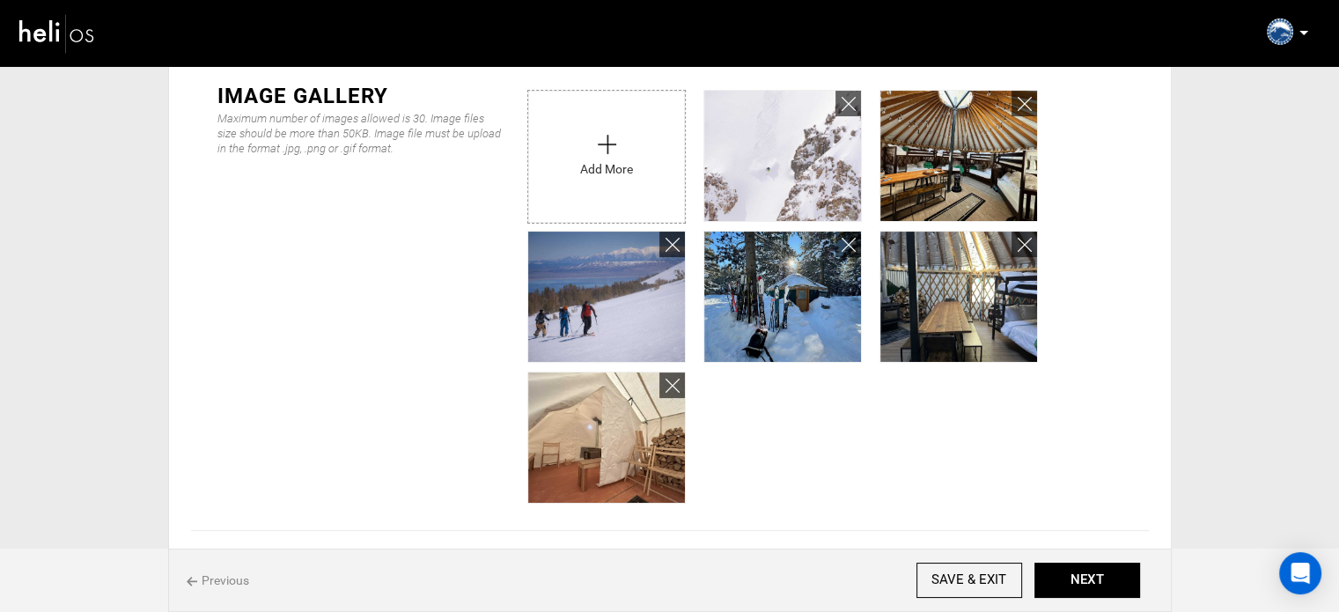
scroll to position [537, 0]
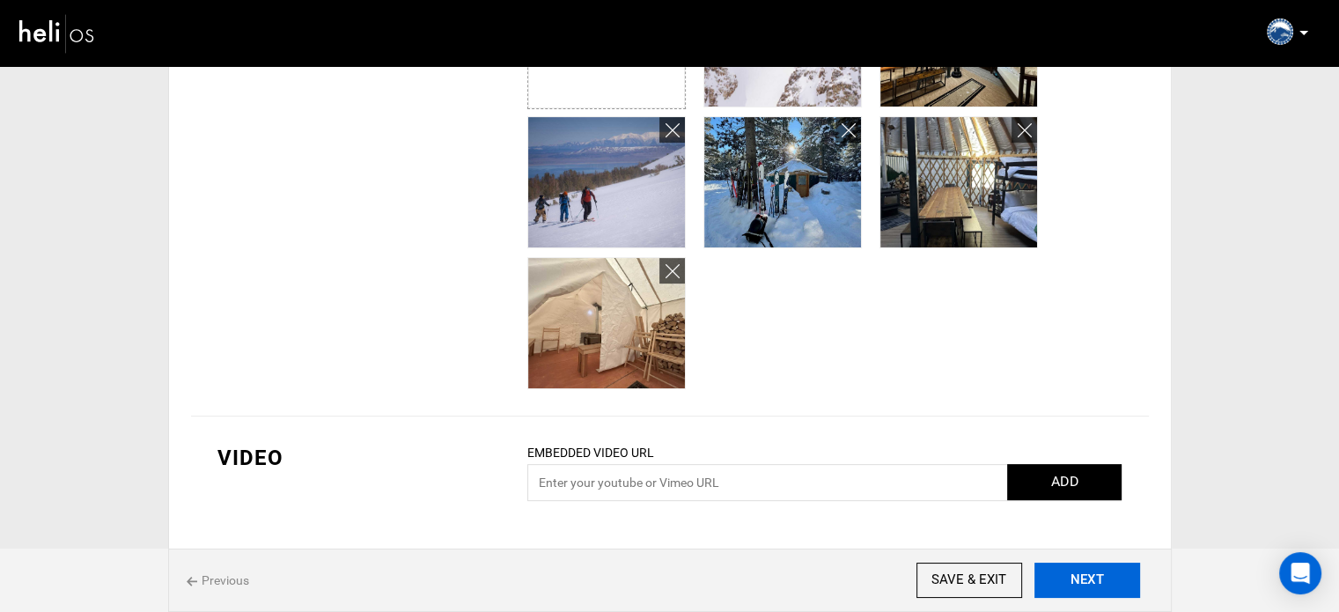
click at [1095, 572] on button "NEXT" at bounding box center [1088, 580] width 106 height 35
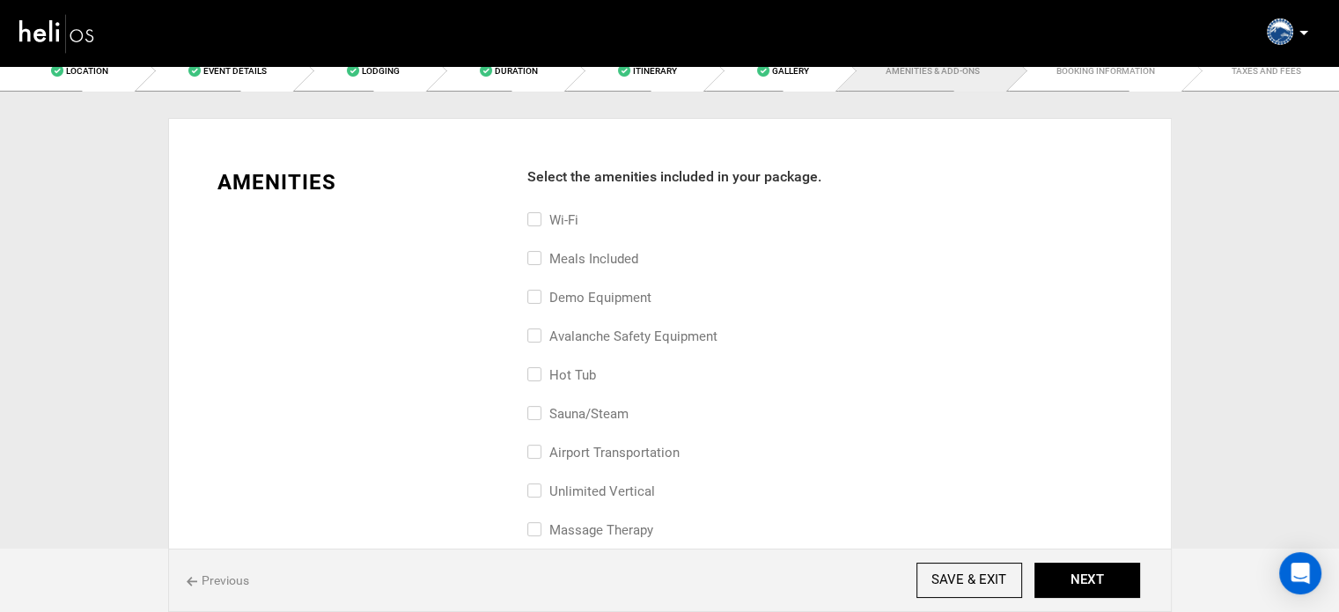
scroll to position [14, 0]
click at [620, 329] on label "avalanche safety equipment" at bounding box center [623, 335] width 190 height 21
click at [539, 329] on input "avalanche safety equipment" at bounding box center [533, 344] width 11 height 39
checkbox input "true"
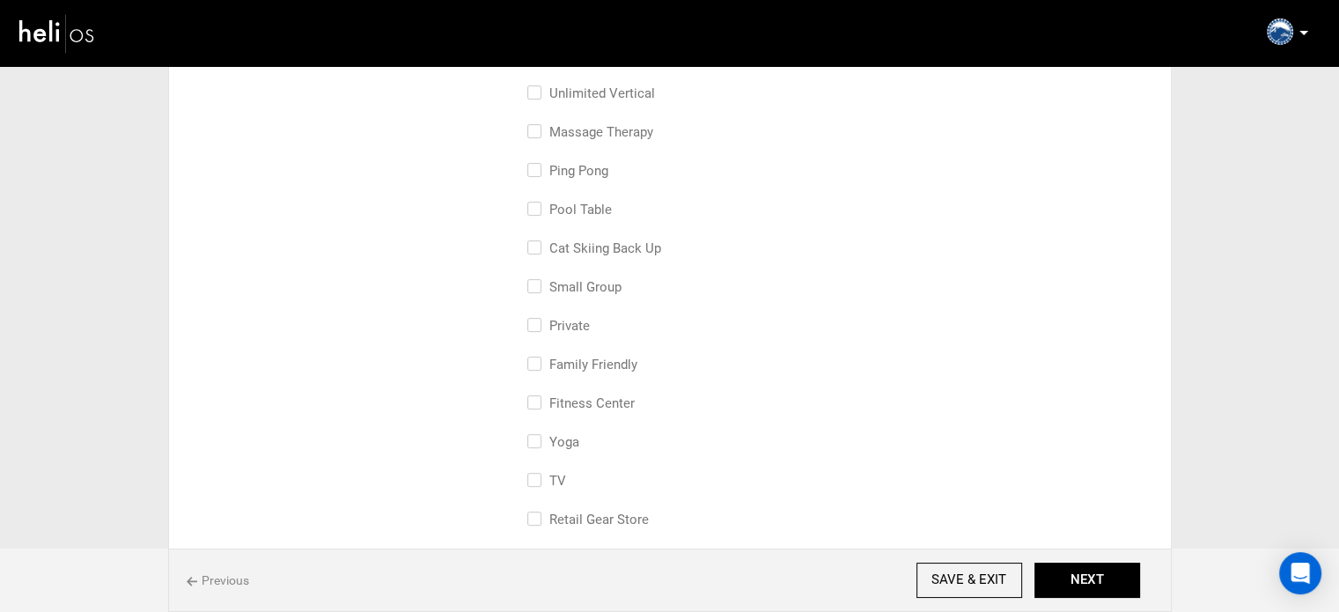
scroll to position [412, 0]
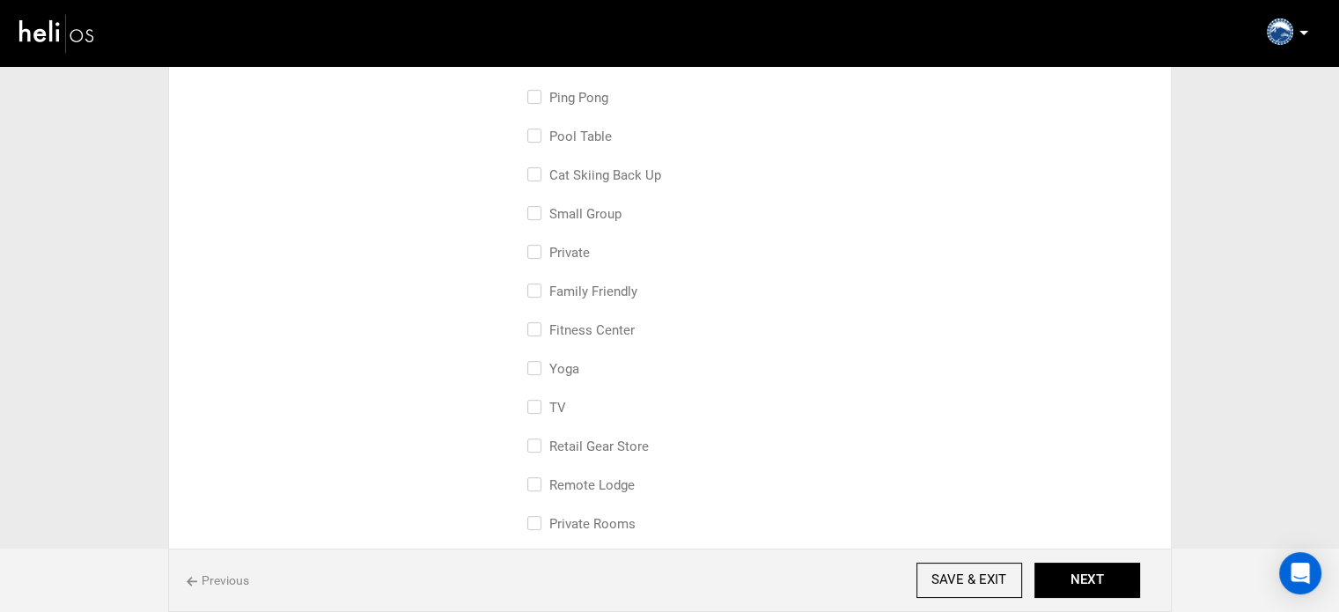
click at [599, 211] on label "small group" at bounding box center [575, 213] width 94 height 21
click at [539, 211] on input "small group" at bounding box center [533, 222] width 11 height 39
checkbox input "true"
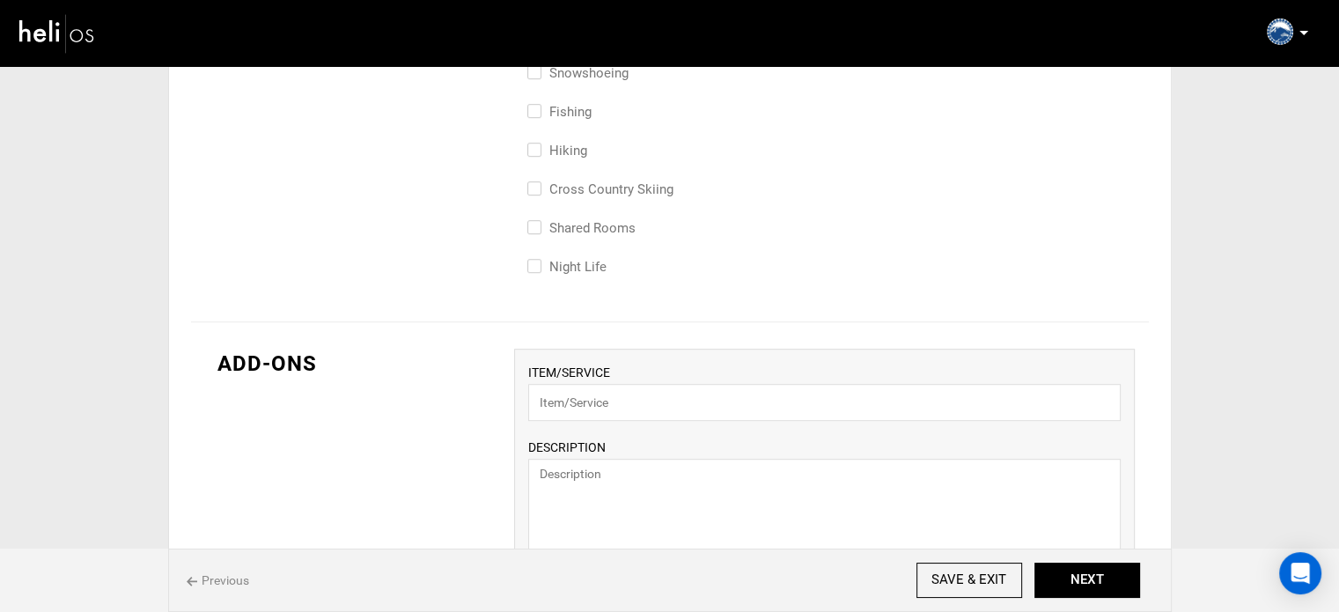
scroll to position [1015, 0]
click at [1132, 567] on button "NEXT" at bounding box center [1088, 580] width 106 height 35
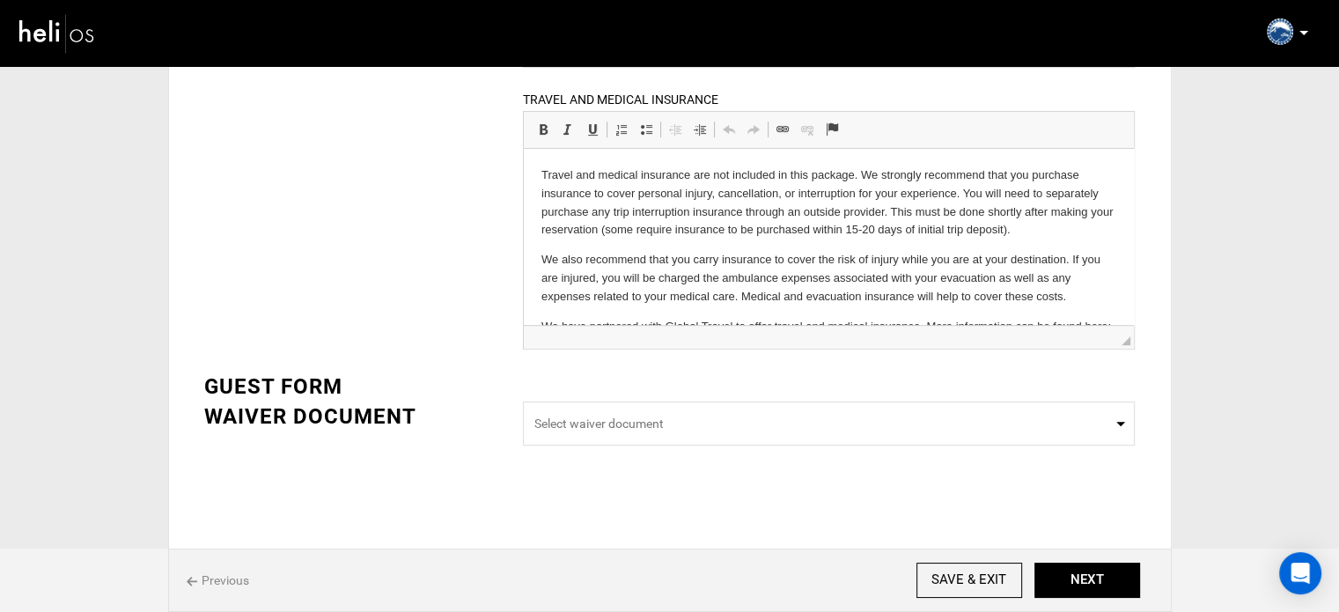
scroll to position [47, 0]
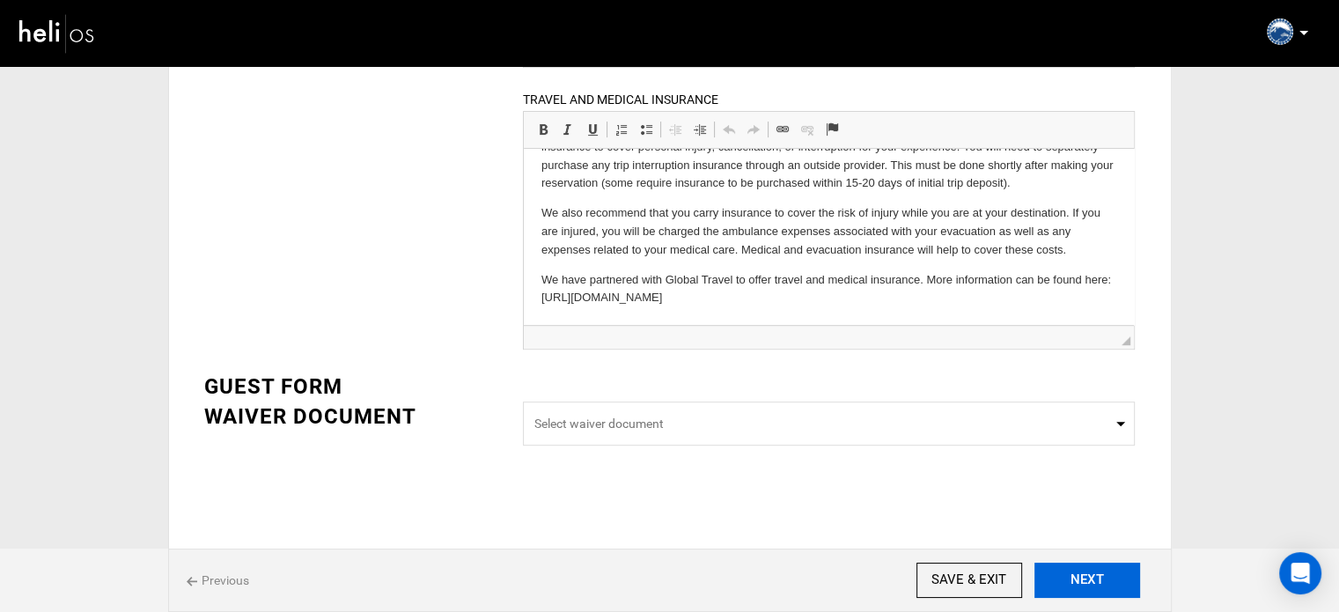
click at [1087, 587] on button "NEXT" at bounding box center [1088, 580] width 106 height 35
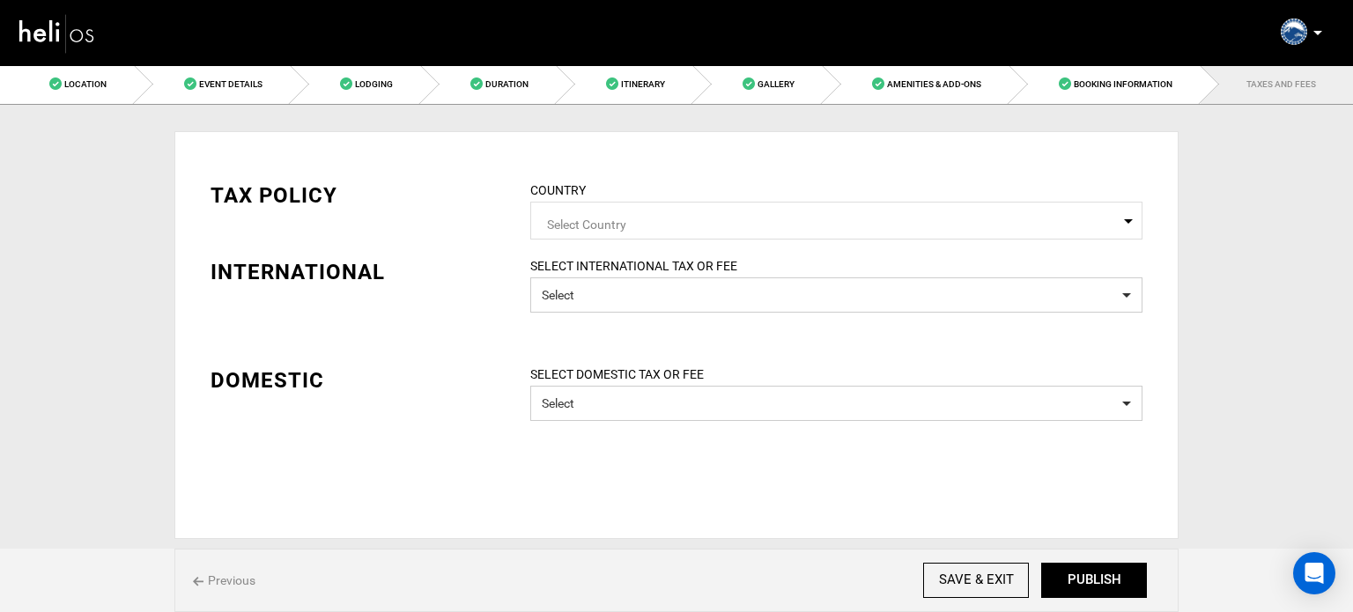
click at [831, 211] on span "Select Country" at bounding box center [836, 222] width 579 height 22
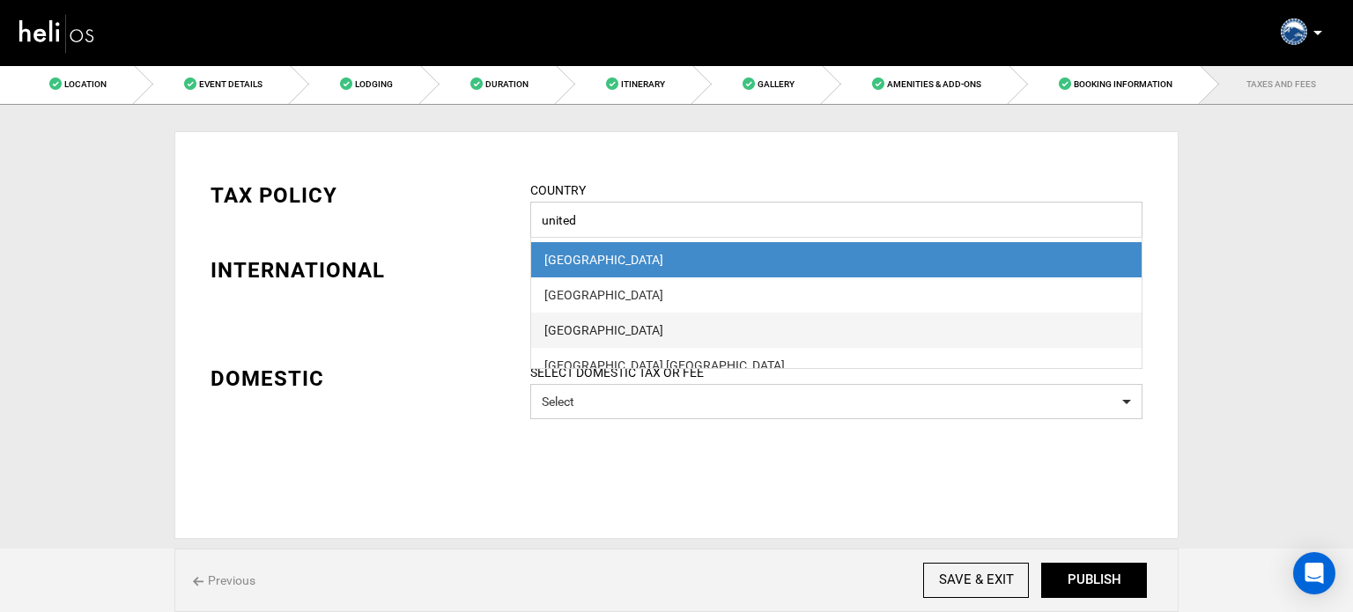
type input "united"
click at [629, 320] on span "United States" at bounding box center [836, 330] width 610 height 35
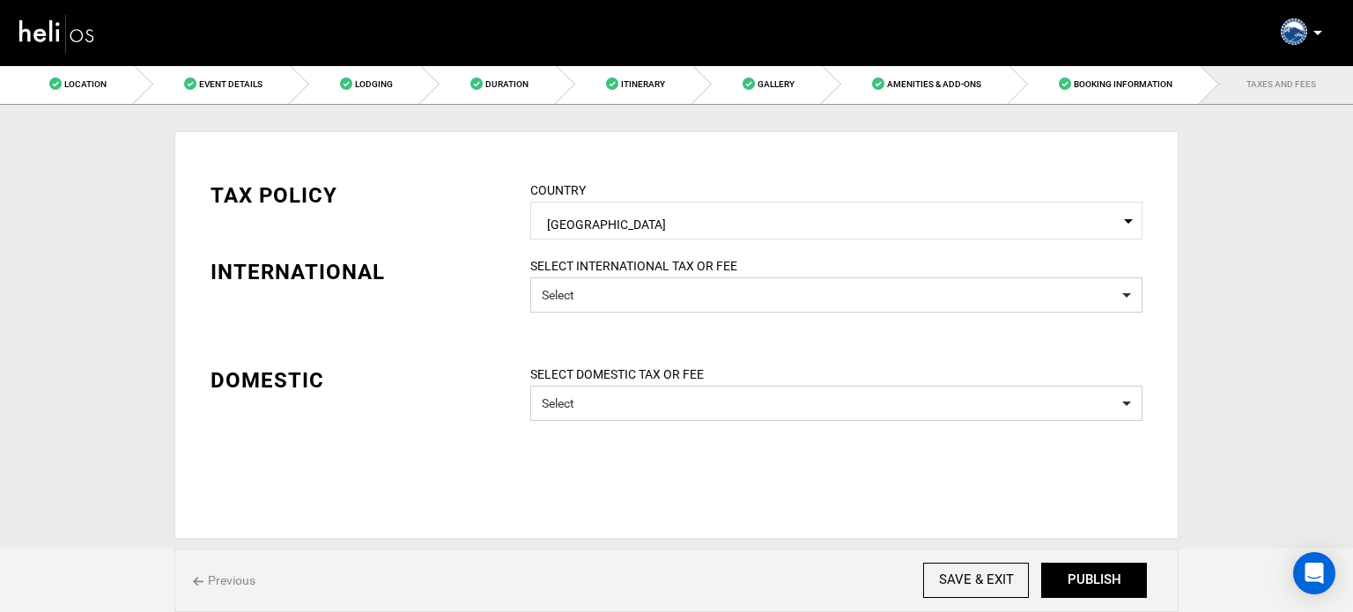
click at [1099, 561] on div "Previous SAVE & EXIT NEXT PUBLISH" at bounding box center [676, 580] width 1004 height 63
click at [1096, 585] on button "PUBLISH" at bounding box center [1094, 580] width 106 height 35
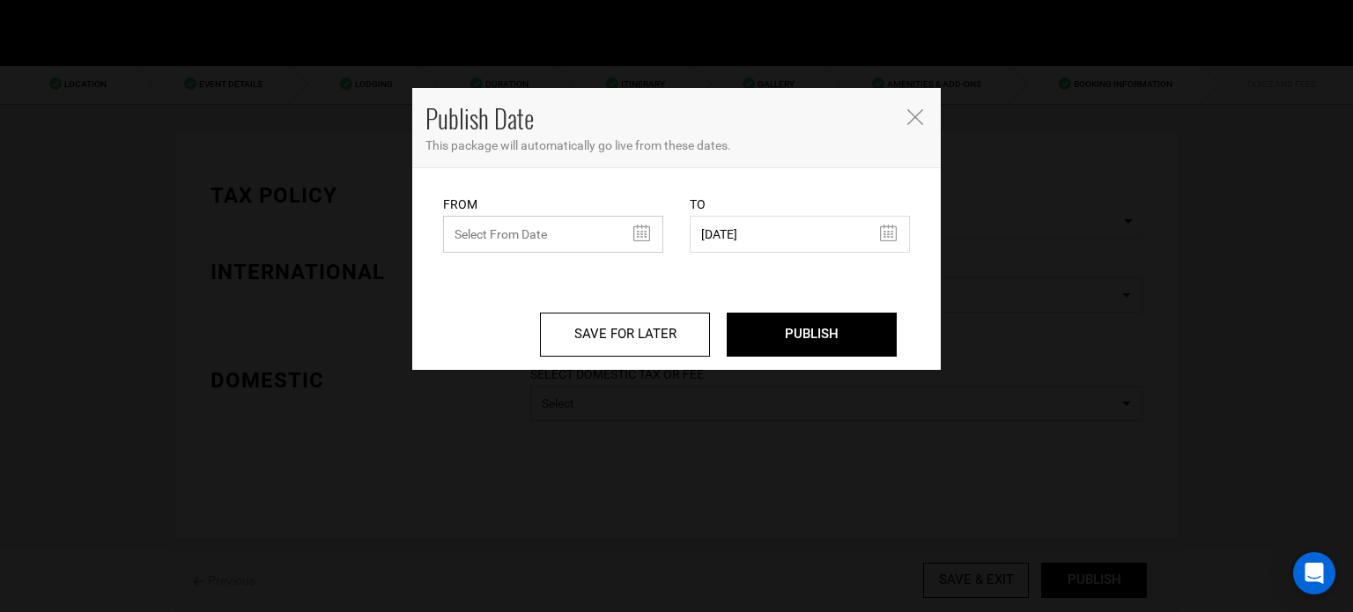
click at [532, 247] on input "text" at bounding box center [553, 234] width 220 height 37
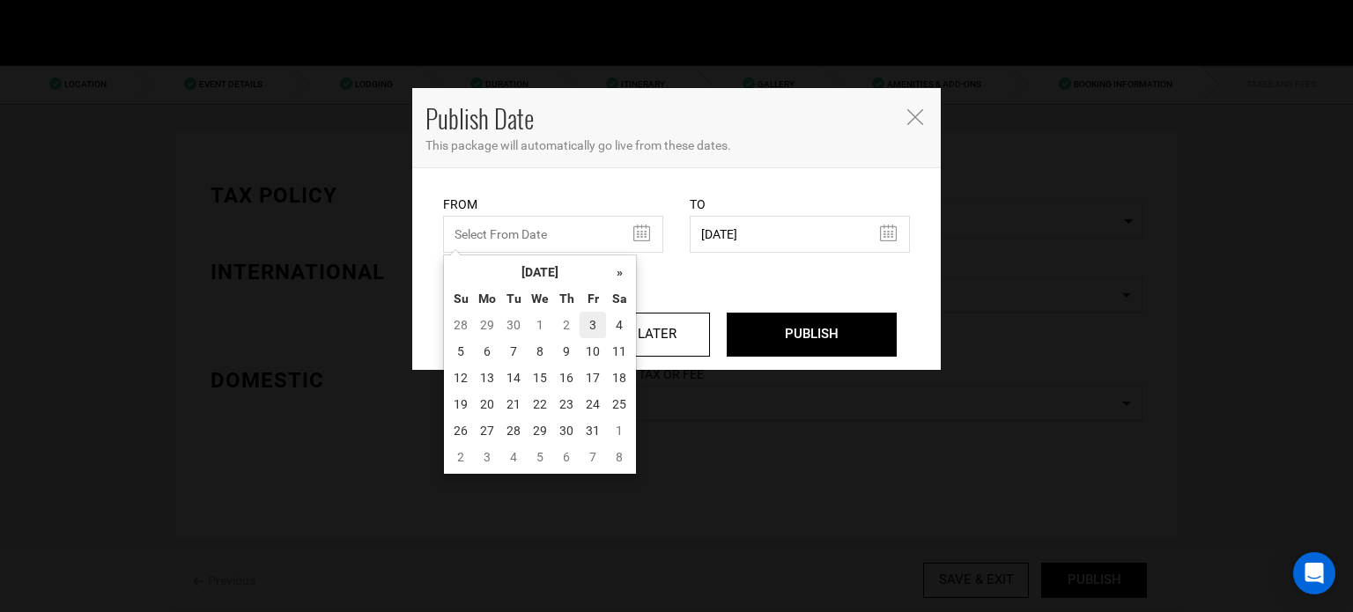
click at [594, 327] on td "3" at bounding box center [592, 325] width 26 height 26
type input "10/03/2025"
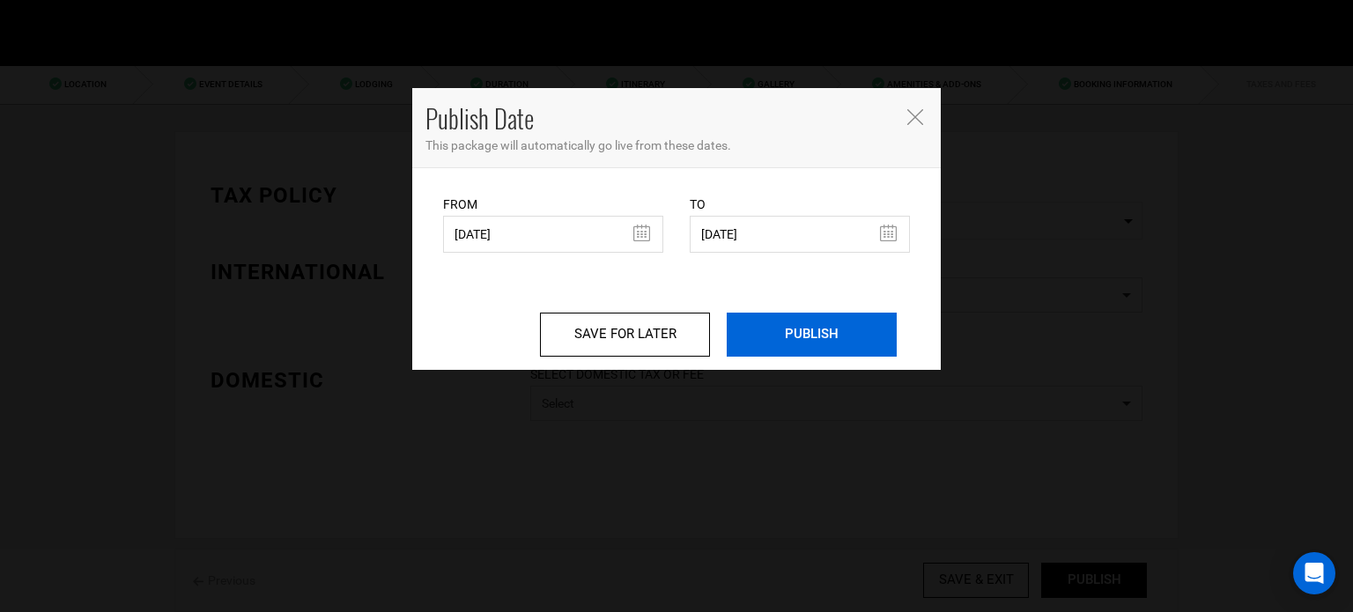
click at [812, 323] on input "PUBLISH" at bounding box center [812, 335] width 170 height 44
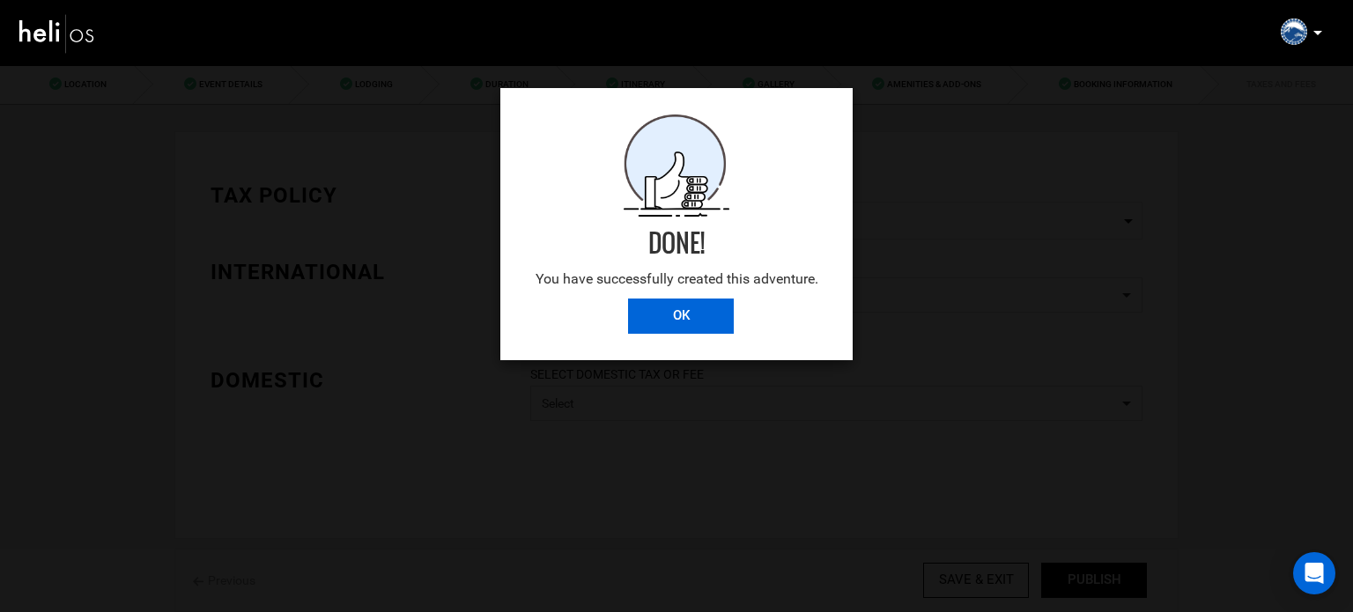
click at [713, 327] on input "OK" at bounding box center [681, 316] width 106 height 35
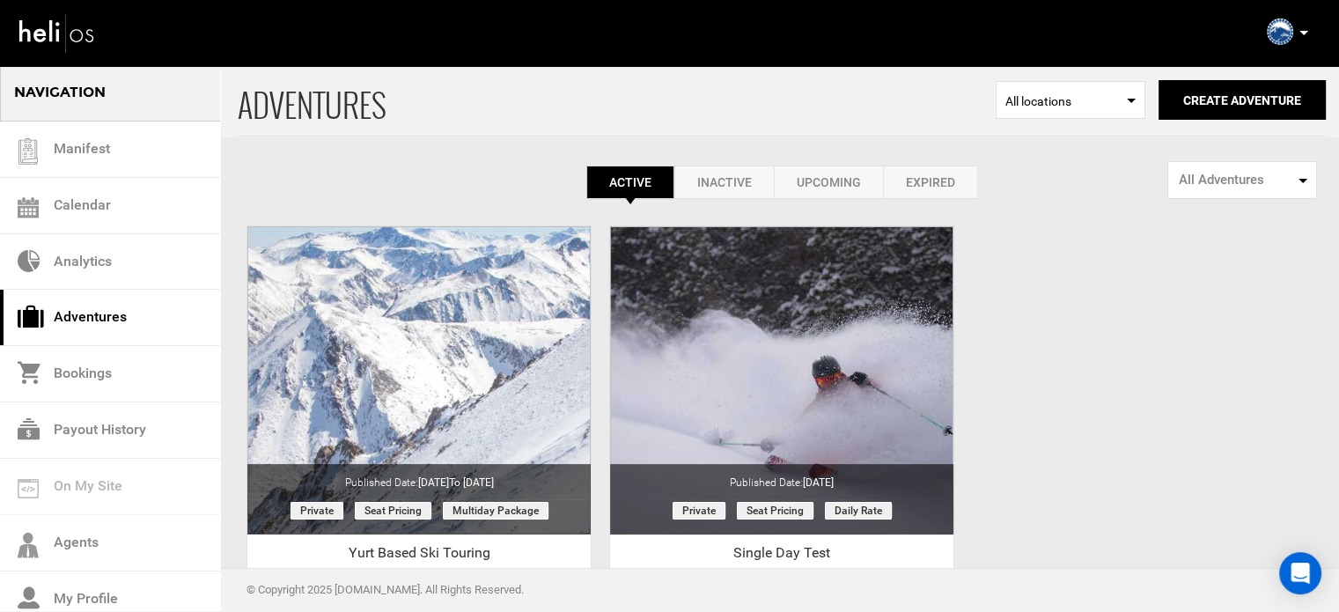
click at [1085, 378] on div "ADVENTURES Select Location All locations Create Adventure Public Adventure This…" at bounding box center [669, 416] width 1339 height 705
click at [1205, 107] on button "Create Adventure" at bounding box center [1242, 100] width 167 height 40
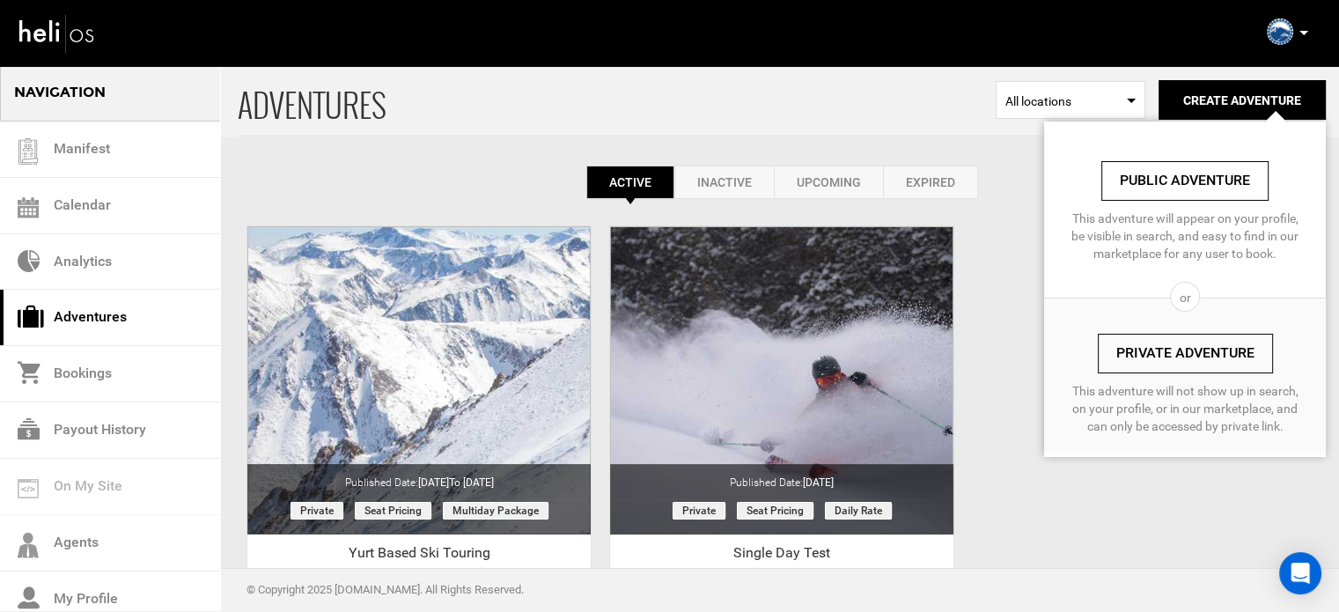
click at [1163, 361] on link "Private Adventure" at bounding box center [1185, 354] width 175 height 40
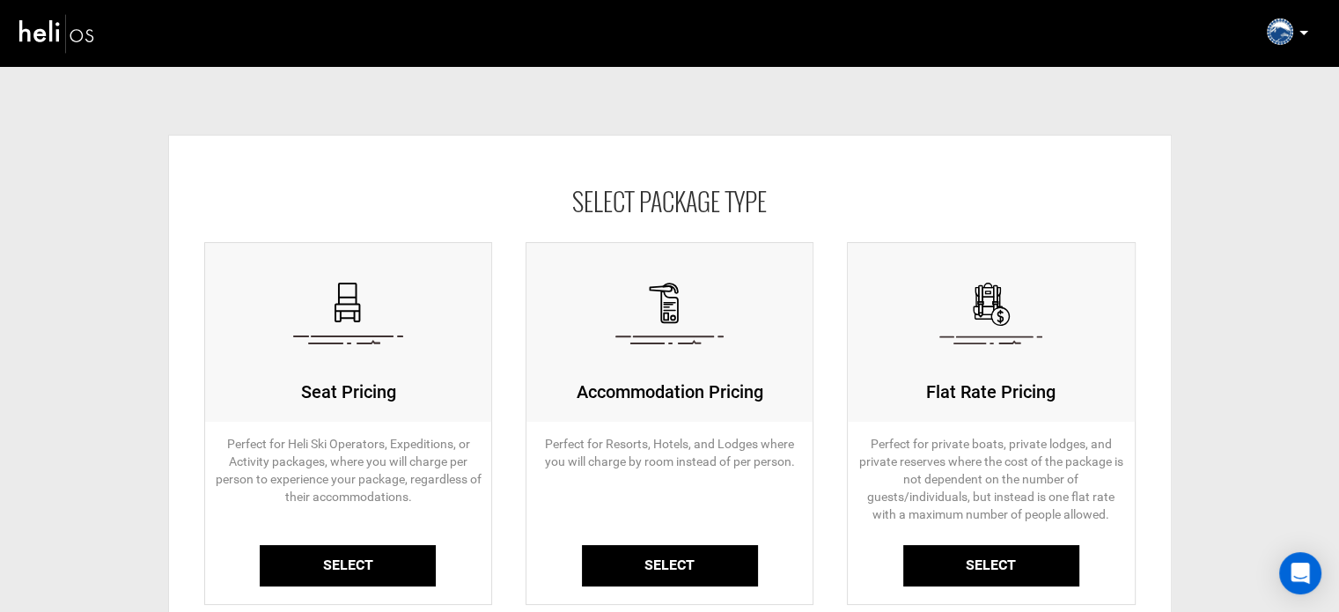
click at [411, 570] on link "Select" at bounding box center [348, 565] width 176 height 41
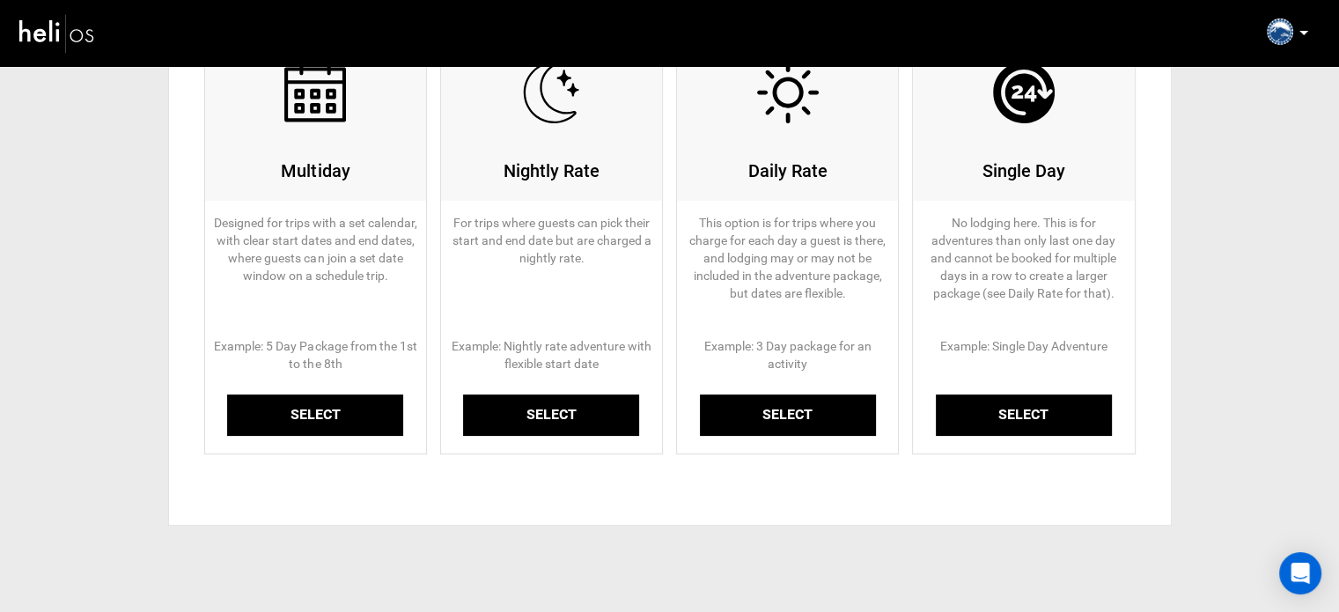
scroll to position [225, 0]
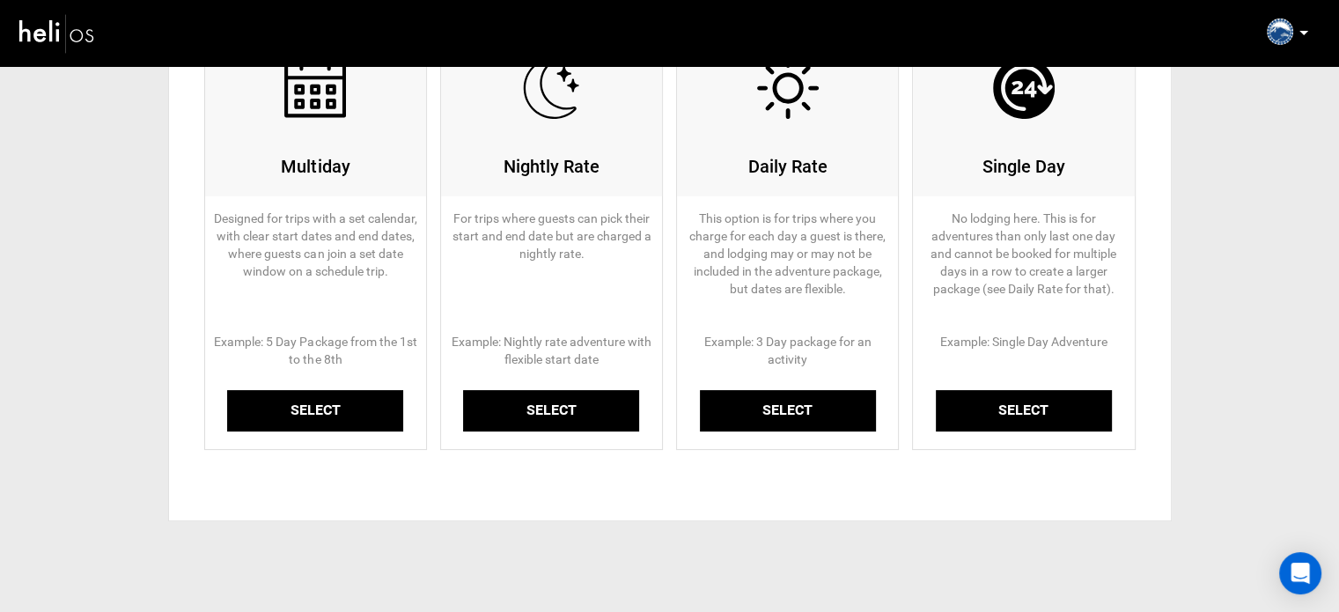
click at [340, 400] on link "Select" at bounding box center [315, 410] width 176 height 41
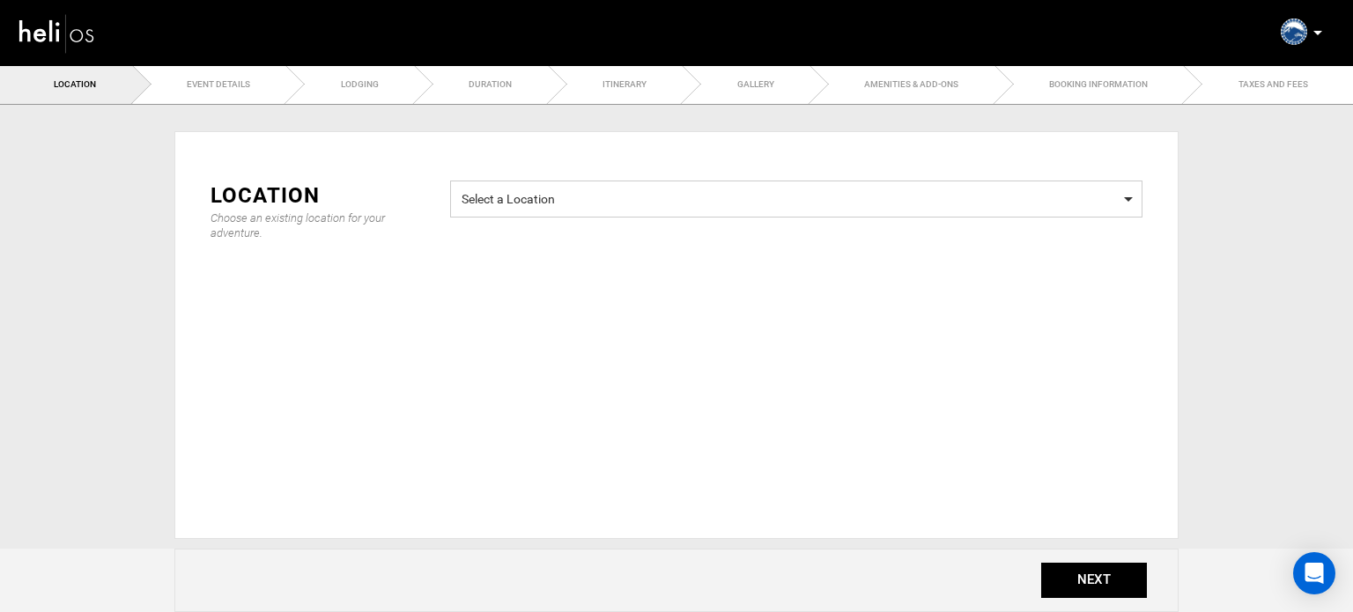
click at [651, 186] on span "Select a Location" at bounding box center [795, 197] width 669 height 22
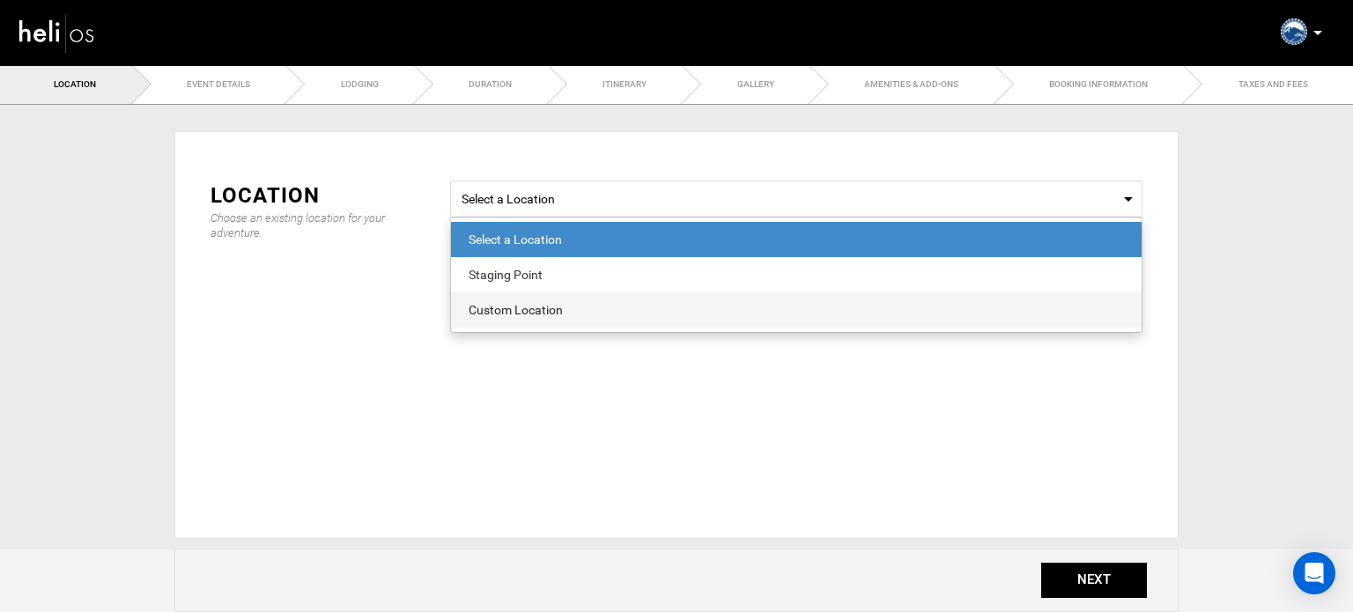
click at [501, 302] on div "Custom Location" at bounding box center [796, 310] width 655 height 18
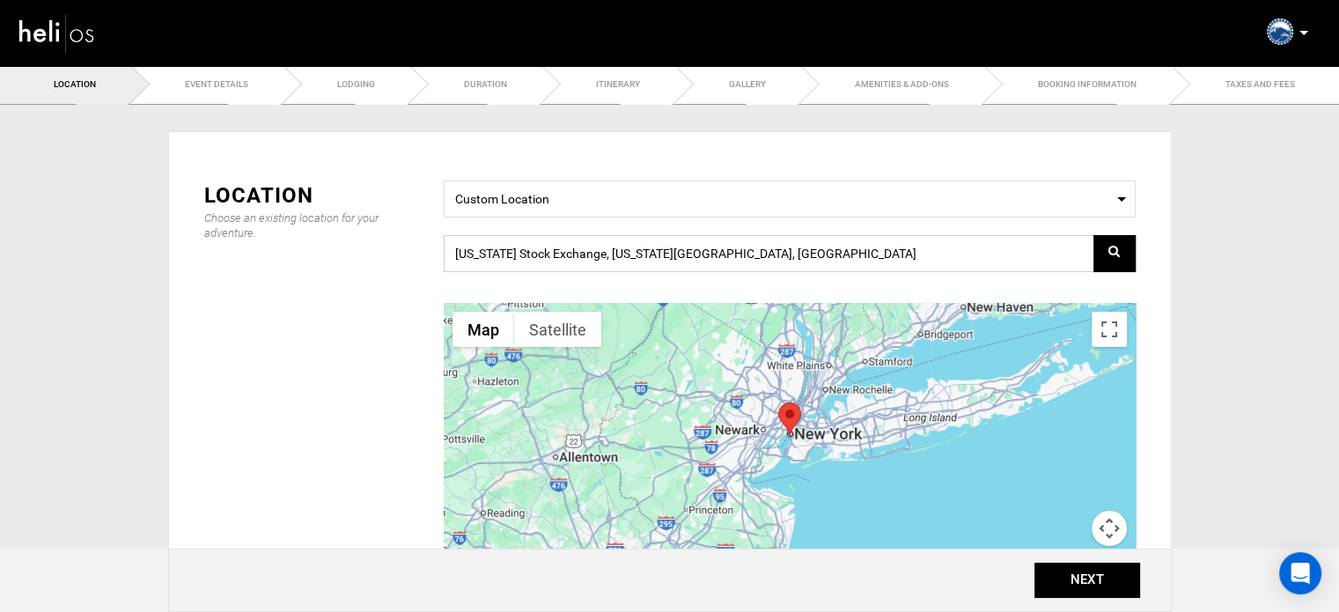
click at [552, 265] on input "[US_STATE] Stock Exchange, [US_STATE][GEOGRAPHIC_DATA], [GEOGRAPHIC_DATA]" at bounding box center [790, 253] width 692 height 37
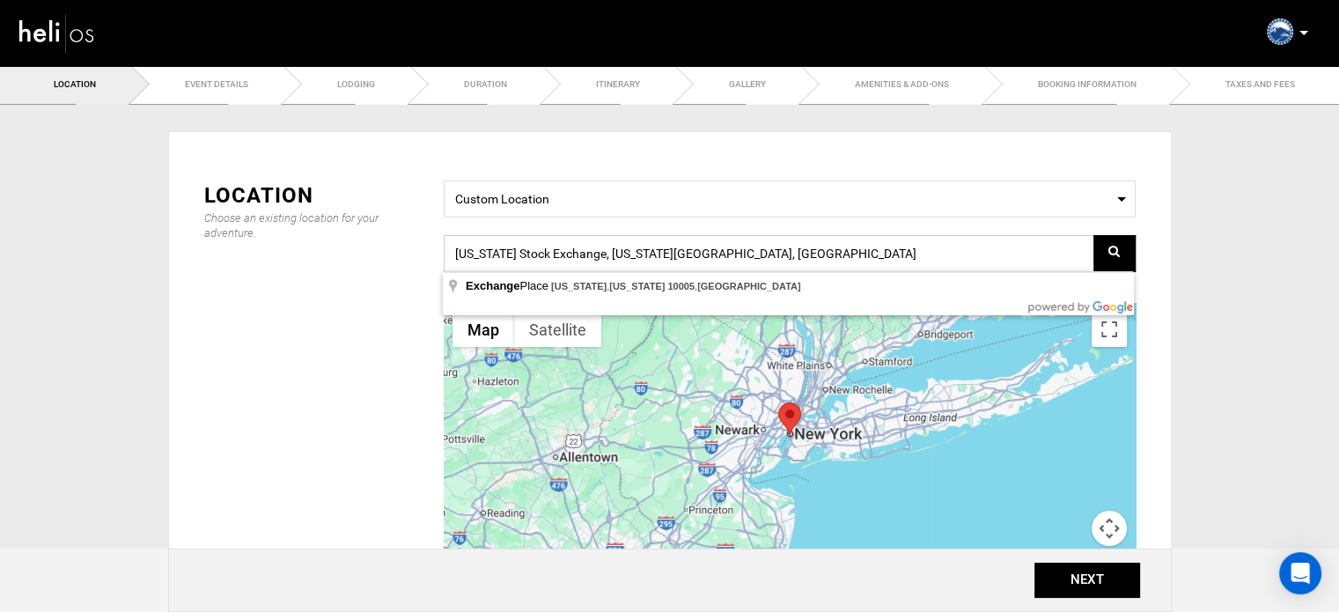
click at [552, 265] on input "[US_STATE] Stock Exchange, [US_STATE][GEOGRAPHIC_DATA], [GEOGRAPHIC_DATA]" at bounding box center [790, 253] width 692 height 37
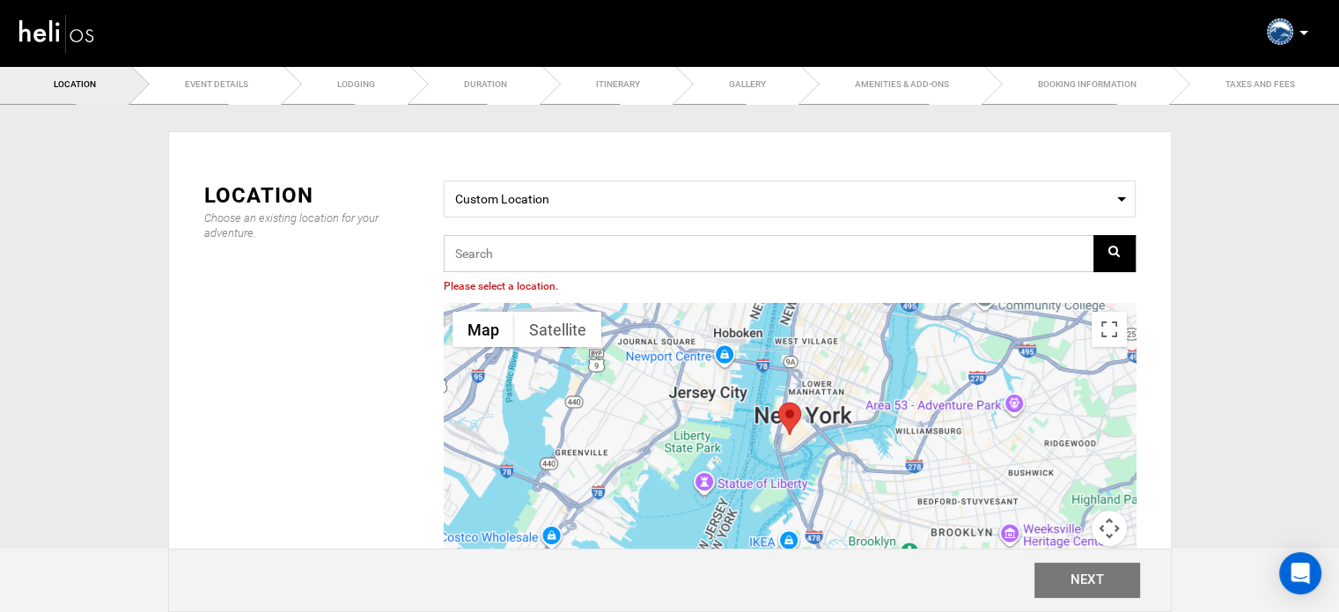
paste input "3RQ8+2V, [GEOGRAPHIC_DATA], [GEOGRAPHIC_DATA]"
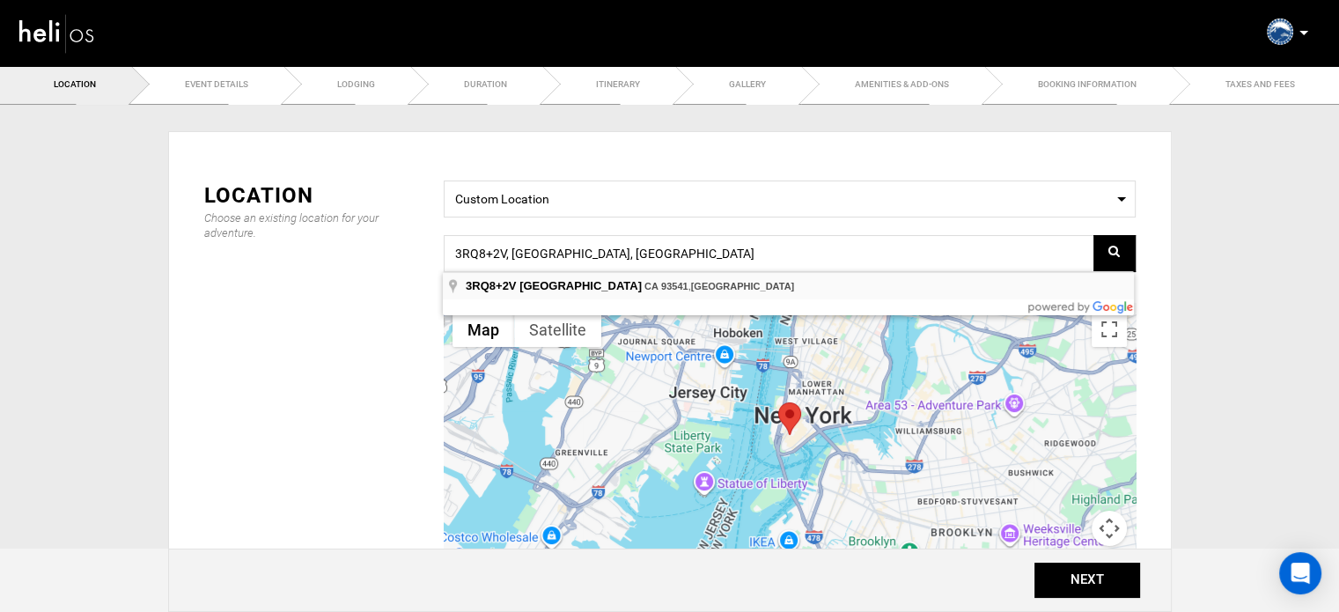
type input "3RQ8+2V, [GEOGRAPHIC_DATA], [GEOGRAPHIC_DATA]"
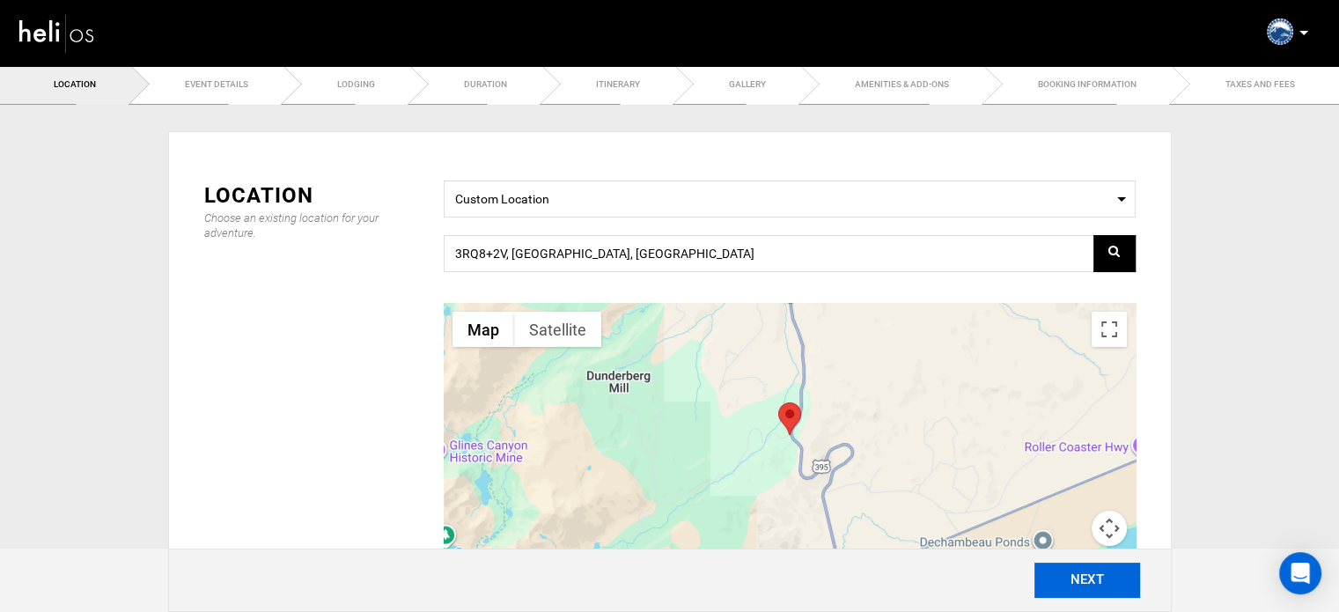
click at [1107, 575] on button "NEXT" at bounding box center [1088, 580] width 106 height 35
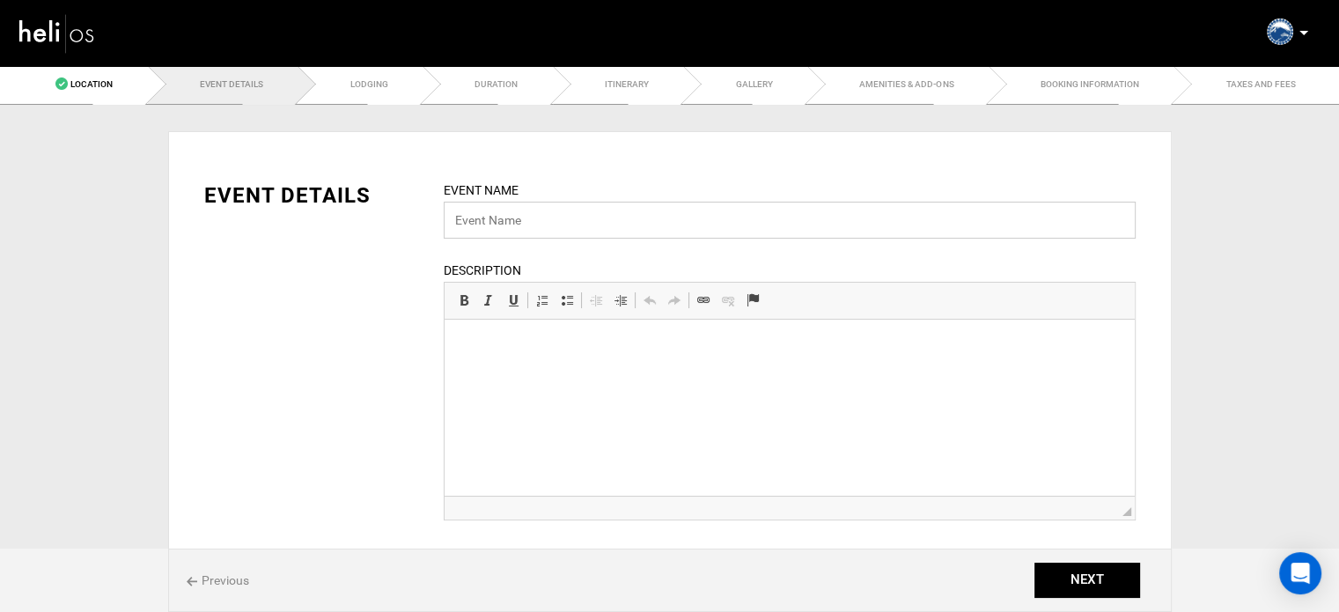
click at [687, 227] on input "text" at bounding box center [790, 220] width 692 height 37
paste input "Private Day Snowcat Skiing"
type input "Private Day Snowcat Skiing"
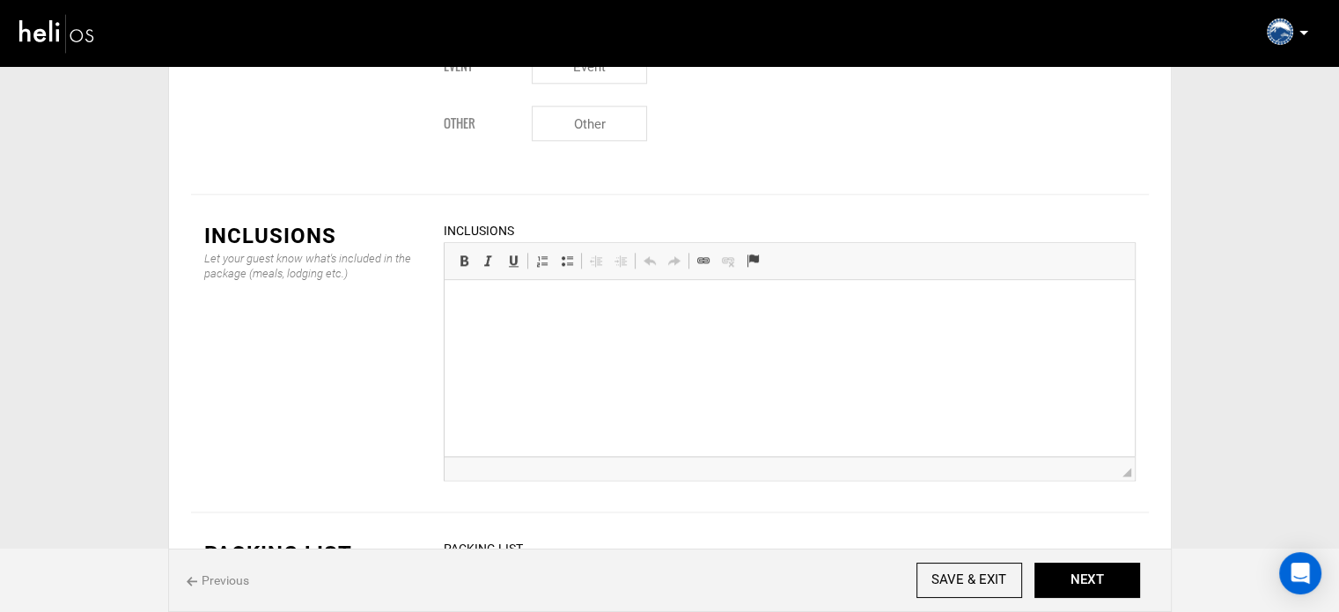
scroll to position [26, 0]
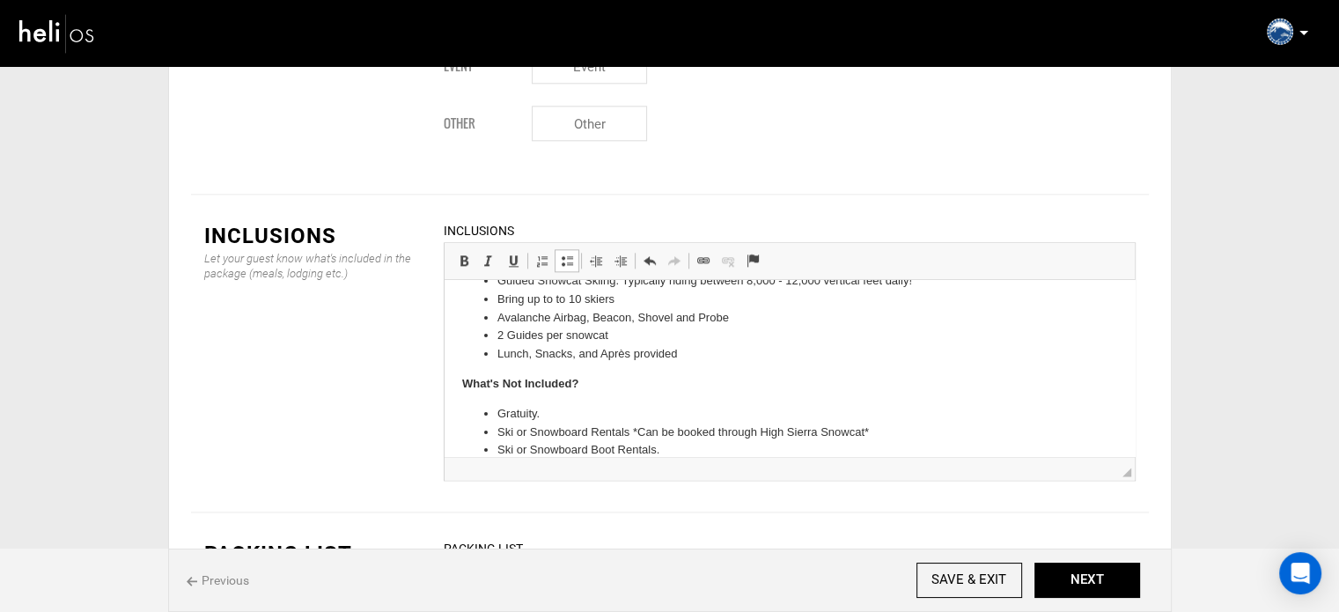
click at [577, 383] on strong "What's Not Included?" at bounding box center [519, 383] width 116 height 13
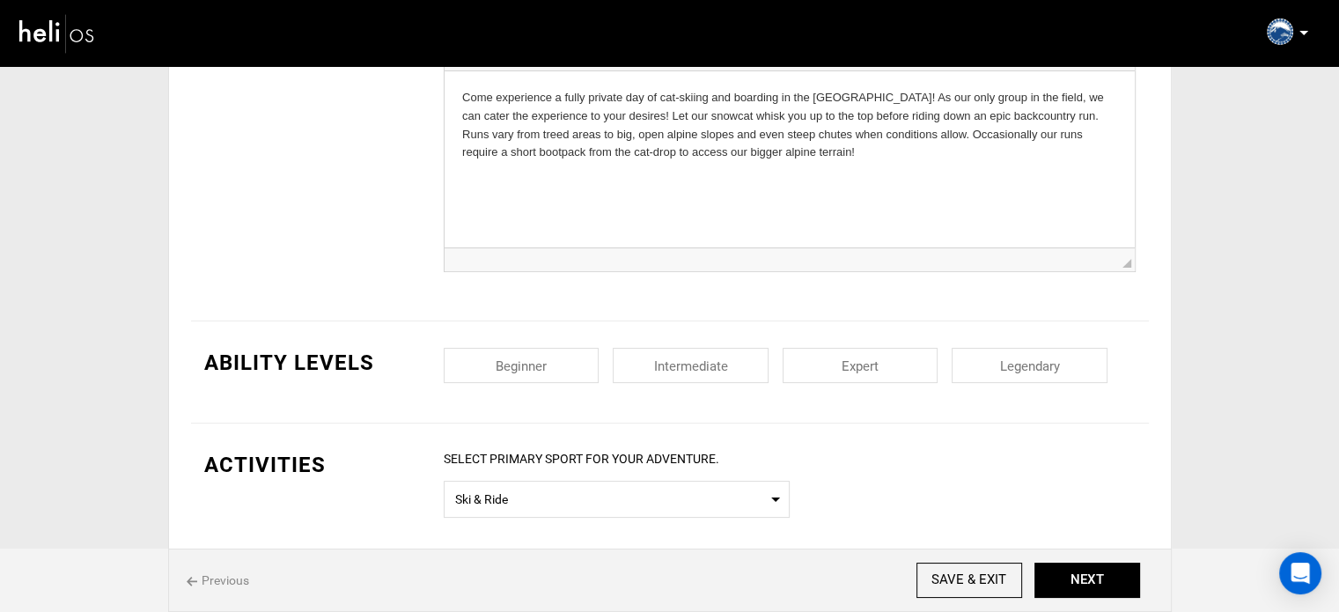
scroll to position [267, 0]
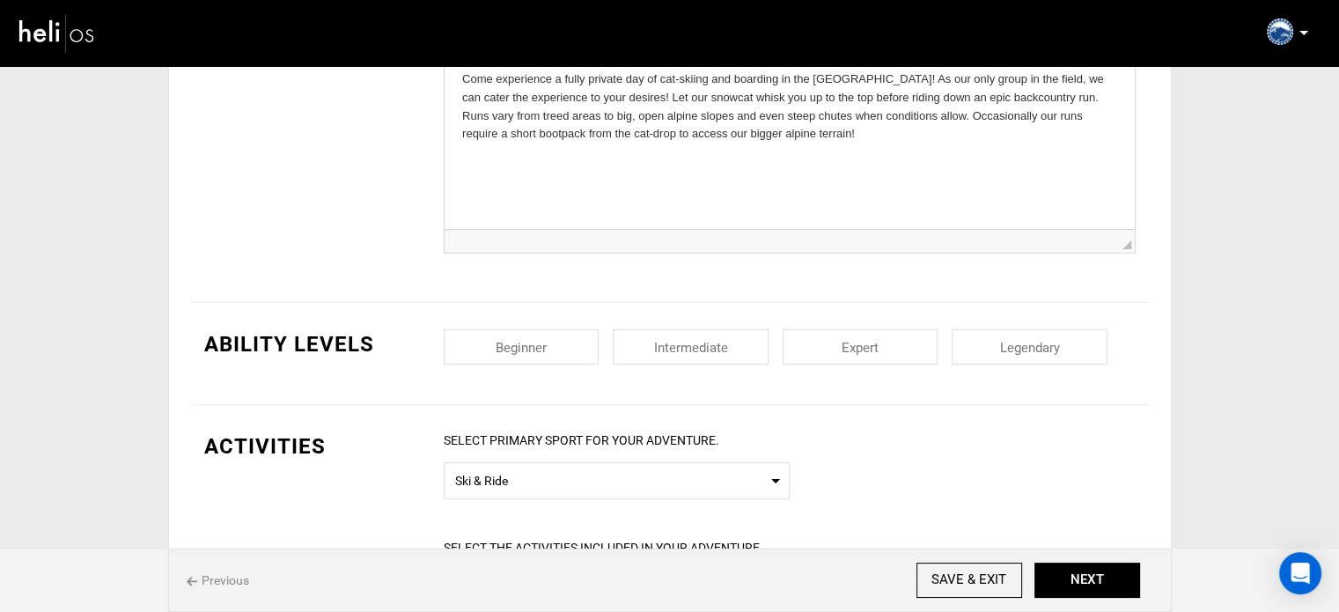
click at [704, 350] on input "checkbox" at bounding box center [691, 346] width 156 height 35
checkbox input "true"
click at [900, 362] on input "checkbox" at bounding box center [861, 346] width 156 height 35
checkbox input "true"
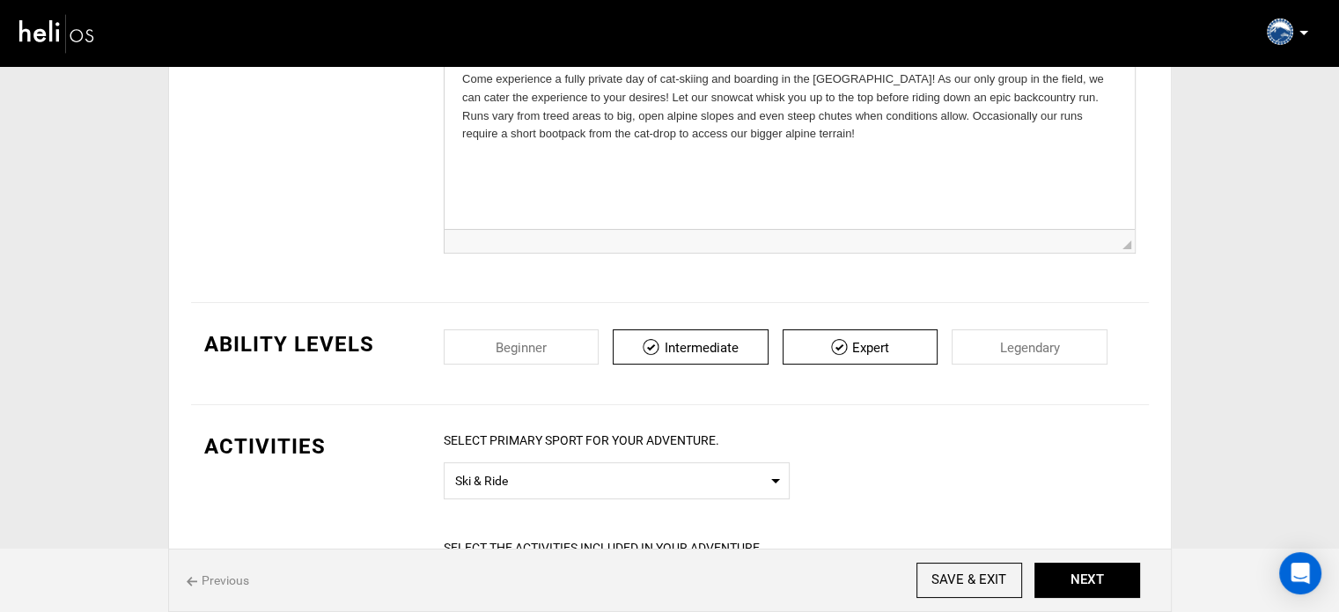
click at [1025, 354] on input "checkbox" at bounding box center [1030, 346] width 156 height 35
checkbox input "true"
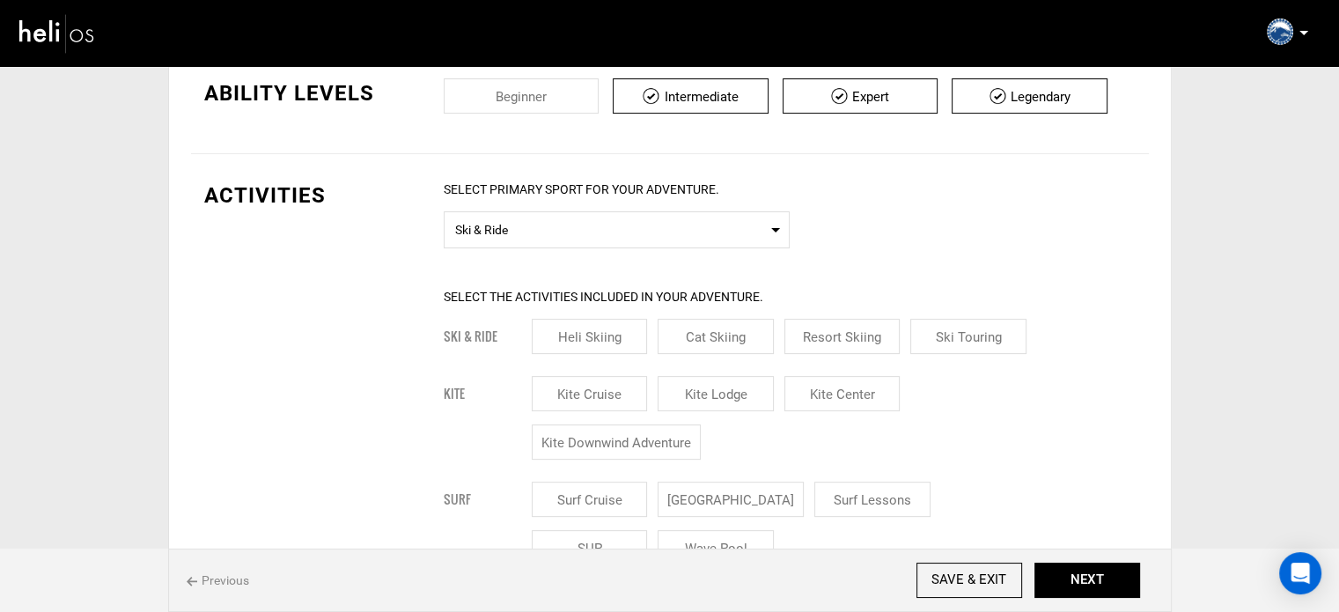
scroll to position [520, 0]
click at [650, 225] on span "Ski & Ride" at bounding box center [616, 226] width 323 height 22
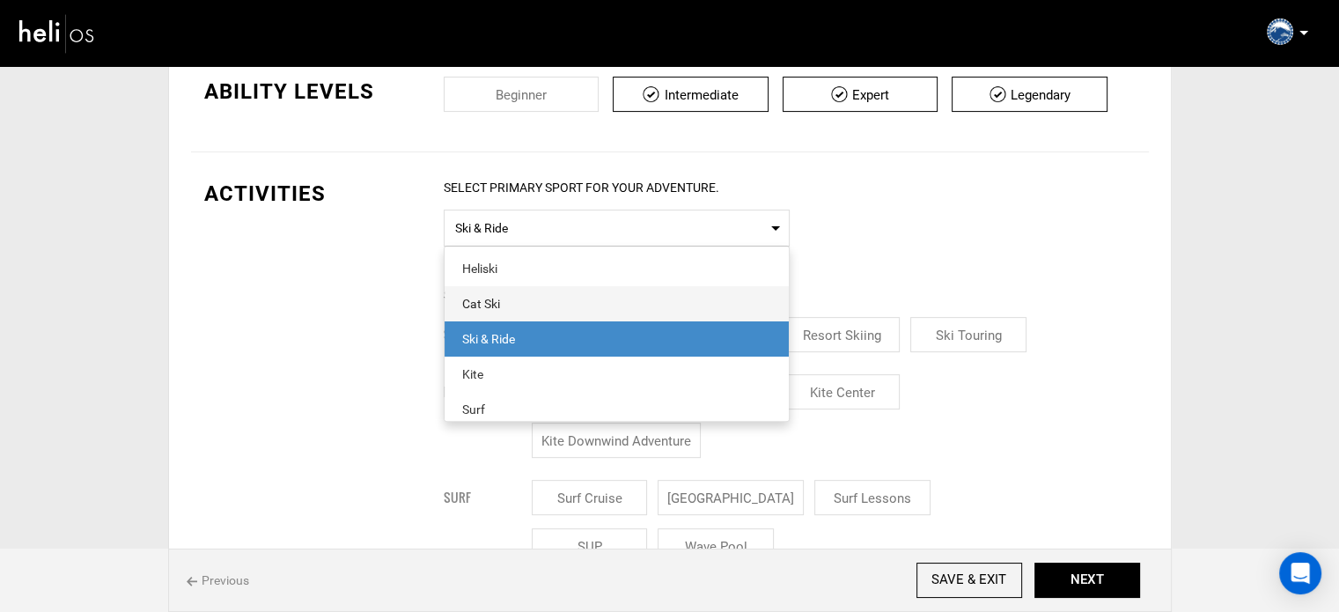
click at [602, 286] on span "Cat Ski" at bounding box center [617, 303] width 344 height 35
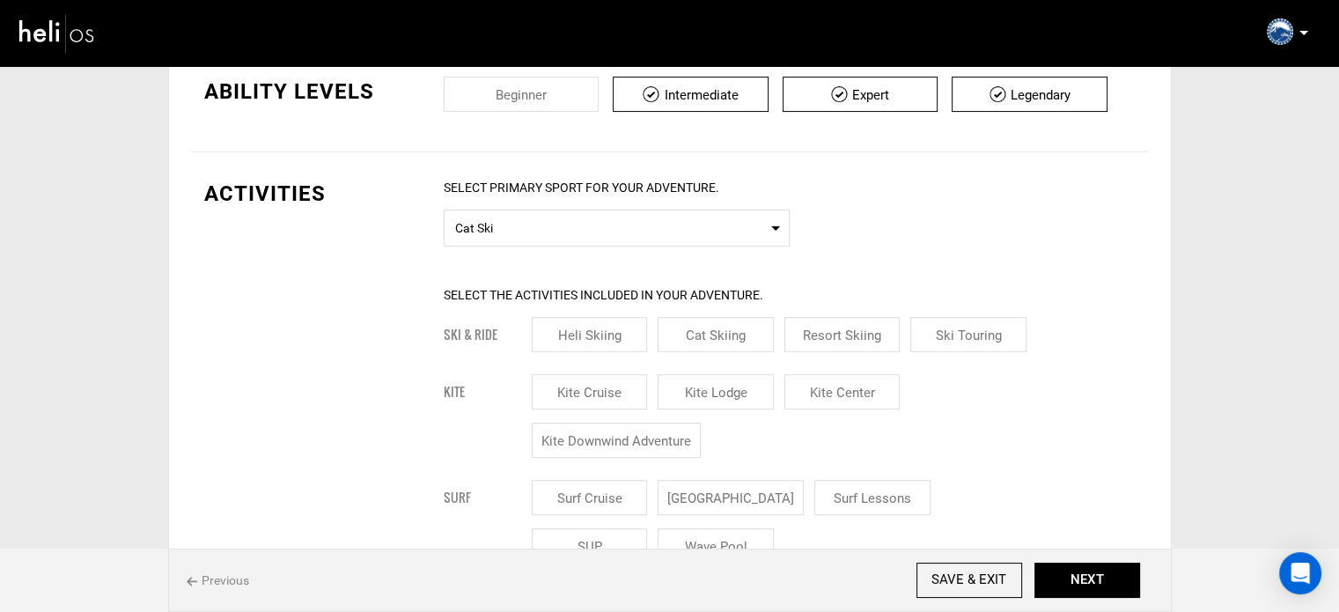
click at [736, 327] on input "Cat Skiing" at bounding box center [716, 334] width 116 height 35
checkbox input "true"
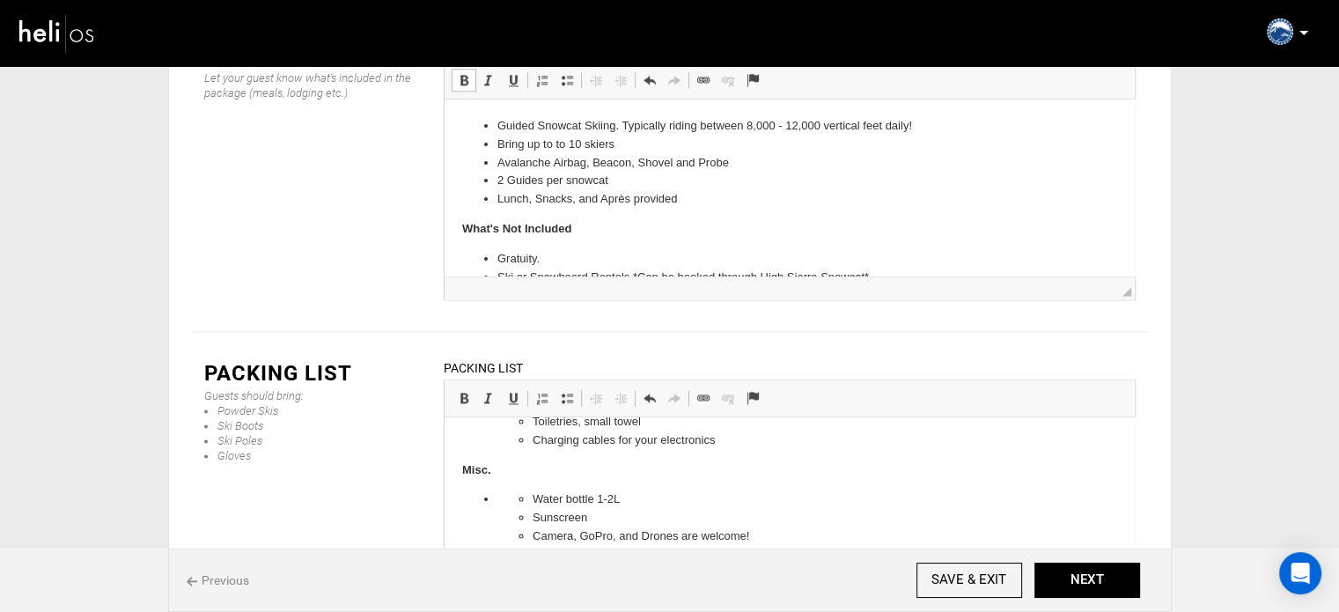
scroll to position [662, 0]
click at [497, 498] on ul "Water bottle 1-2L Sunscreen Camera, GoPro, and Drones are welcome! Music on you…" at bounding box center [789, 527] width 585 height 73
click at [498, 504] on li "Water bottle 1-2L Sunscreen Camera, GoPro, and Drones are welcome! Music on you…" at bounding box center [789, 527] width 585 height 73
click at [567, 391] on span at bounding box center [567, 398] width 14 height 14
click at [569, 391] on span at bounding box center [567, 398] width 14 height 14
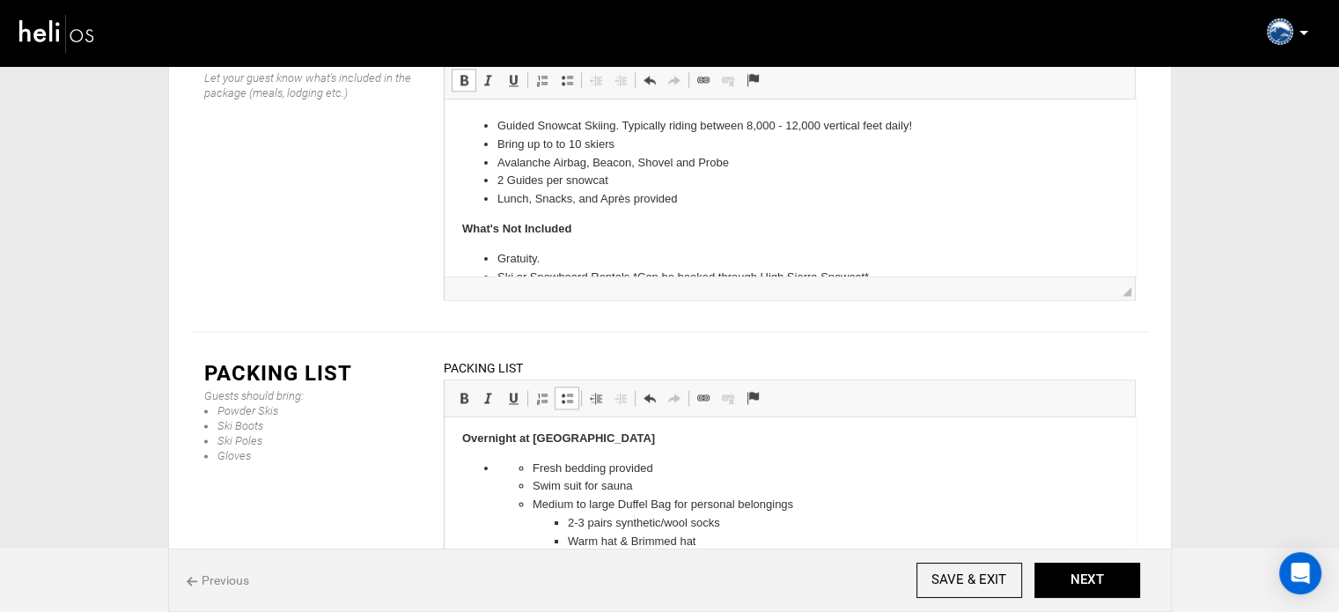
scroll to position [469, 0]
click at [506, 470] on ul "Fresh bedding provided Swim suit for sauna Medium to large Duffel Bag for perso…" at bounding box center [789, 552] width 585 height 183
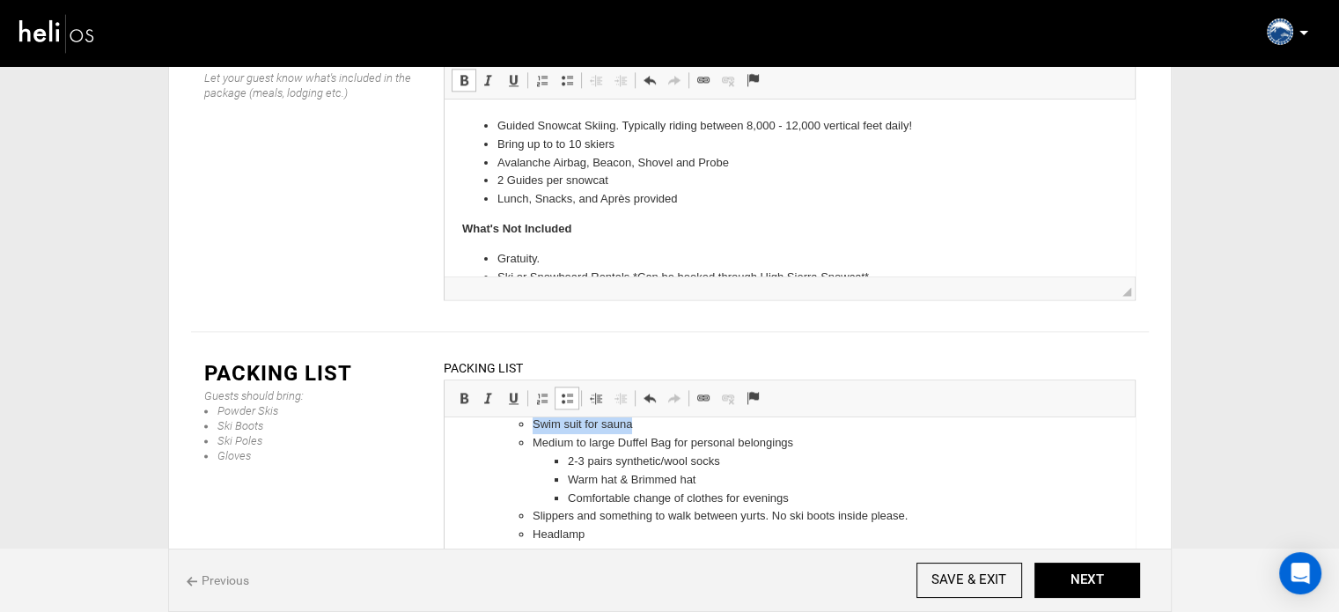
scroll to position [526, 0]
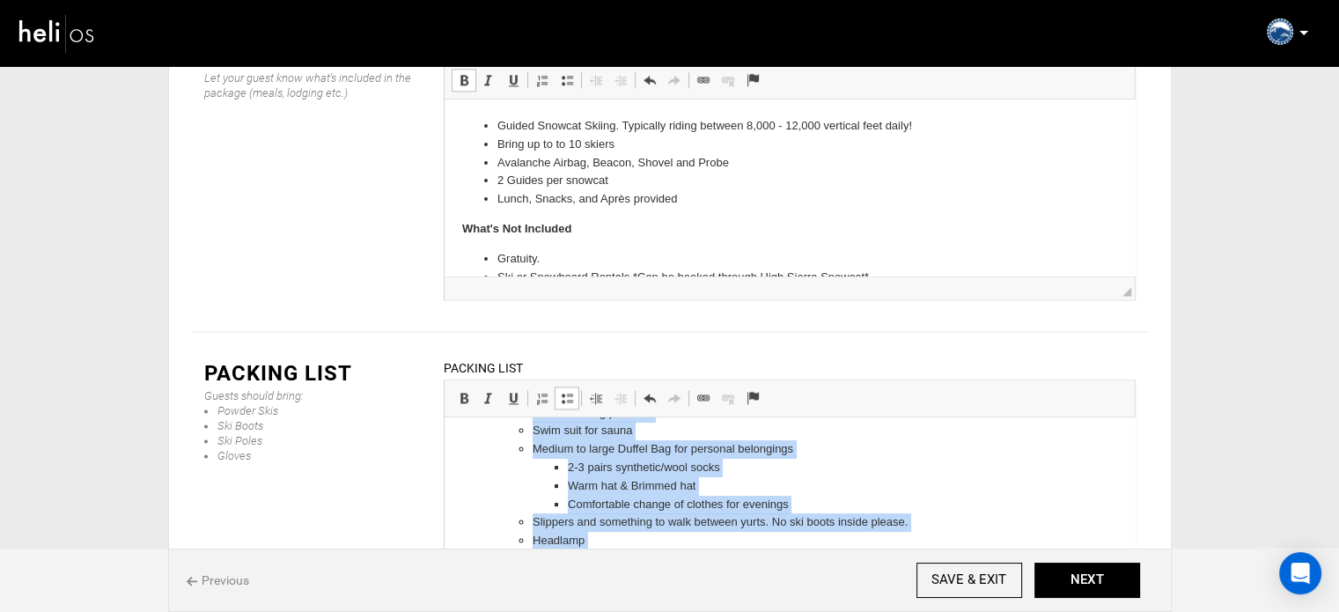
drag, startPoint x: 530, startPoint y: 466, endPoint x: 728, endPoint y: 572, distance: 225.0
click at [728, 572] on ul "Fresh bedding provided Swim suit for sauna Medium to large Duffel Bag for perso…" at bounding box center [789, 495] width 585 height 183
click at [560, 391] on span at bounding box center [567, 398] width 14 height 14
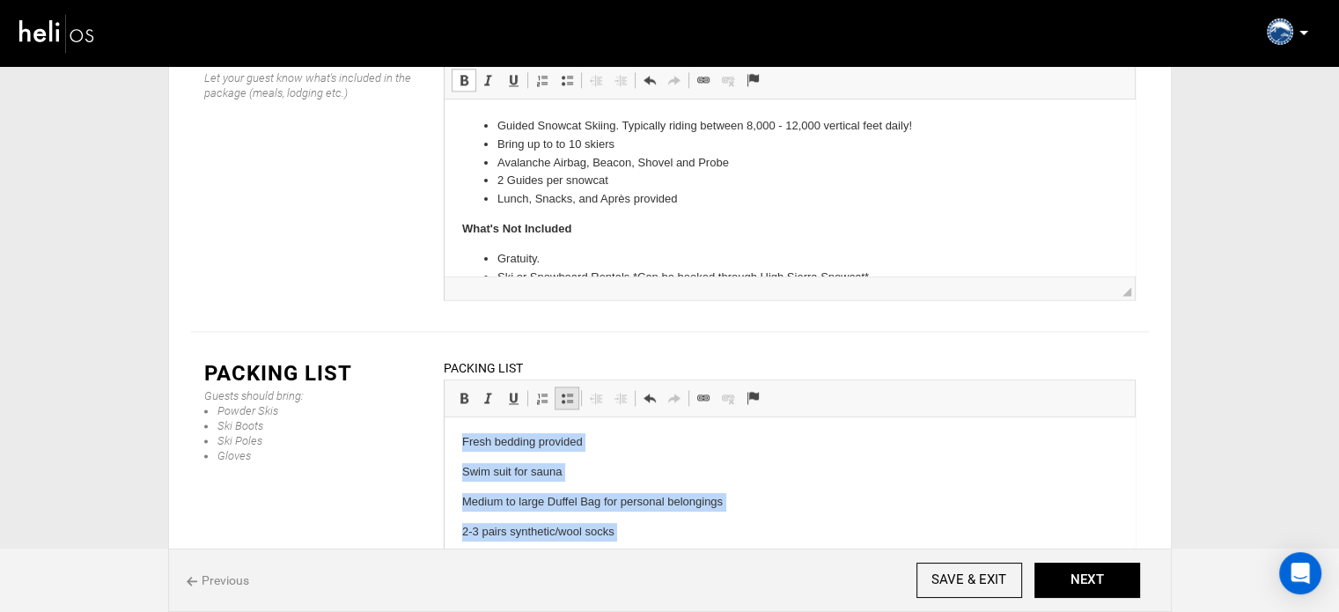
click at [560, 391] on span at bounding box center [567, 398] width 14 height 14
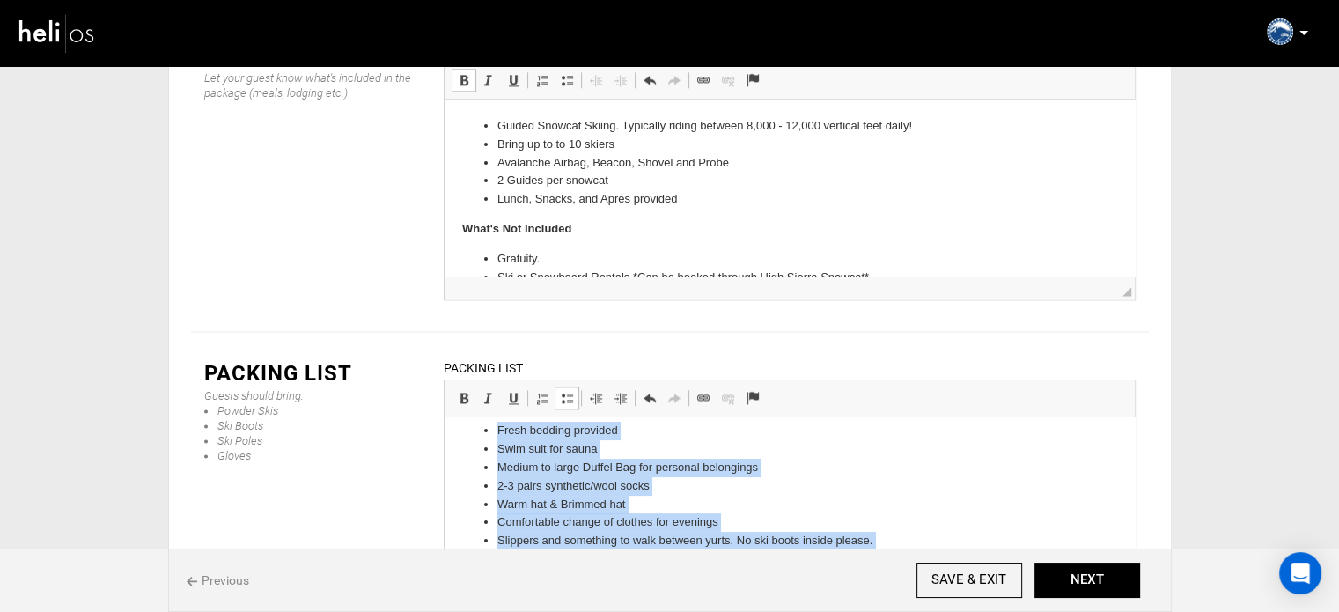
scroll to position [415, 0]
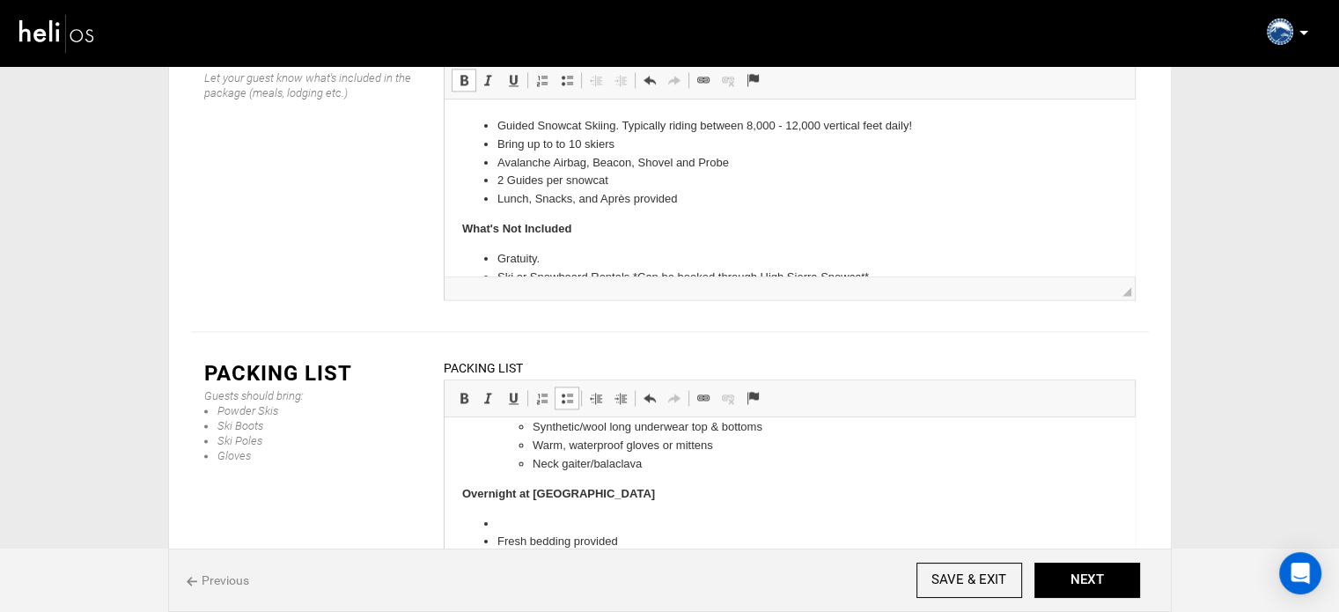
click at [528, 510] on body "Required Avalanche Safety Equipment Modern Avalanche beacon (3 antenna, w/ fres…" at bounding box center [788, 473] width 655 height 906
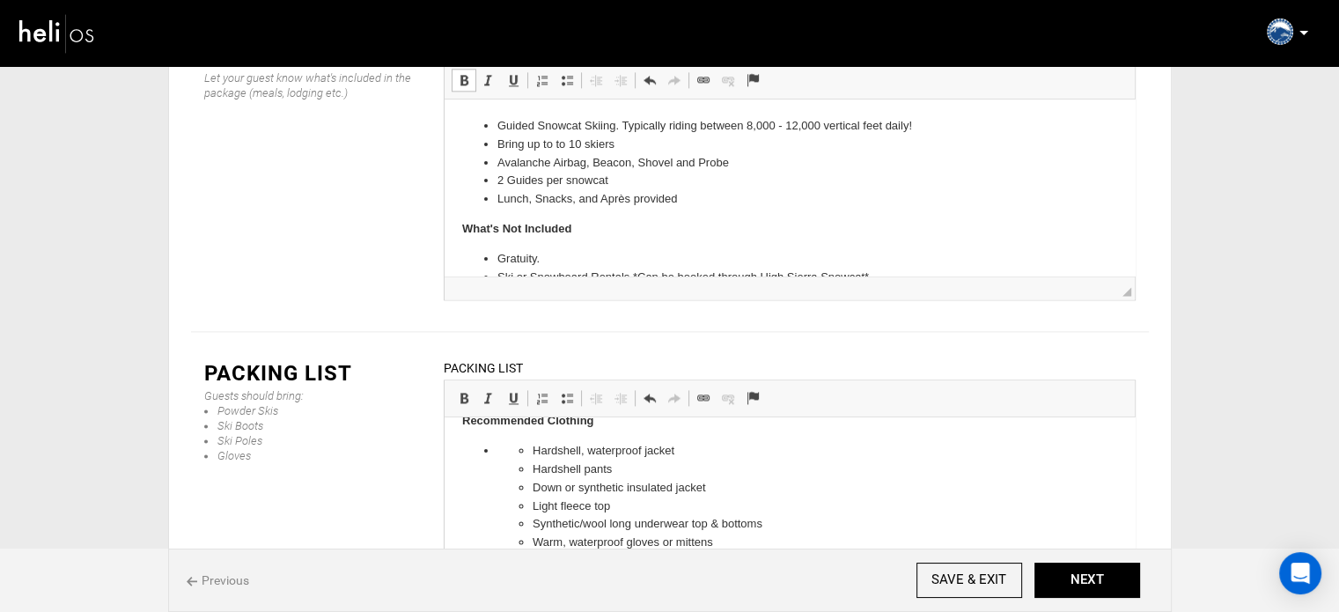
scroll to position [317, 0]
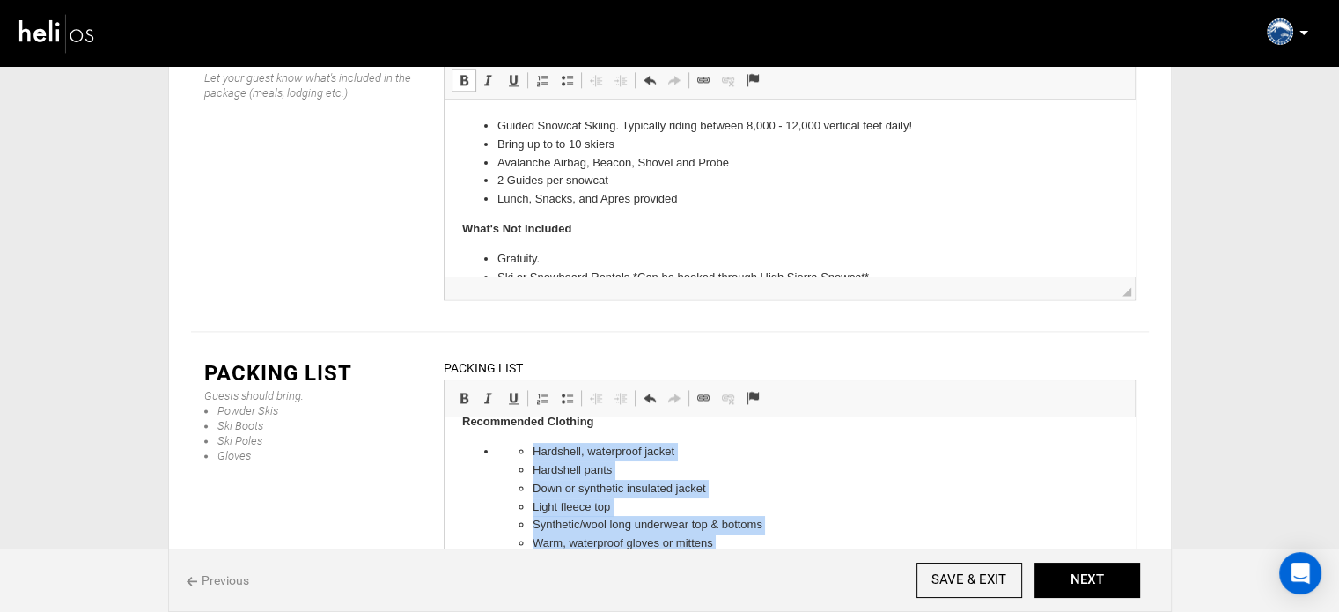
drag, startPoint x: 527, startPoint y: 454, endPoint x: 682, endPoint y: 558, distance: 186.6
click at [682, 558] on ul "Hardshell, waterproof jacket Hardshell pants Down or synthetic insulated jacket…" at bounding box center [789, 507] width 585 height 129
click at [567, 391] on span at bounding box center [567, 398] width 14 height 14
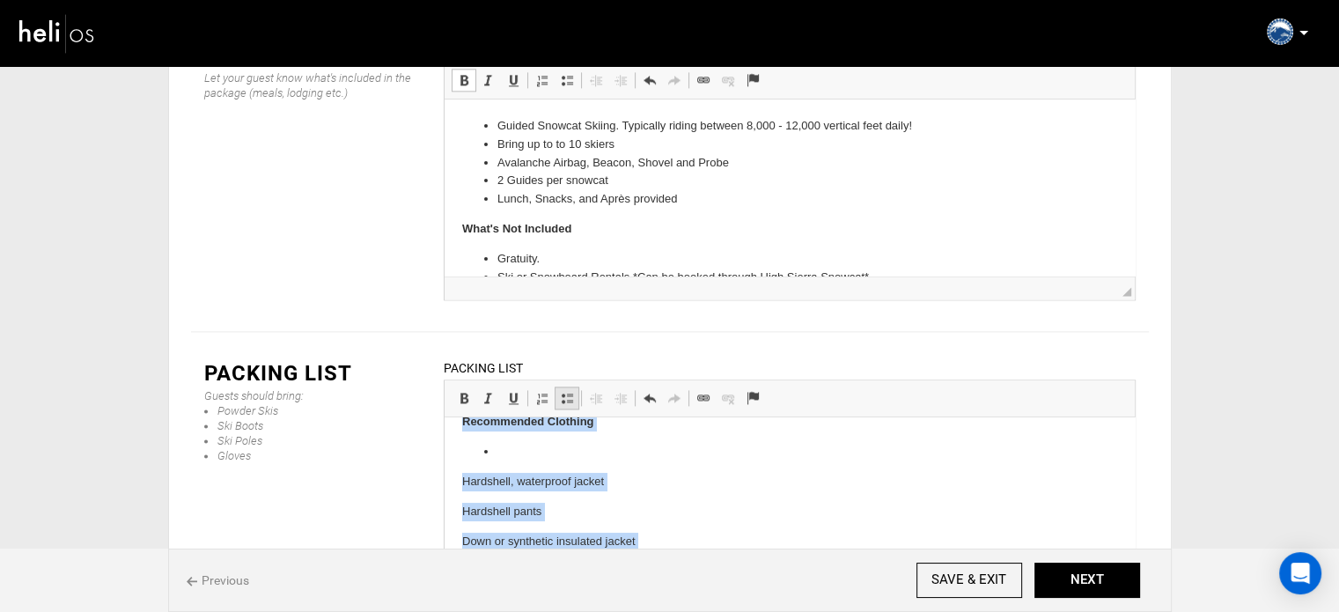
click at [567, 391] on span at bounding box center [567, 398] width 14 height 14
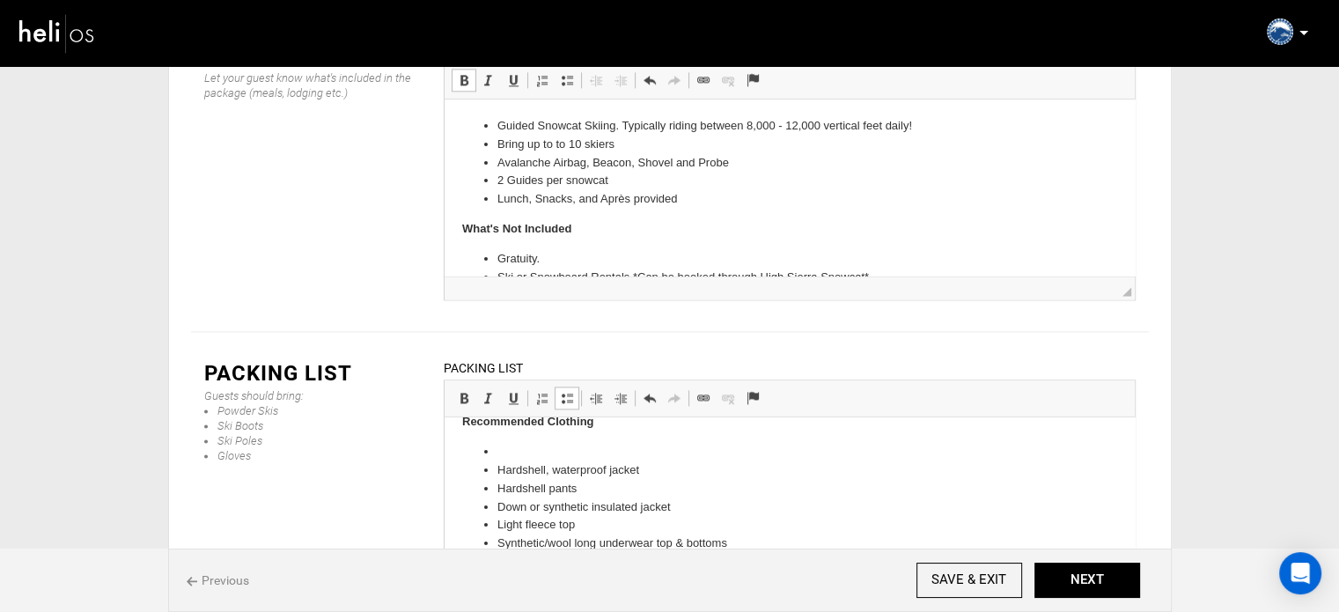
click at [497, 452] on li at bounding box center [789, 452] width 585 height 18
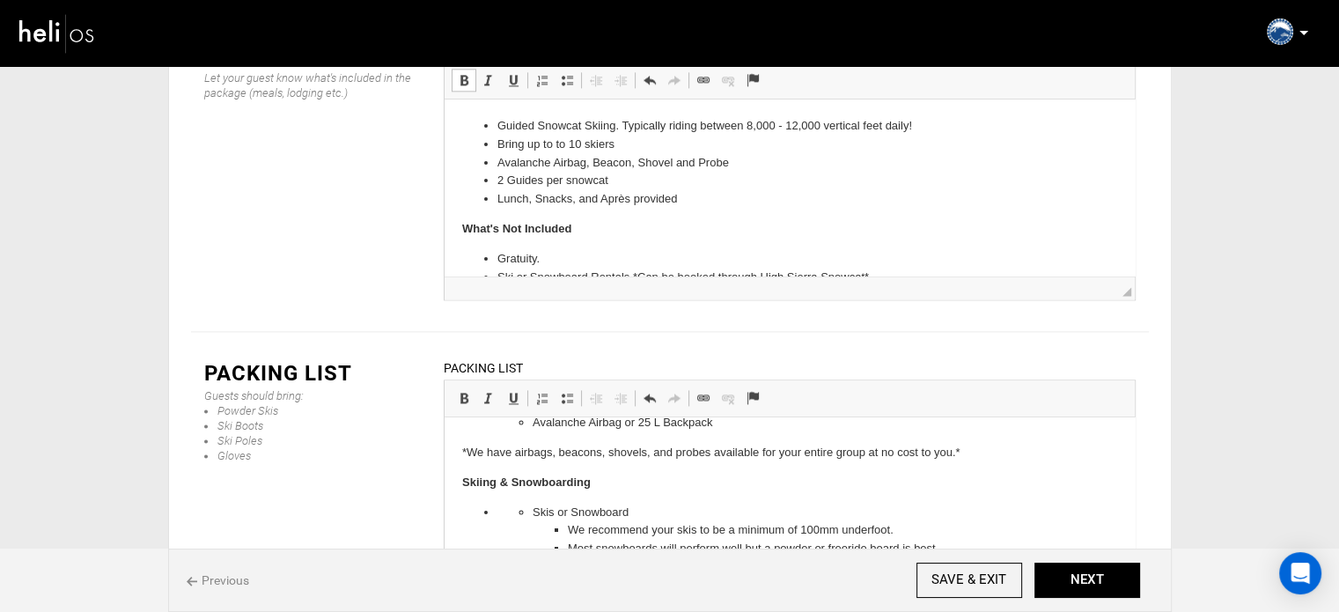
scroll to position [112, 0]
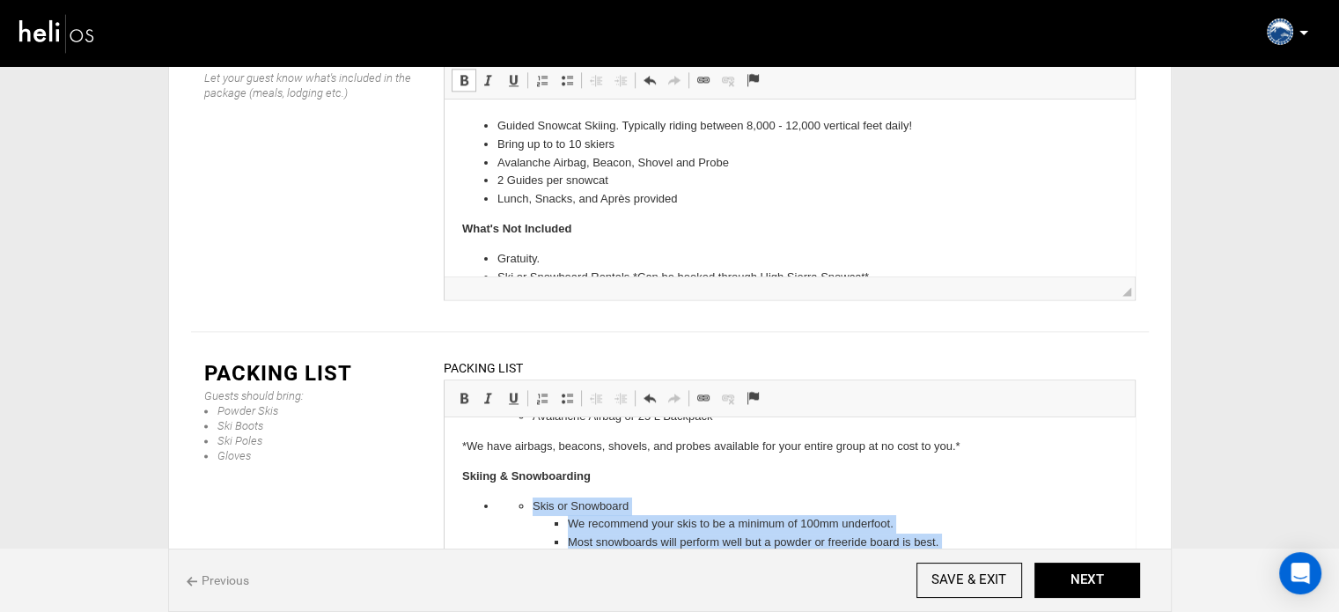
drag, startPoint x: 601, startPoint y: 499, endPoint x: 505, endPoint y: 503, distance: 96.9
click at [505, 503] on ul "Skis or Snowboard We recommend your skis to be a minimum of 100mm underfoot. Mo…" at bounding box center [789, 553] width 585 height 110
click at [568, 391] on span at bounding box center [567, 398] width 14 height 14
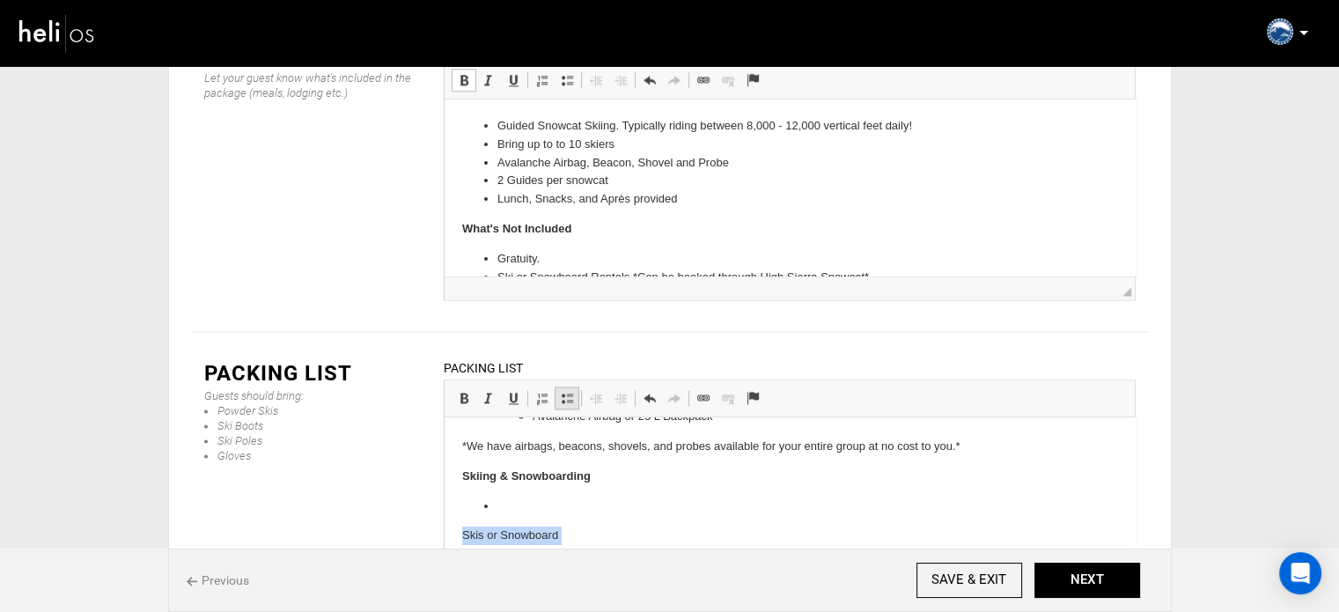
click at [568, 391] on span at bounding box center [567, 398] width 14 height 14
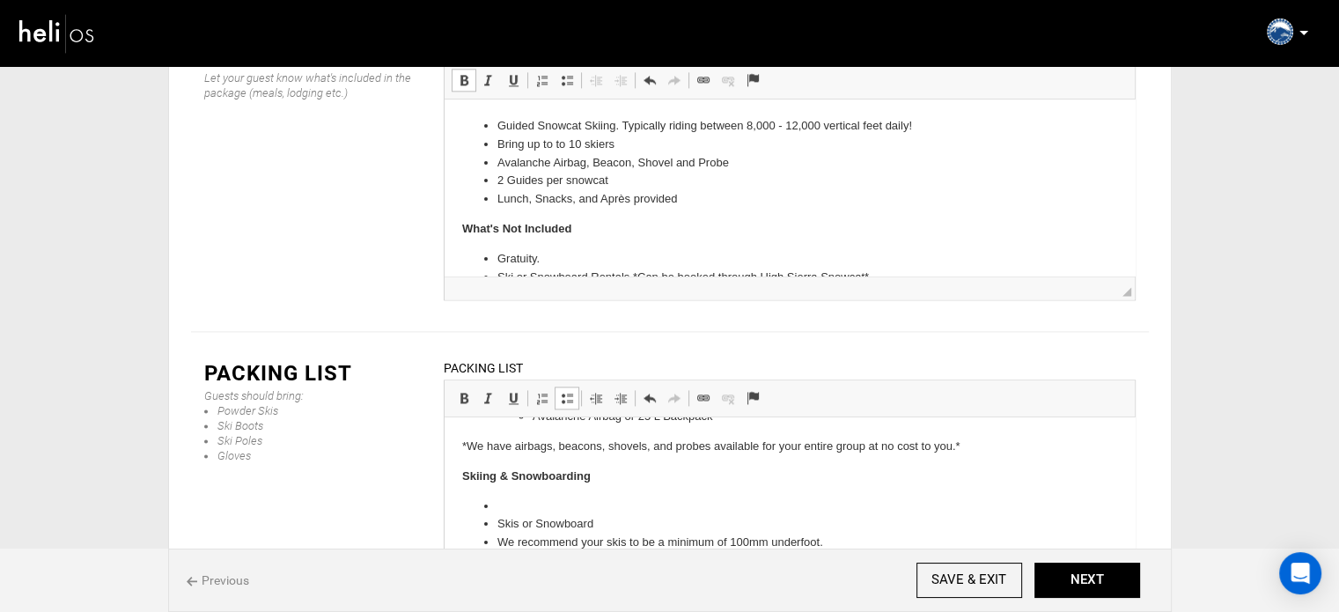
click at [500, 498] on li at bounding box center [789, 507] width 585 height 18
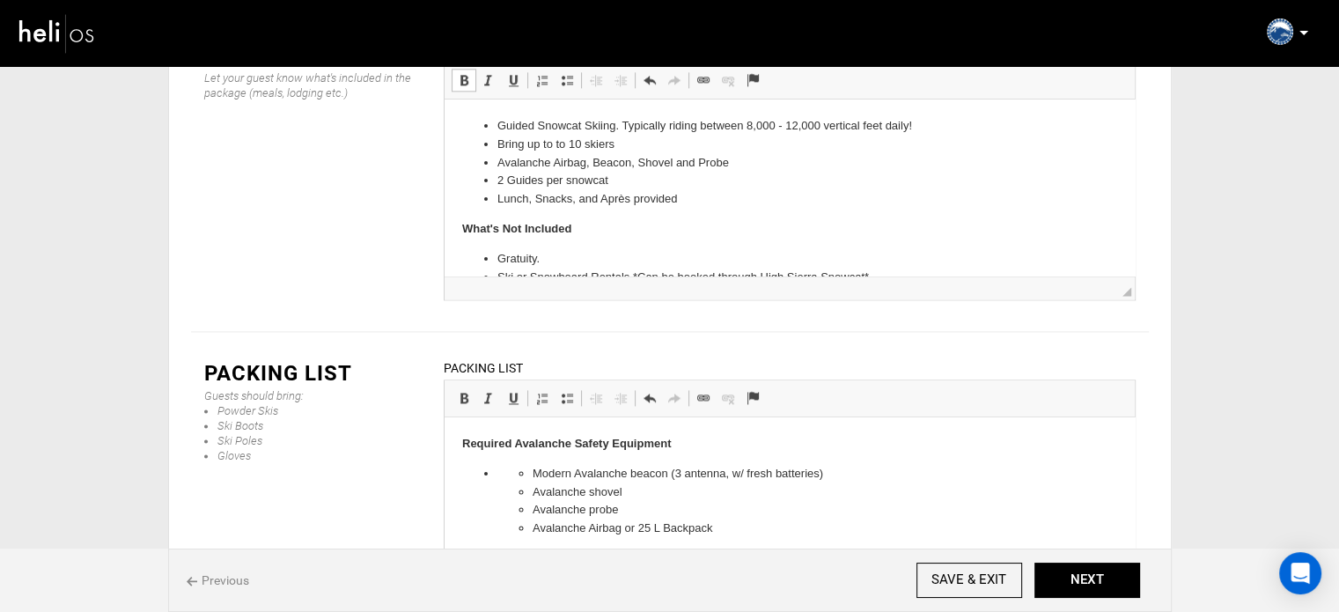
scroll to position [2, 0]
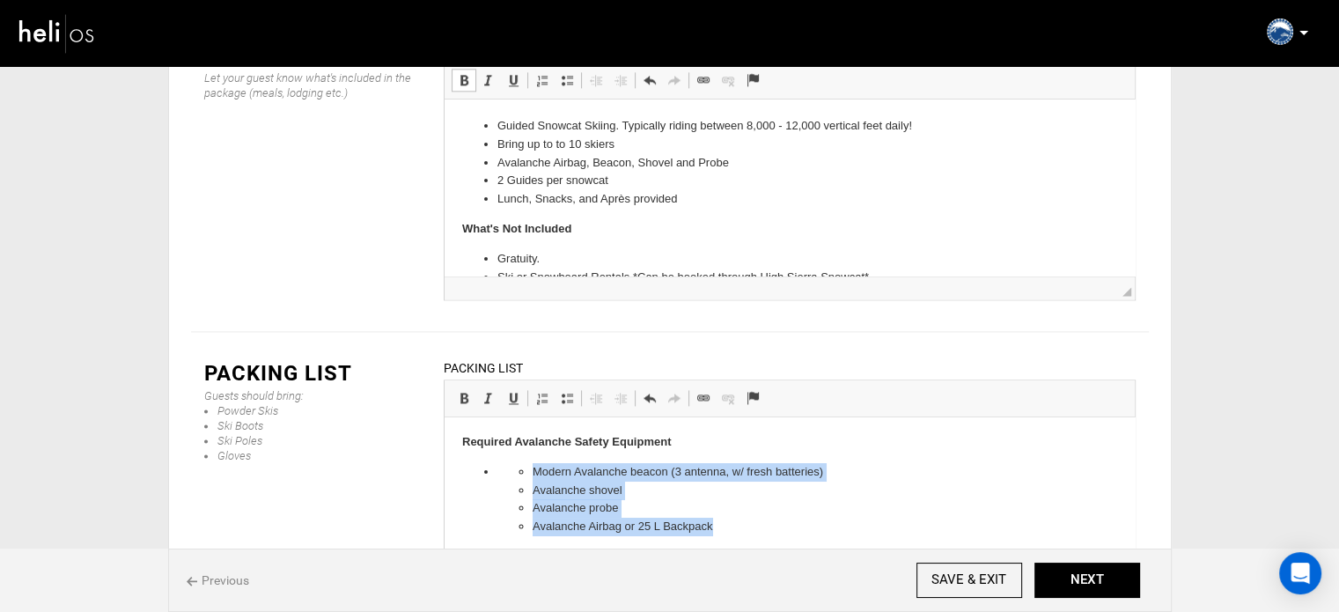
drag, startPoint x: 528, startPoint y: 476, endPoint x: 734, endPoint y: 519, distance: 211.4
click at [734, 519] on ul "Modern Avalanche beacon (3 antenna, w/ fresh batteries) Avalanche shovel Avalan…" at bounding box center [789, 499] width 585 height 73
click at [567, 391] on span at bounding box center [567, 398] width 14 height 14
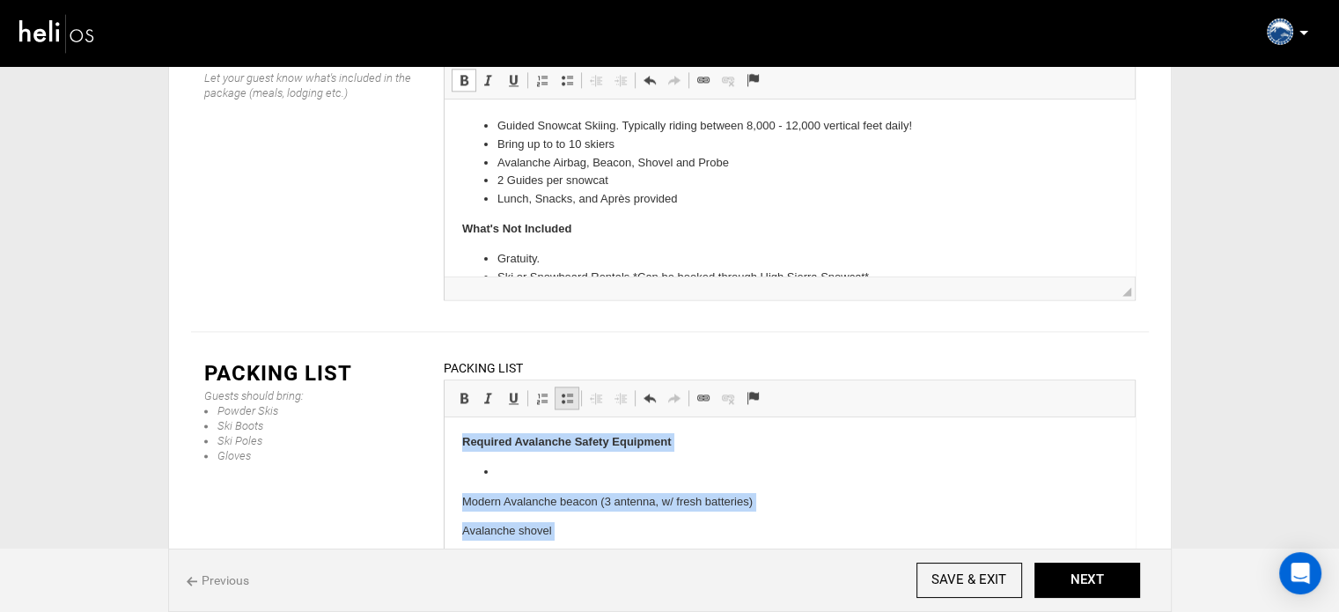
click at [567, 391] on span at bounding box center [567, 398] width 14 height 14
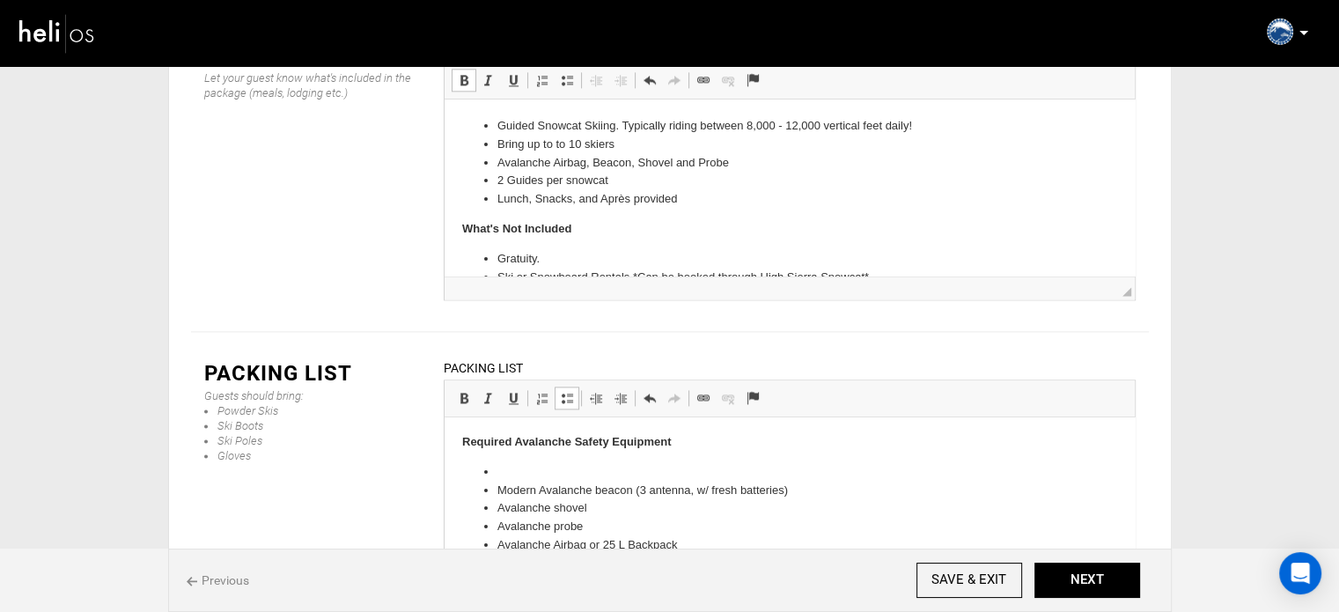
click at [503, 467] on li at bounding box center [789, 472] width 585 height 18
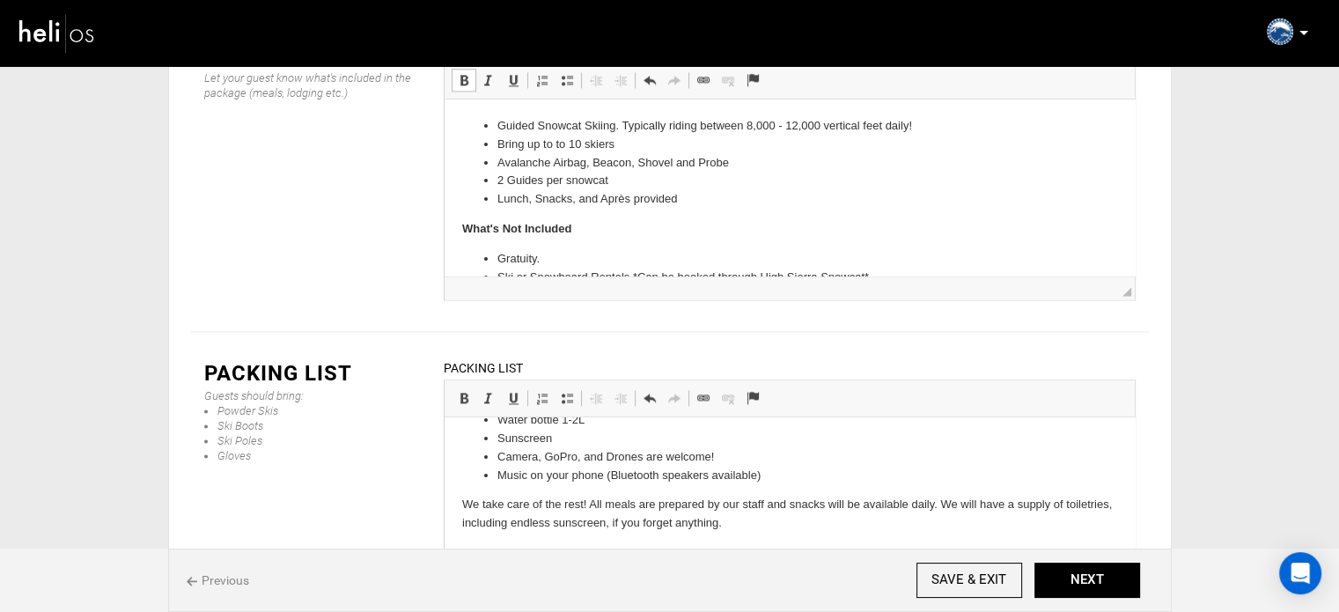
scroll to position [747, 0]
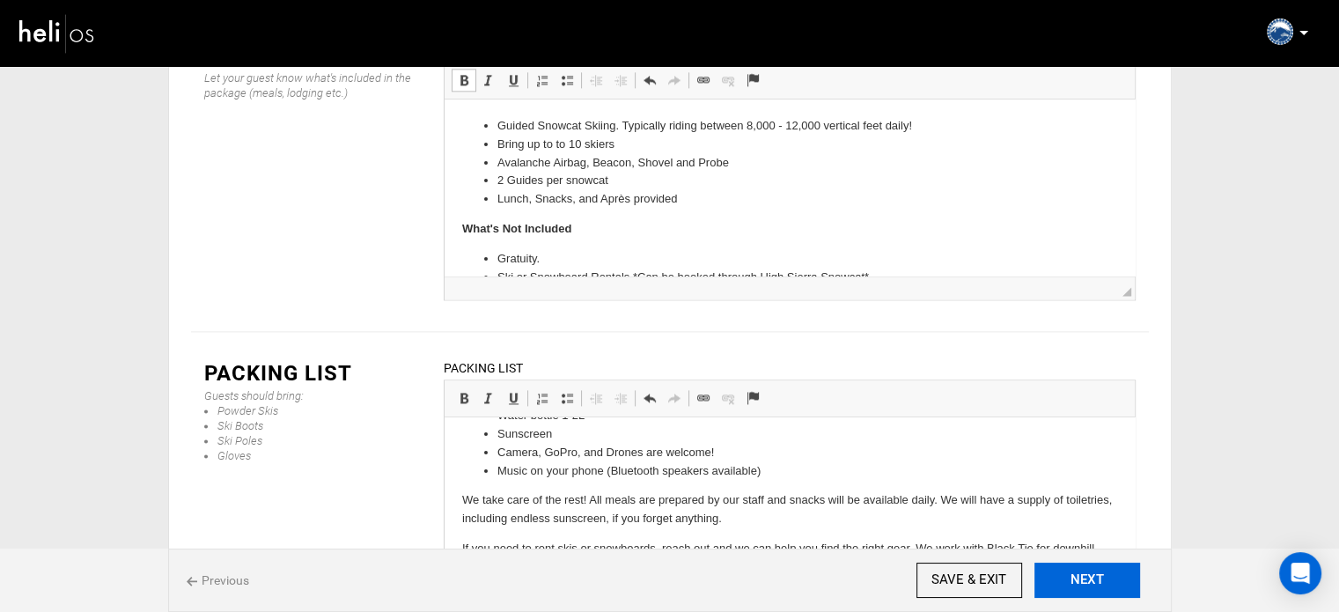
click at [1082, 593] on button "NEXT" at bounding box center [1088, 580] width 106 height 35
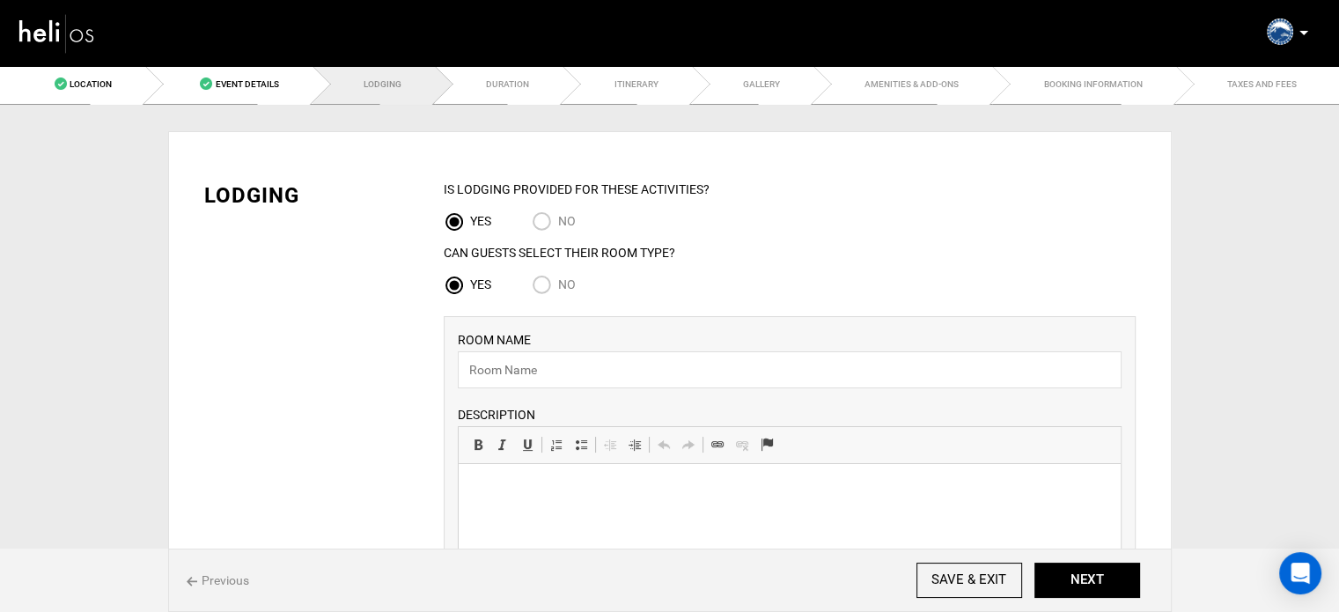
click at [546, 287] on input "No" at bounding box center [545, 287] width 26 height 24
radio input "true"
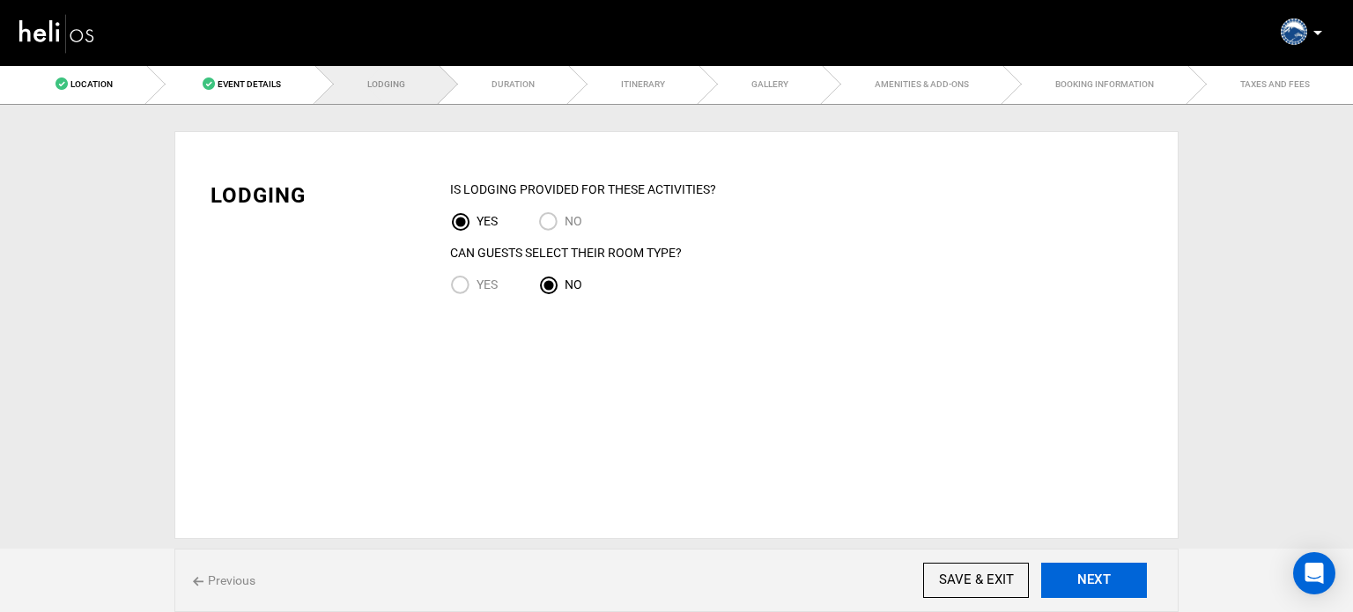
click at [1087, 574] on button "NEXT" at bounding box center [1094, 580] width 106 height 35
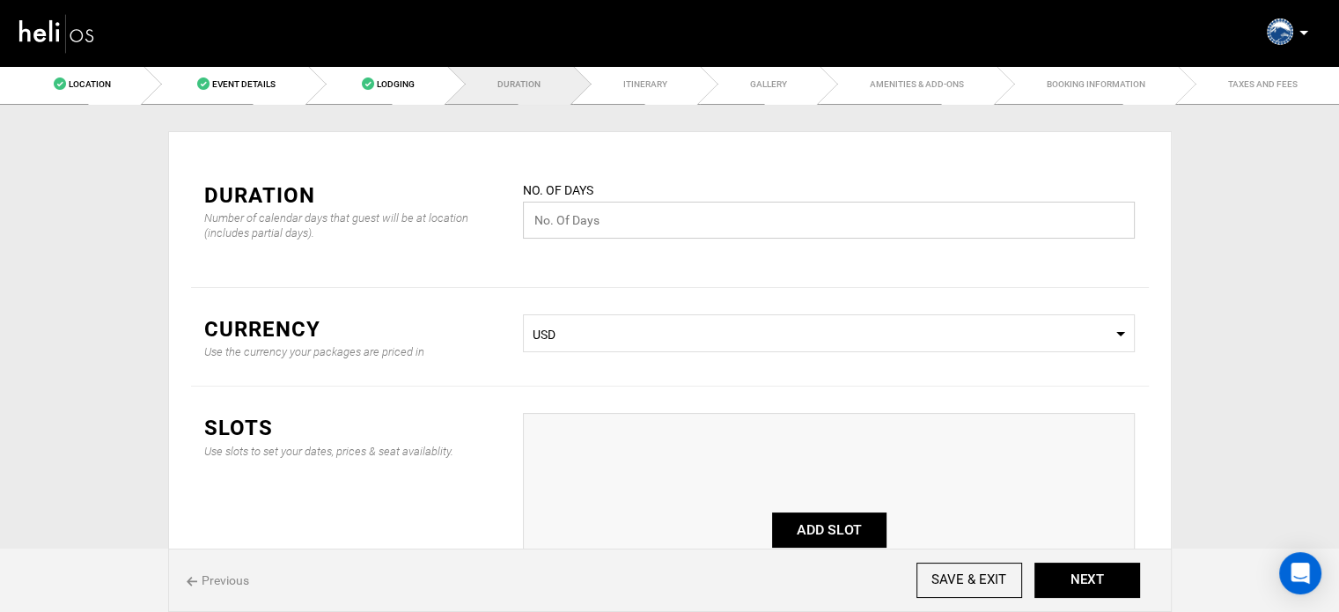
click at [600, 226] on input "text" at bounding box center [829, 220] width 612 height 37
type input "1"
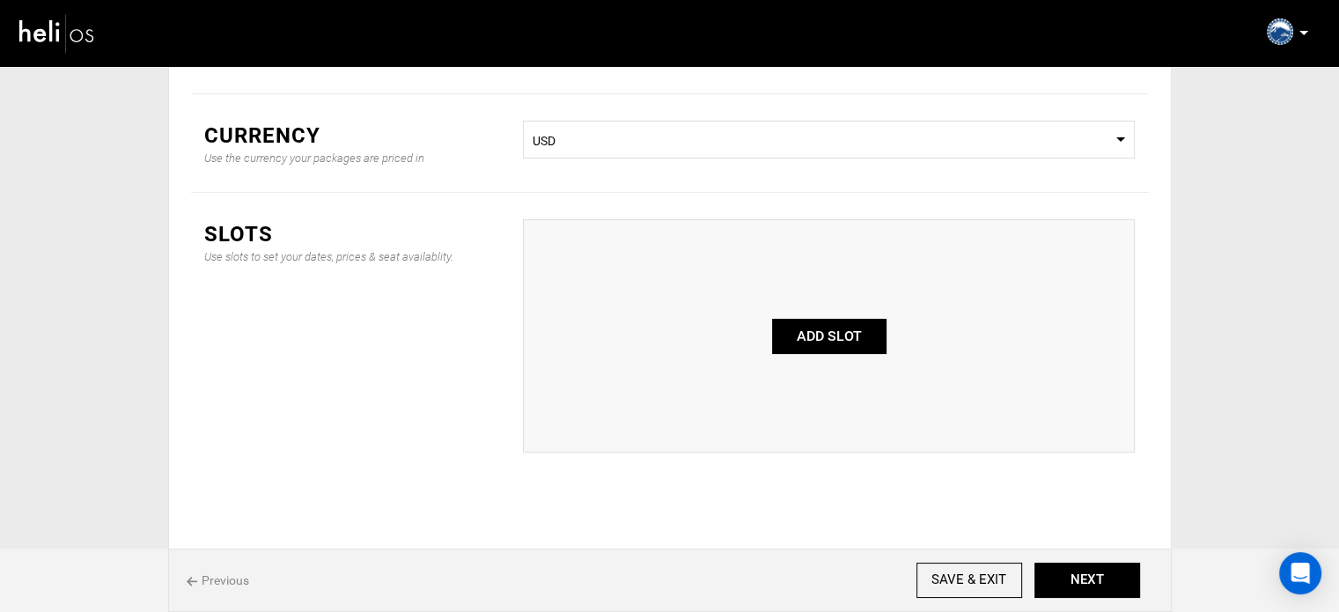
scroll to position [222, 0]
click at [820, 334] on button "ADD SLOT" at bounding box center [829, 332] width 114 height 35
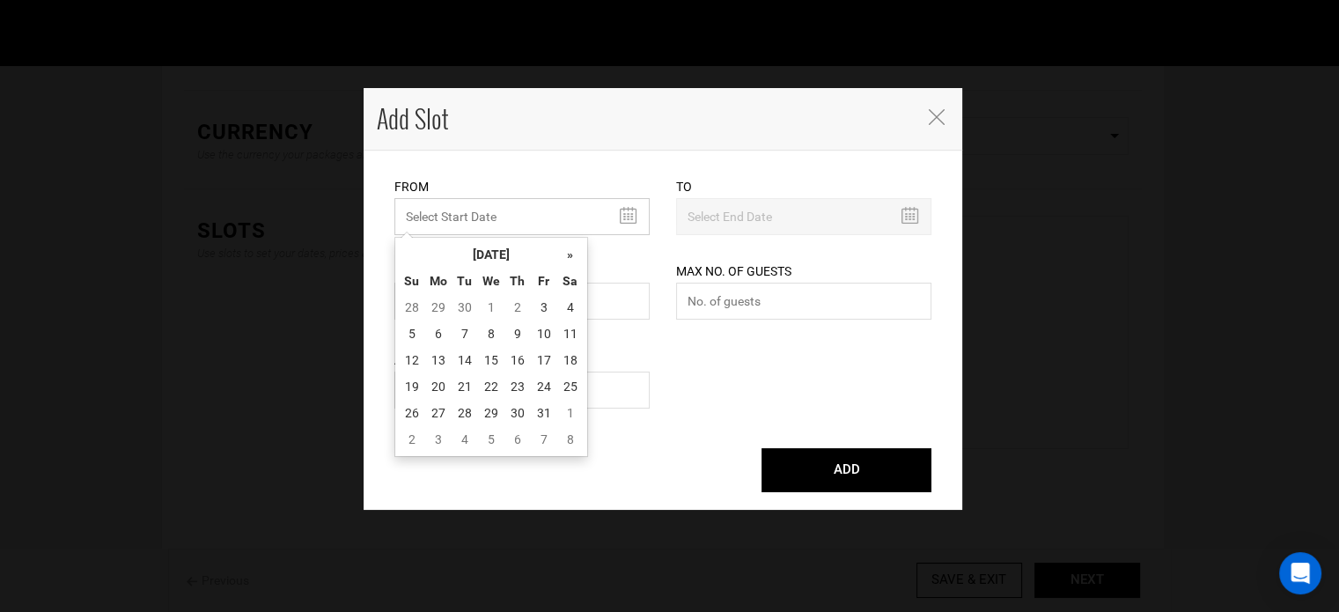
click at [440, 213] on input "MINIMUM NUMBER OF NIGHTS" at bounding box center [522, 216] width 255 height 37
click at [485, 247] on th "October 2025" at bounding box center [491, 254] width 132 height 26
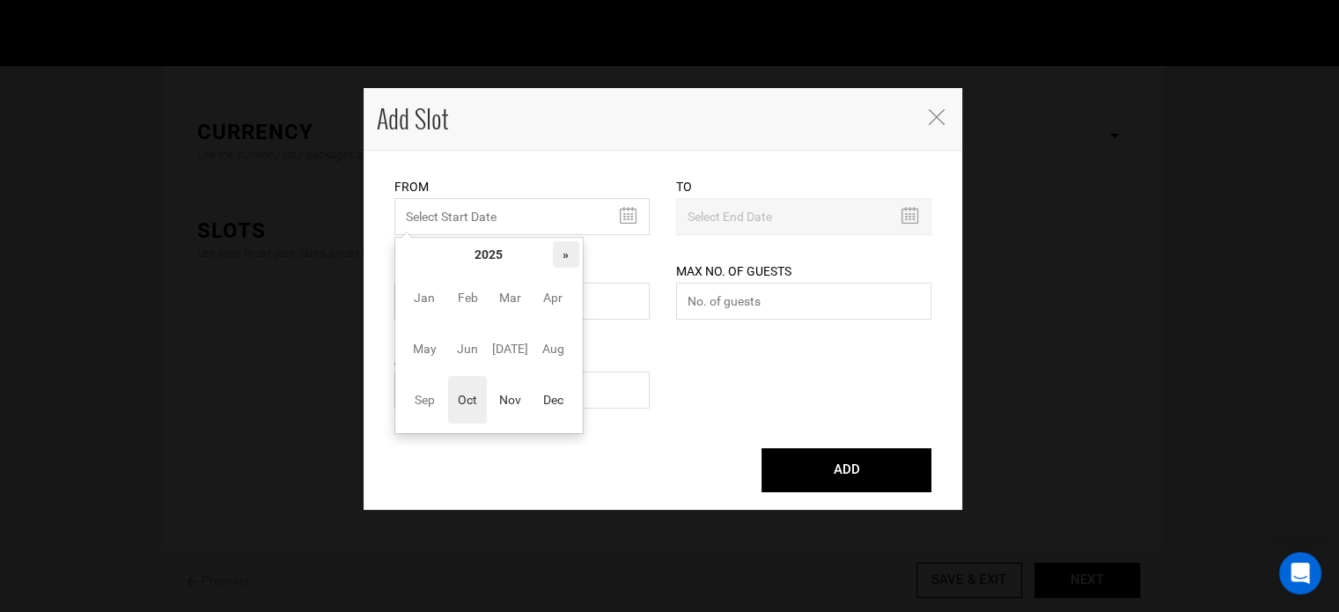
click at [560, 258] on th "»" at bounding box center [566, 254] width 26 height 26
click at [548, 397] on span "Dec" at bounding box center [554, 400] width 40 height 48
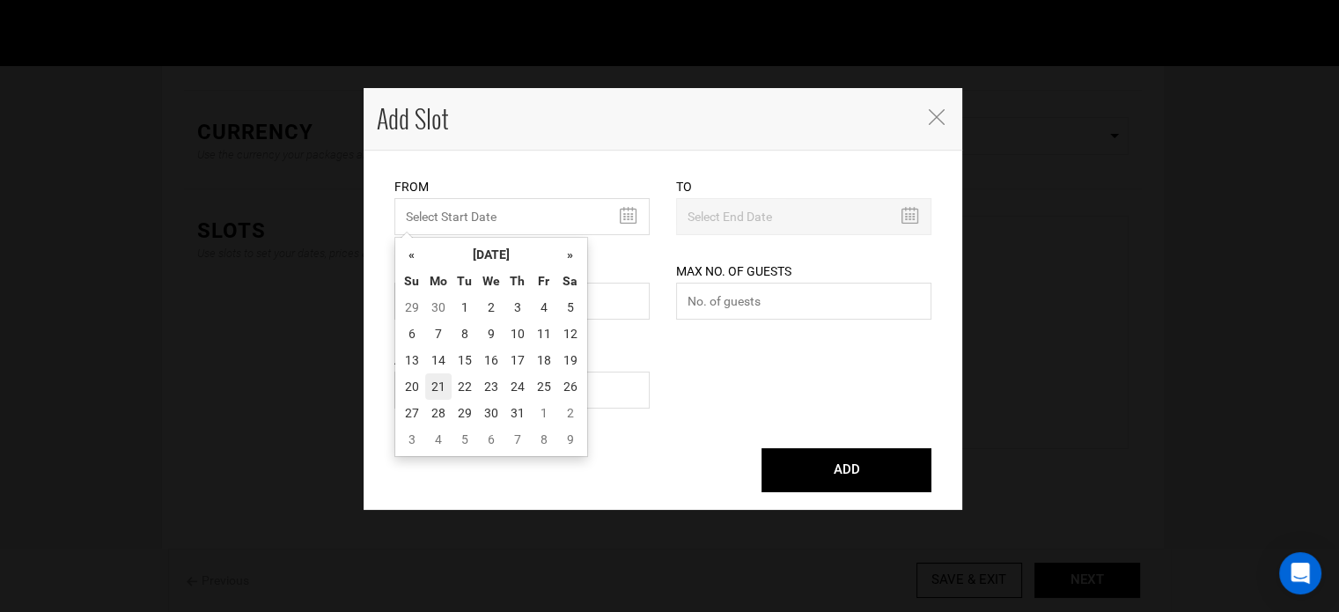
click at [433, 385] on td "21" at bounding box center [438, 386] width 26 height 26
type input "12/21/2026"
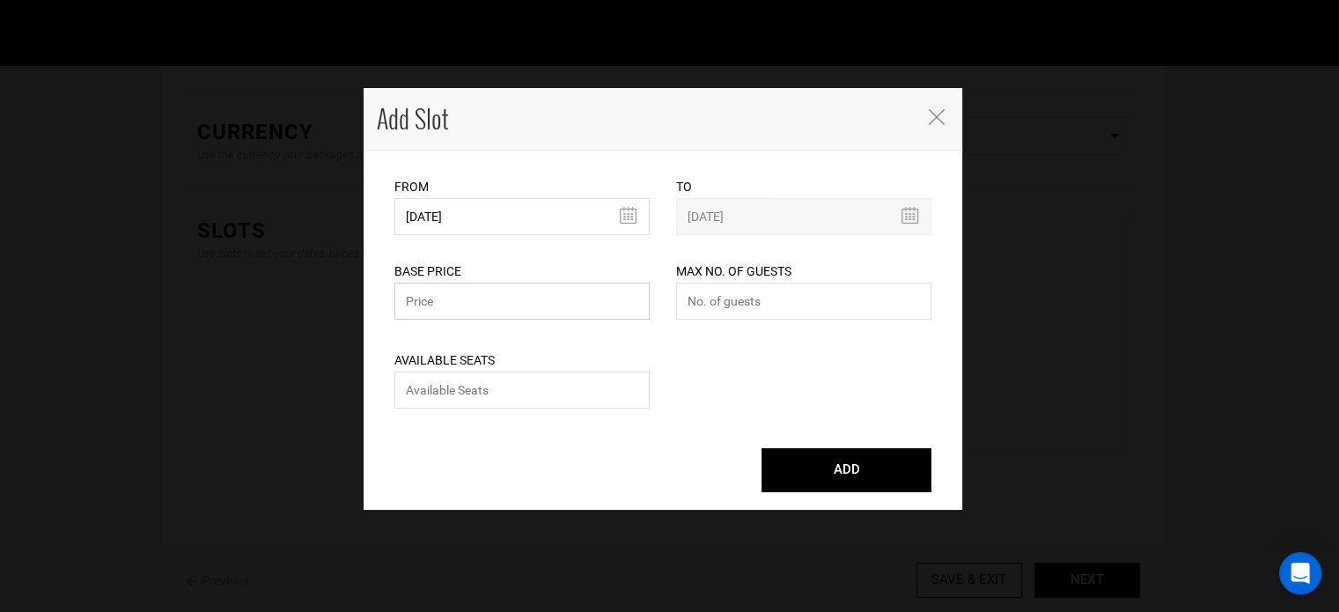
click at [437, 306] on input "text" at bounding box center [522, 301] width 255 height 37
type input "6000"
click at [713, 299] on input "number" at bounding box center [803, 301] width 255 height 37
type input "0"
click at [613, 394] on input "number" at bounding box center [522, 390] width 255 height 37
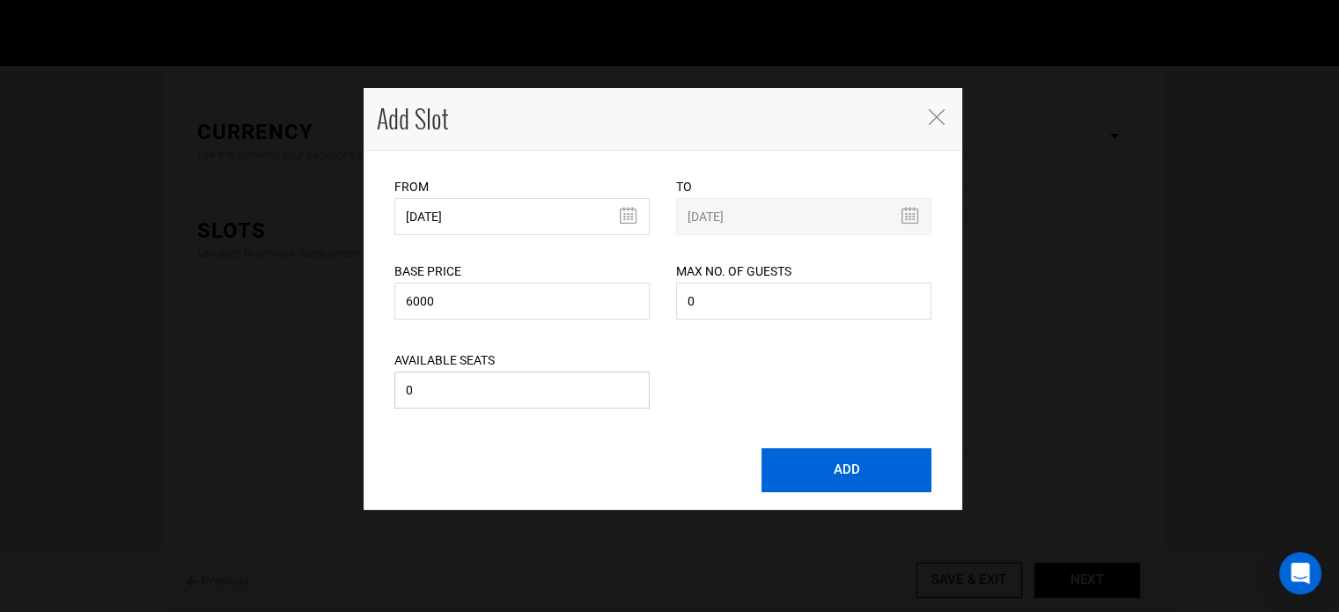
type input "0"
click at [867, 470] on button "ADD" at bounding box center [847, 470] width 170 height 44
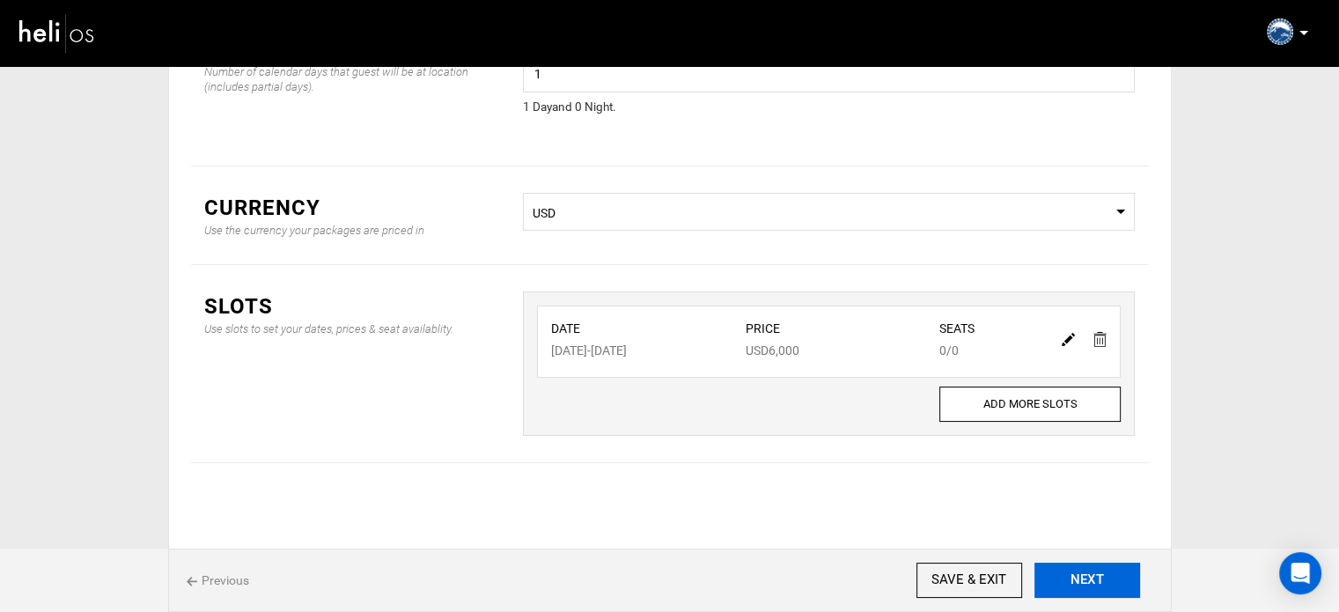
click at [1082, 567] on button "NEXT" at bounding box center [1088, 580] width 106 height 35
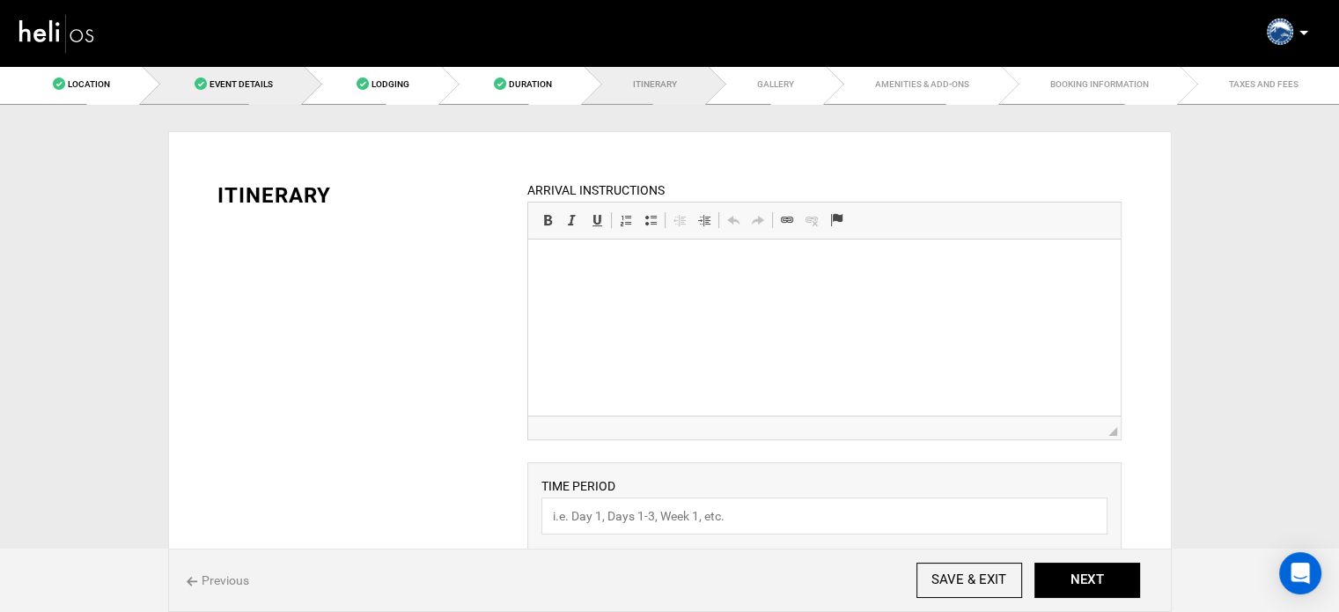
click at [250, 77] on link "Event Details" at bounding box center [223, 84] width 163 height 40
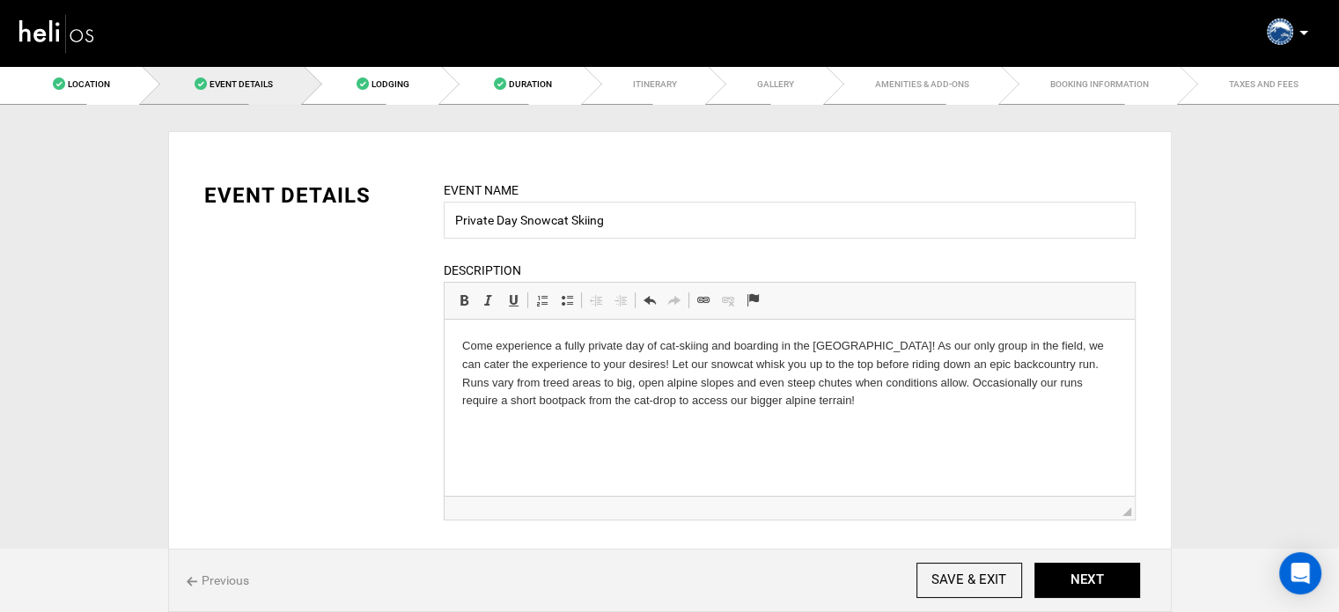
click at [825, 409] on p "Come experience a fully private day of cat-skiing and boarding in the High Sier…" at bounding box center [788, 373] width 655 height 73
click at [491, 435] on p "Note: Single Day Private Trip - Up to 10 people for $6,000" at bounding box center [788, 431] width 655 height 18
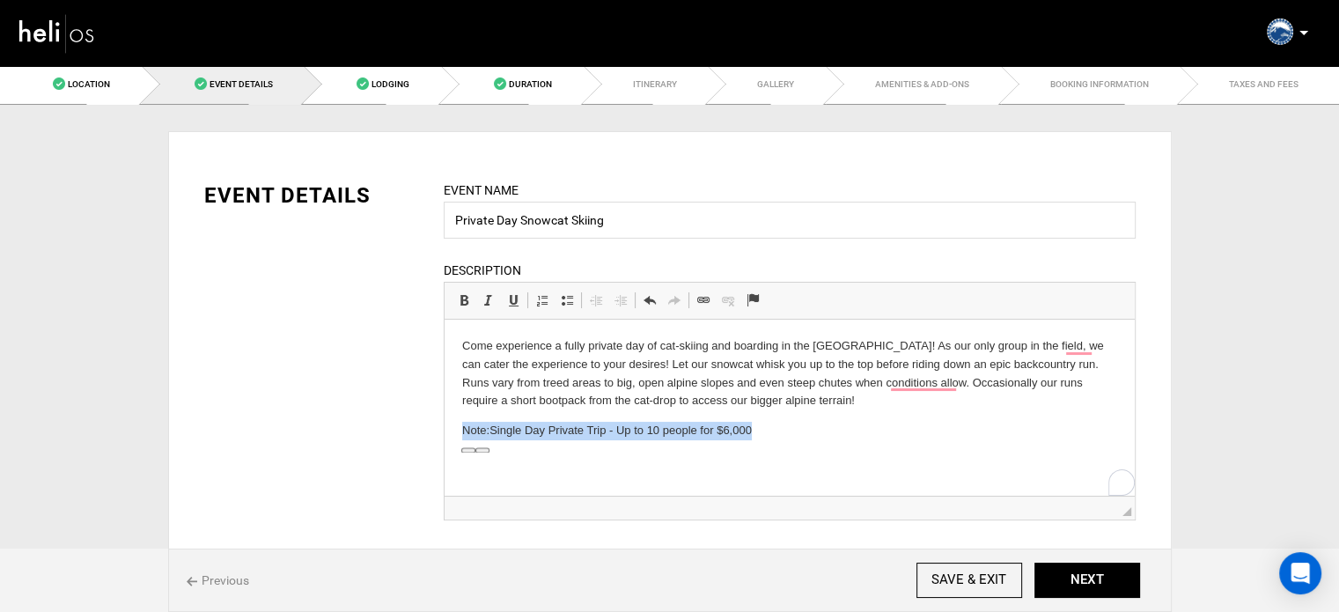
click at [562, 433] on p "Note: Single Day Private Trip - Up to 10 people for $6,000" at bounding box center [788, 431] width 655 height 18
click at [498, 438] on p "Note: Single Day Private Trip - Up to 10 people for $6,000" at bounding box center [788, 431] width 655 height 18
click at [464, 300] on span at bounding box center [464, 300] width 14 height 14
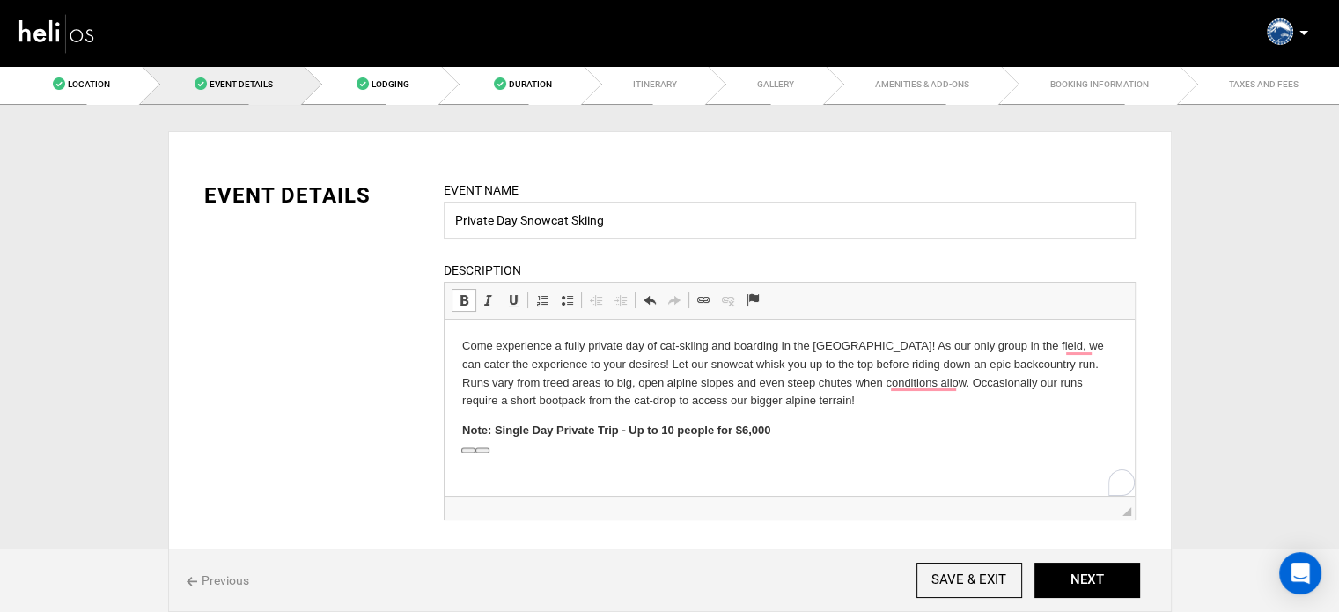
click at [788, 432] on p "Note: Single Day Private Trip - Up to 10 people for $6,000" at bounding box center [788, 431] width 655 height 18
click at [1078, 577] on button "NEXT" at bounding box center [1088, 580] width 106 height 35
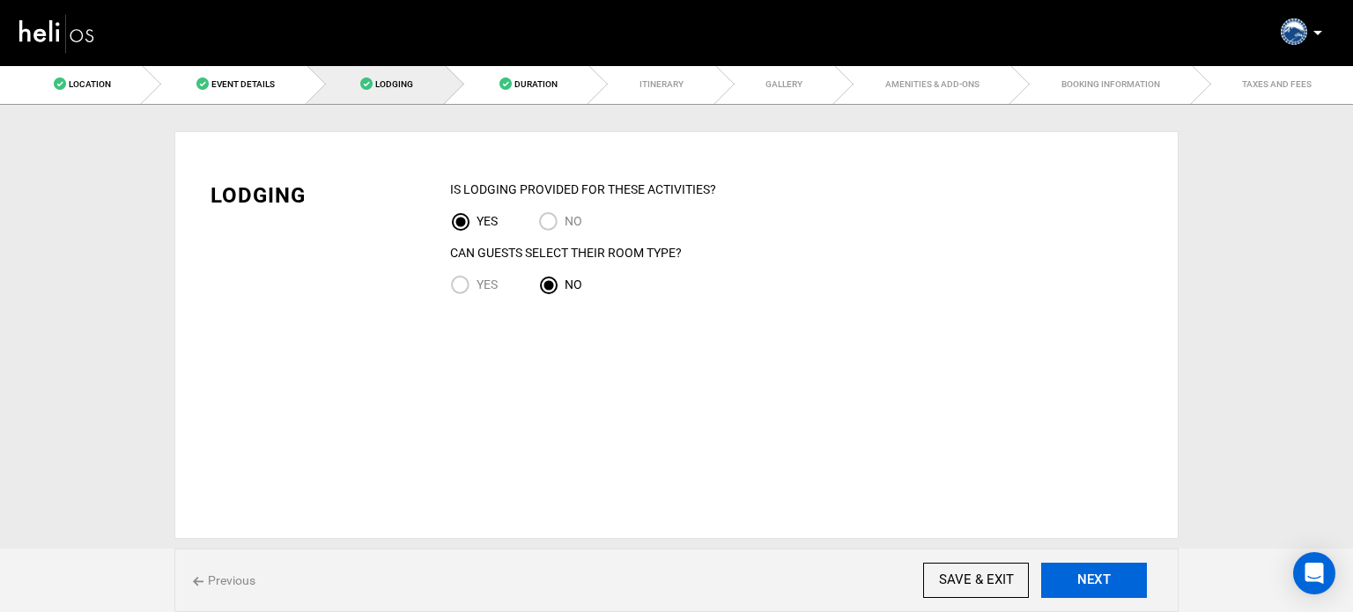
click at [1078, 577] on button "NEXT" at bounding box center [1094, 580] width 106 height 35
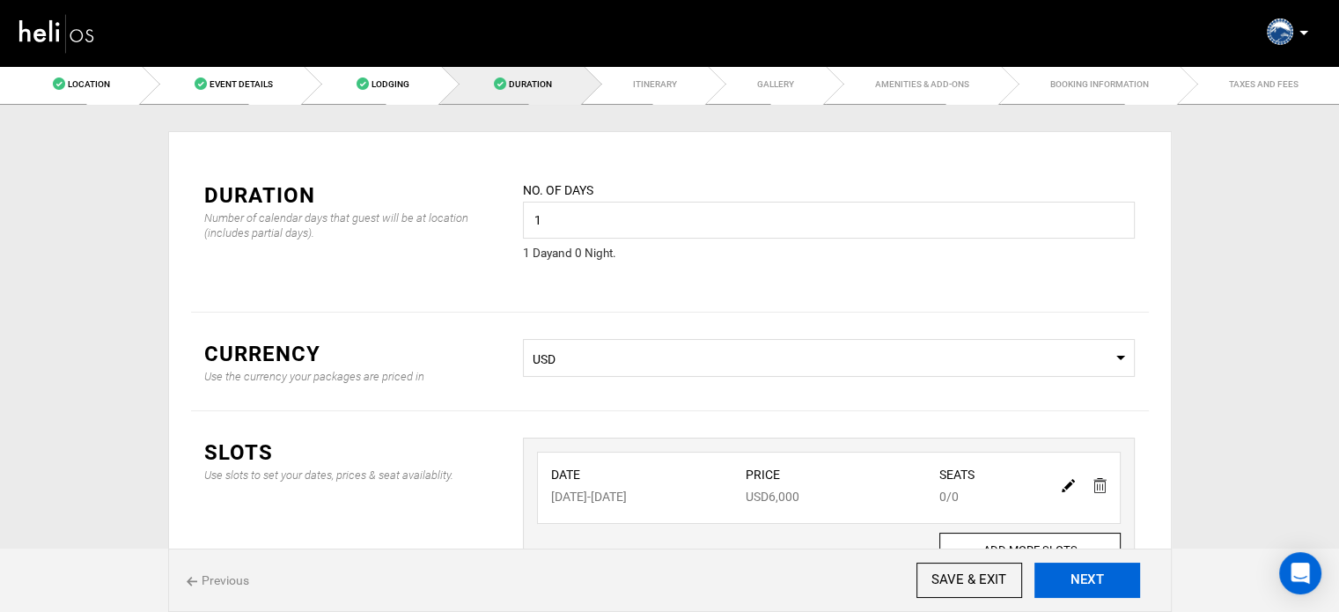
click at [1078, 577] on button "NEXT" at bounding box center [1088, 580] width 106 height 35
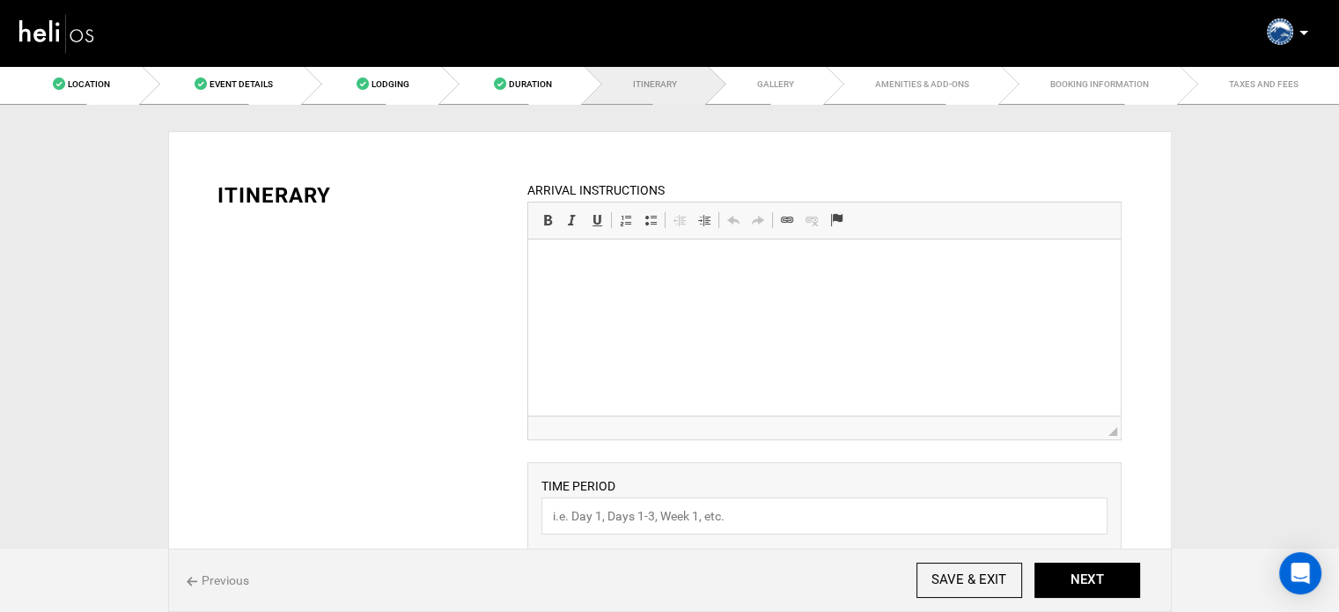
click at [754, 293] on html at bounding box center [824, 267] width 593 height 54
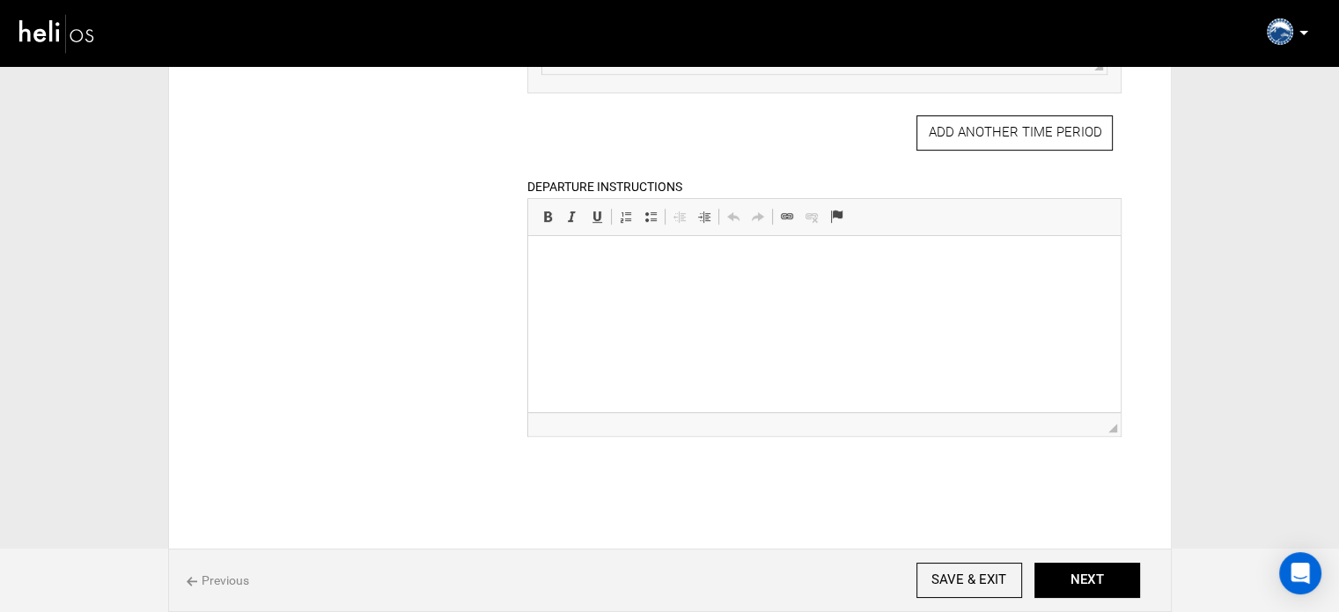
scroll to position [818, 0]
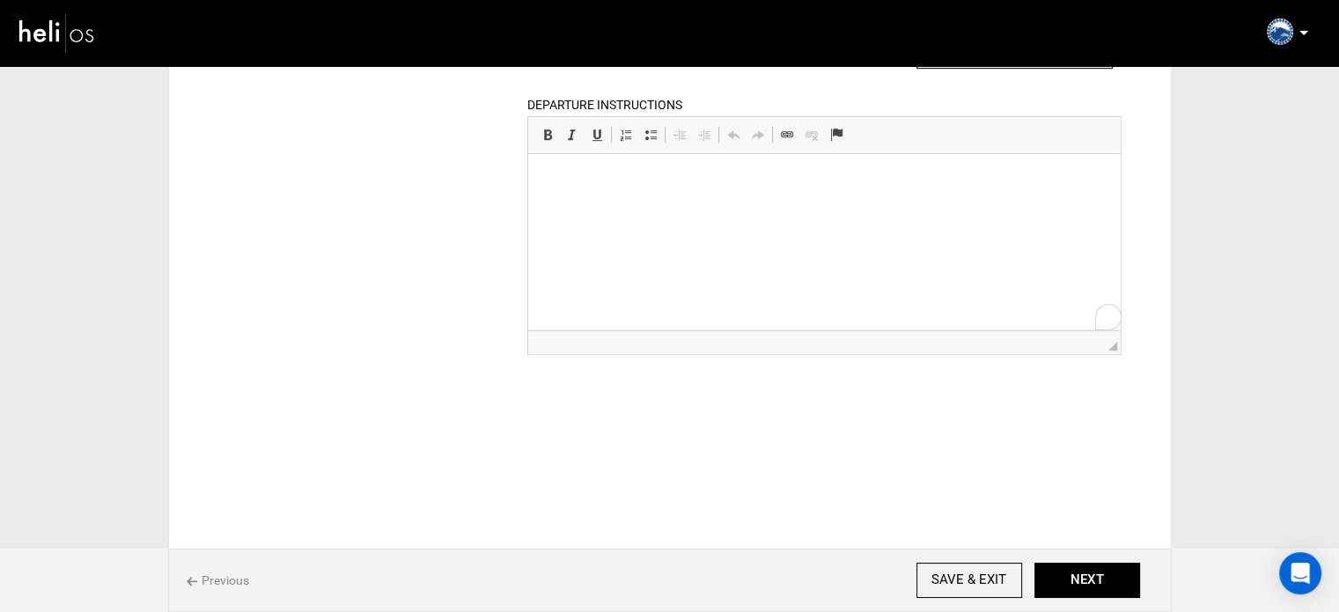
click at [646, 208] on html at bounding box center [824, 181] width 593 height 54
click at [544, 182] on html "Airport transfers are not included." at bounding box center [824, 181] width 593 height 54
click at [649, 124] on span "Editor toolbars Basic Styles Bold Keyboard shortcut Ctrl+B Italic Keyboard shor…" at bounding box center [824, 135] width 593 height 37
click at [649, 128] on span at bounding box center [651, 135] width 14 height 14
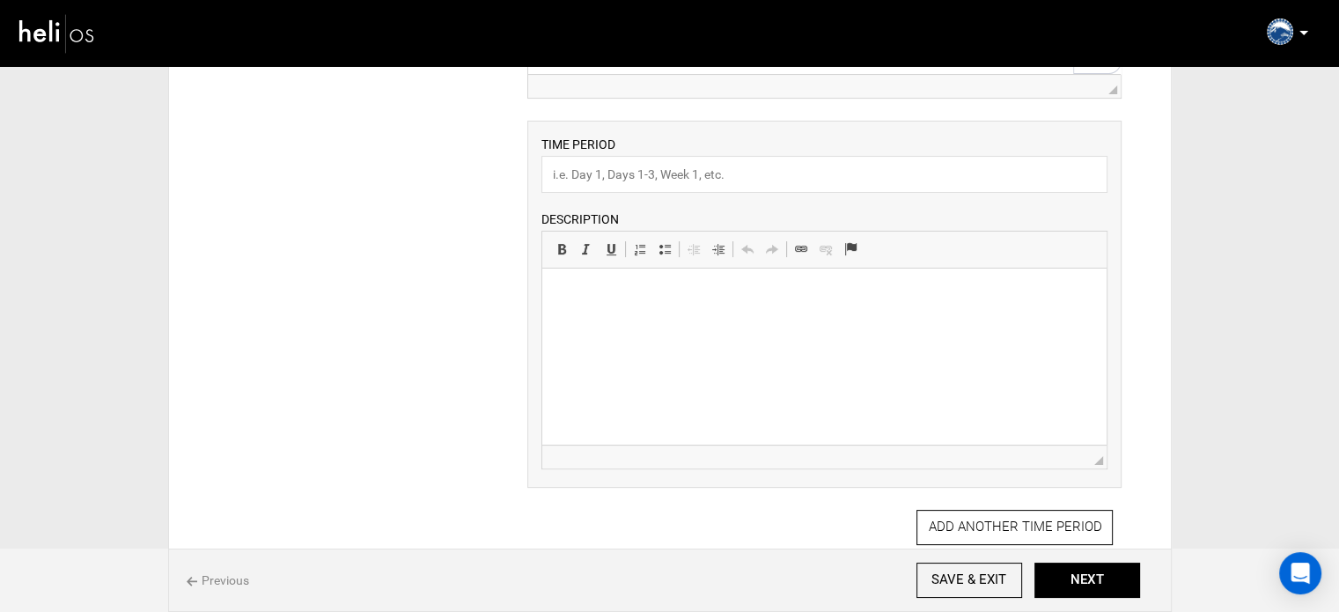
scroll to position [338, 0]
click at [594, 182] on input "text" at bounding box center [825, 177] width 566 height 37
type input "Experience"
click at [599, 291] on p at bounding box center [824, 299] width 529 height 18
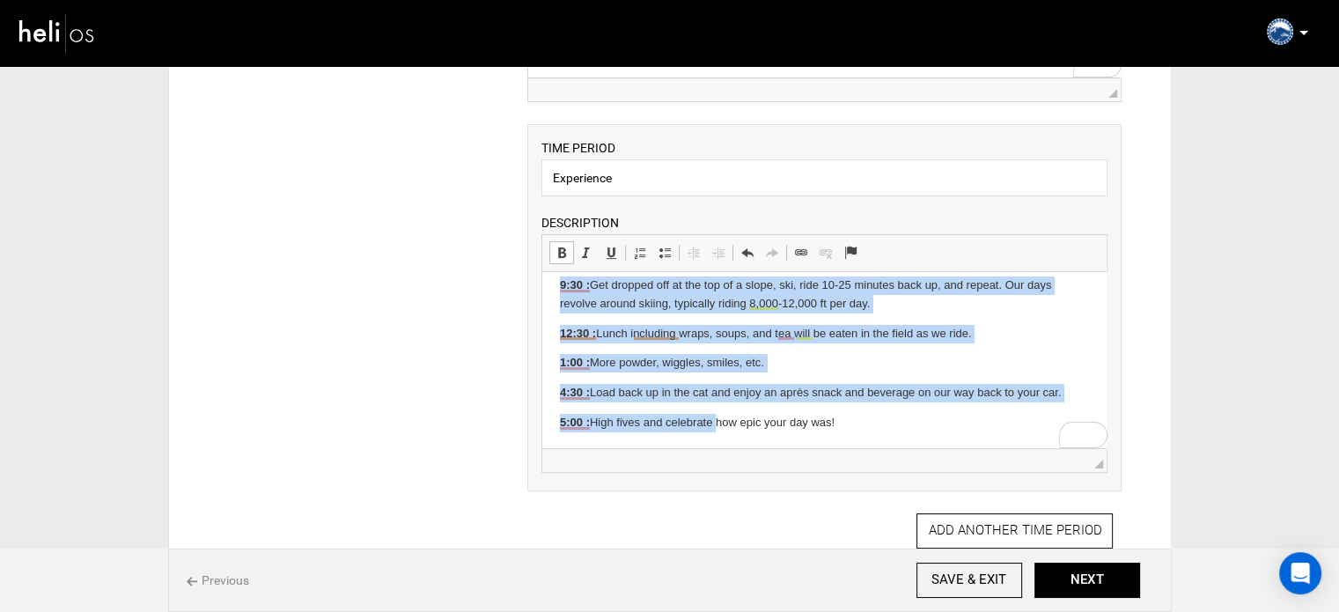
scroll to position [141, 0]
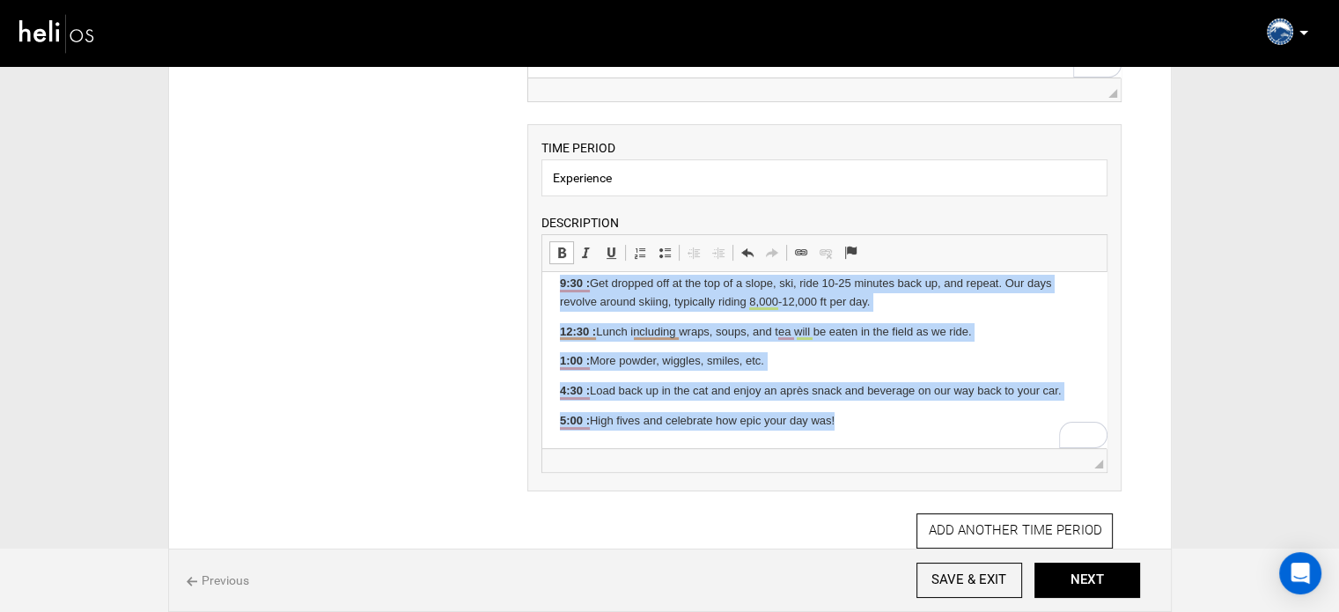
drag, startPoint x: 558, startPoint y: 297, endPoint x: 1401, endPoint y: 723, distance: 944.4
click at [869, 448] on html "8:00 : Arrive at Conway Summit all geared up for the day. Meet your guides and …" at bounding box center [824, 289] width 564 height 317
click at [663, 249] on span at bounding box center [665, 253] width 14 height 14
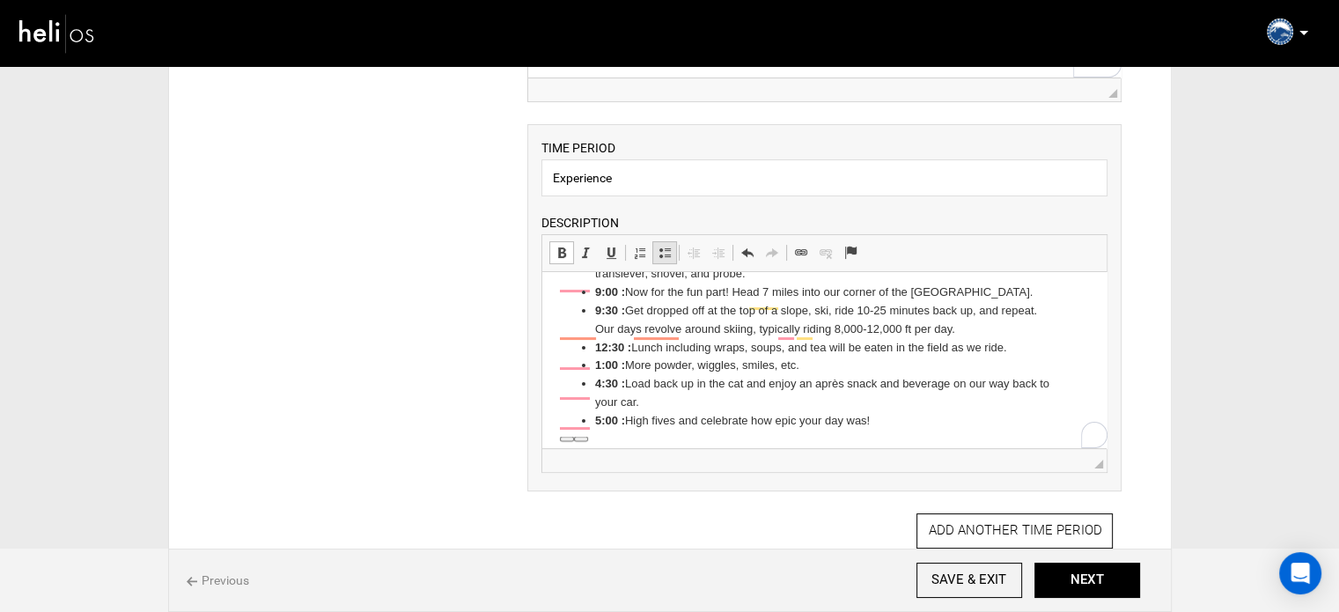
scroll to position [97, 0]
click at [767, 403] on li "4:30 : Load back up in the cat and enjoy an après snack and beverage on our way…" at bounding box center [824, 393] width 459 height 37
